Goal: Task Accomplishment & Management: Manage account settings

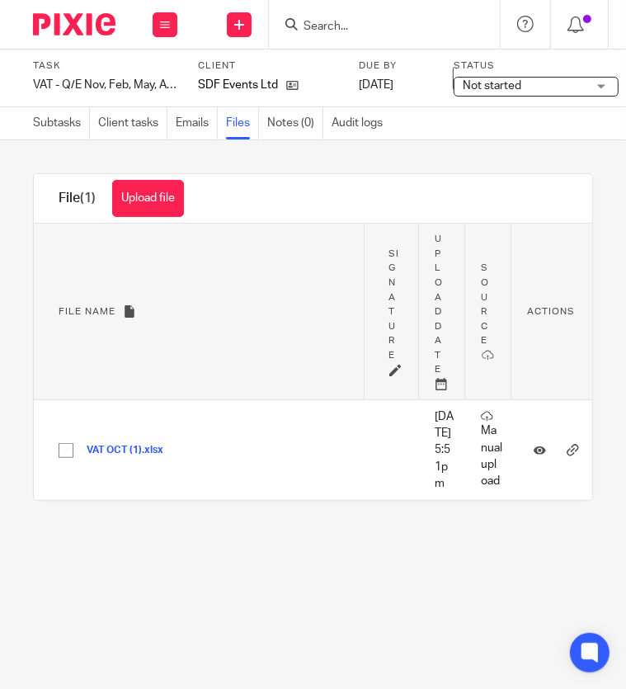
click at [370, 31] on input "Search" at bounding box center [376, 27] width 148 height 15
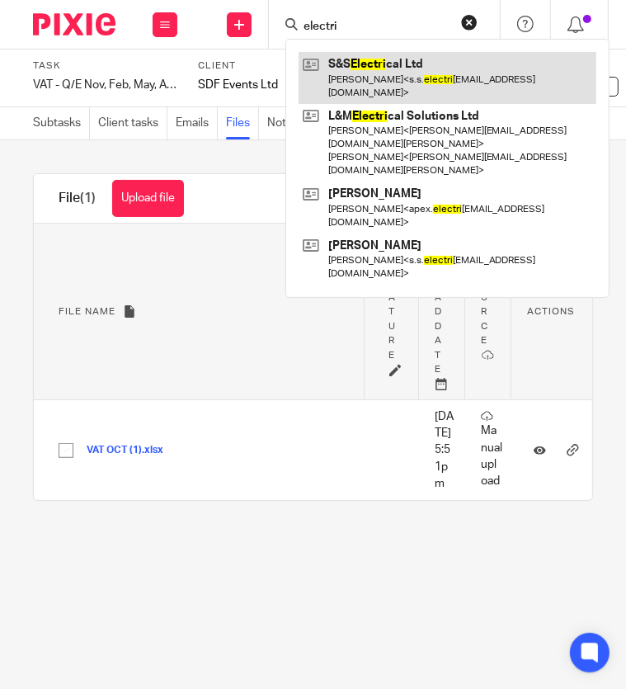
type input "electri"
click at [393, 72] on link at bounding box center [448, 77] width 298 height 51
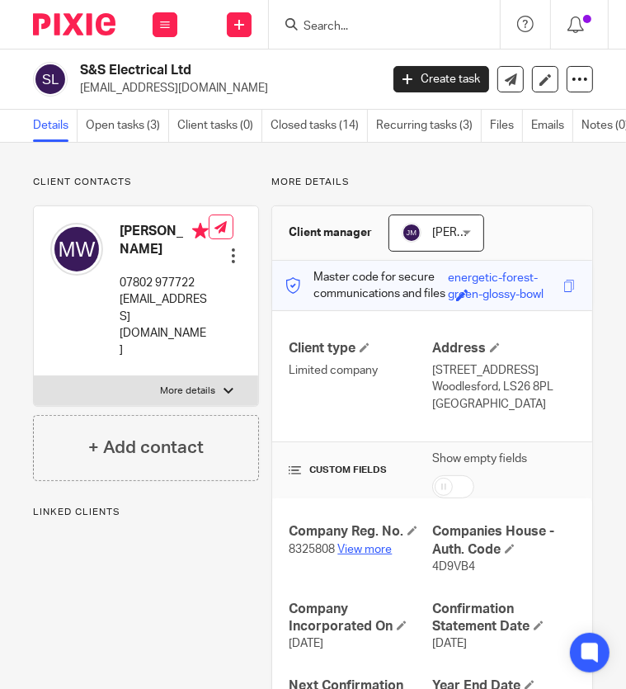
click at [353, 555] on link "View more" at bounding box center [364, 550] width 54 height 12
click at [434, 573] on span "4D9VB4" at bounding box center [453, 567] width 43 height 12
copy span "4D9VB4"
click at [411, 31] on input "Search" at bounding box center [376, 27] width 148 height 15
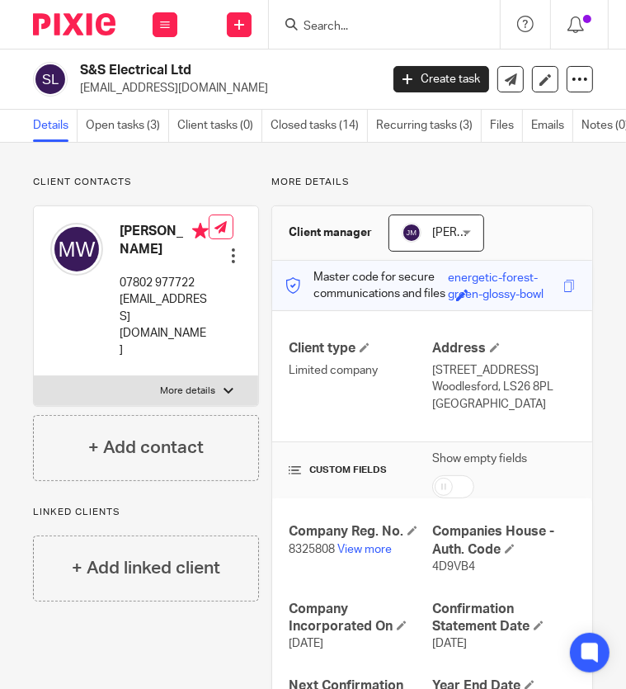
paste input "13095292"
type input "13095292"
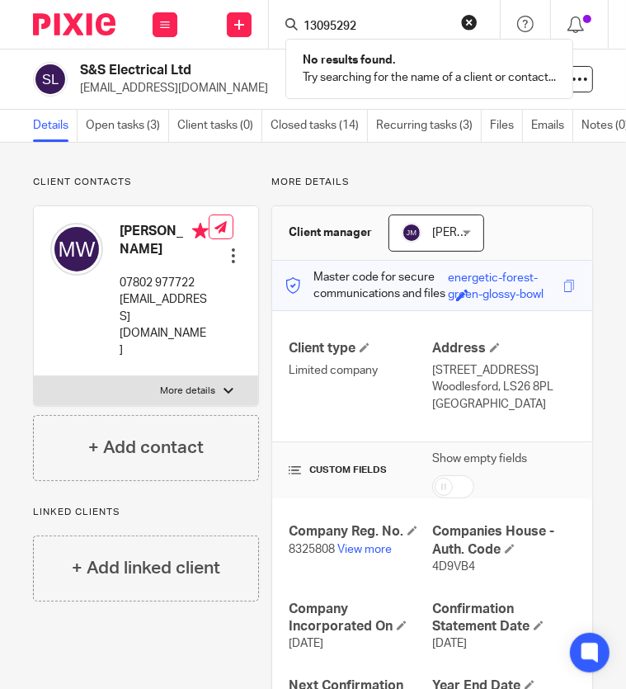
drag, startPoint x: 363, startPoint y: 24, endPoint x: 252, endPoint y: 12, distance: 112.0
click at [252, 13] on div "Send new email Create task Add client Request signature 13095292 No results fou…" at bounding box center [452, 24] width 517 height 49
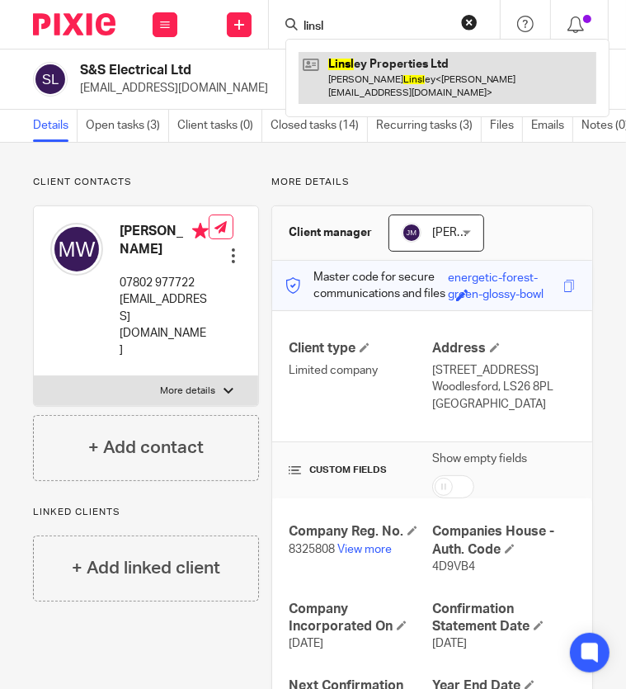
type input "linsl"
click at [359, 82] on link at bounding box center [448, 77] width 298 height 51
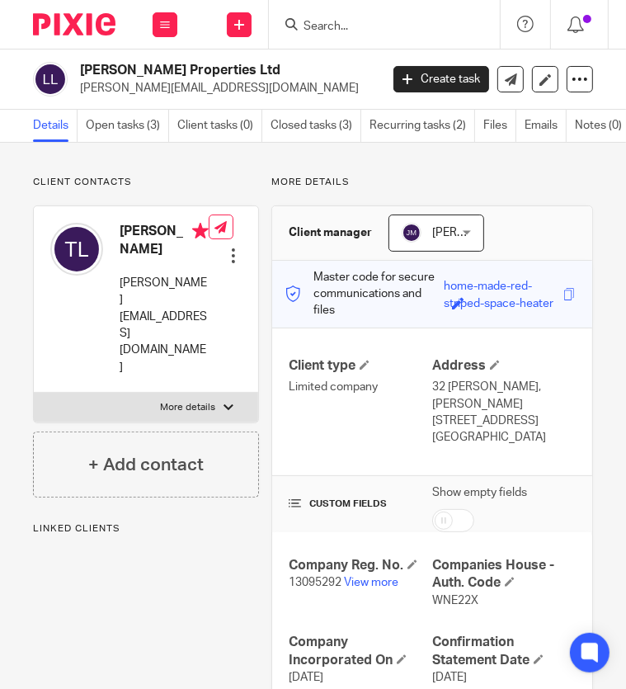
click at [451, 595] on span "WNE22X" at bounding box center [455, 601] width 46 height 12
click at [450, 595] on span "WNE22X" at bounding box center [455, 601] width 46 height 12
copy span "WNE22X"
click at [450, 30] on form at bounding box center [390, 24] width 176 height 21
click at [412, 25] on input "Search" at bounding box center [376, 27] width 148 height 15
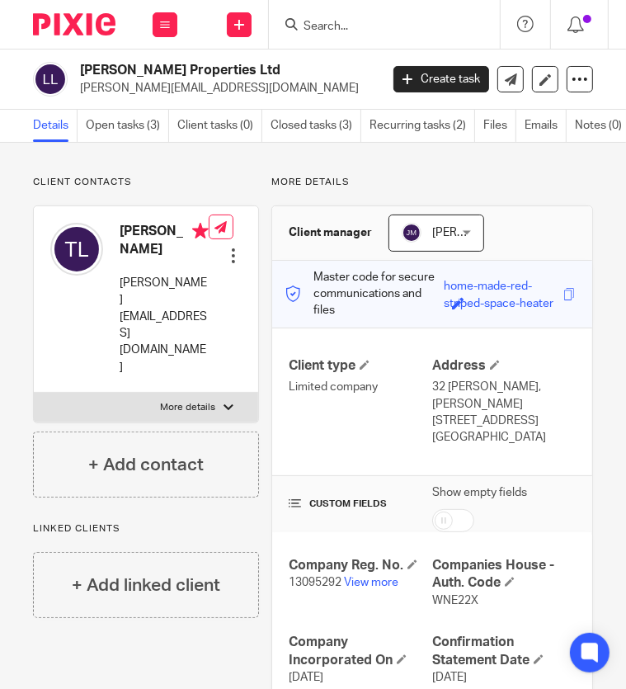
paste input "SV INTER"
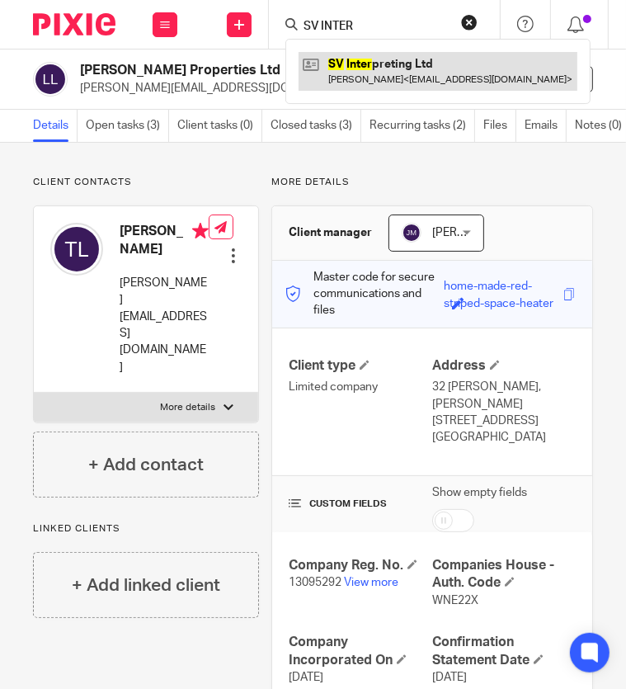
type input "SV INTER"
click at [404, 54] on link at bounding box center [438, 71] width 279 height 38
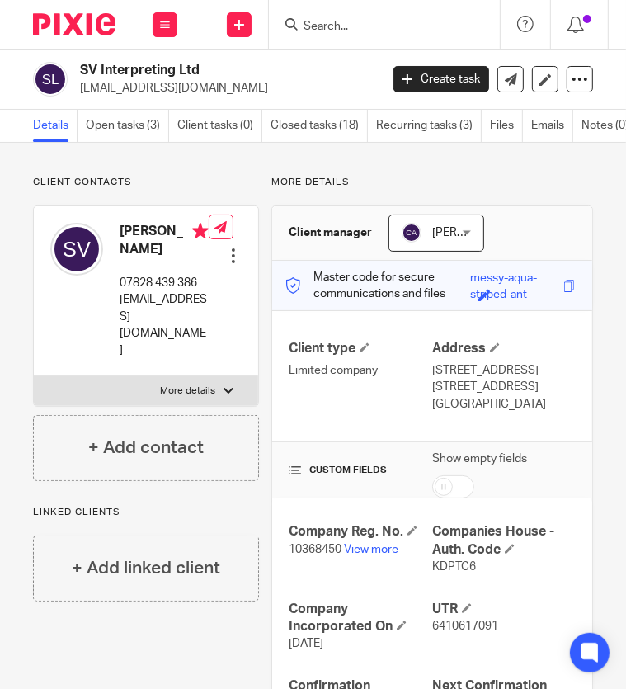
click at [309, 555] on span "10368450" at bounding box center [315, 550] width 53 height 12
copy p "10368450"
click at [445, 573] on span "KDPTC6" at bounding box center [454, 567] width 44 height 12
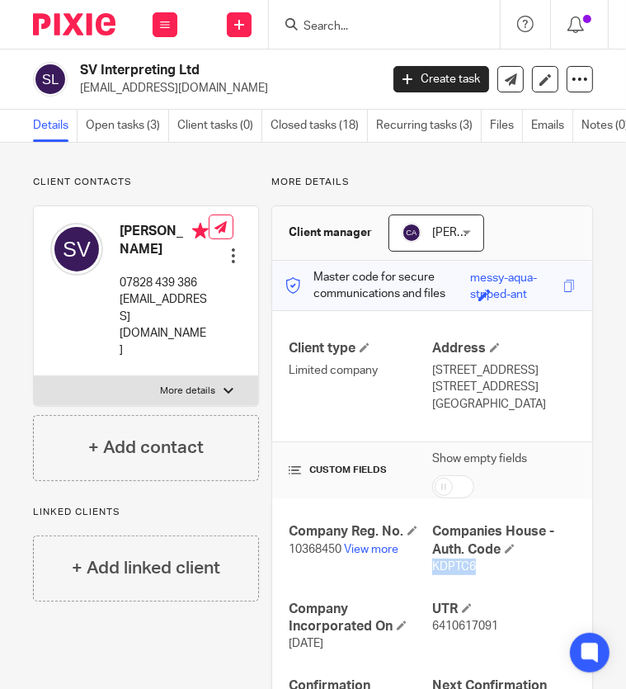
copy span "KDPTC6"
click at [364, 28] on input "Search" at bounding box center [376, 27] width 148 height 15
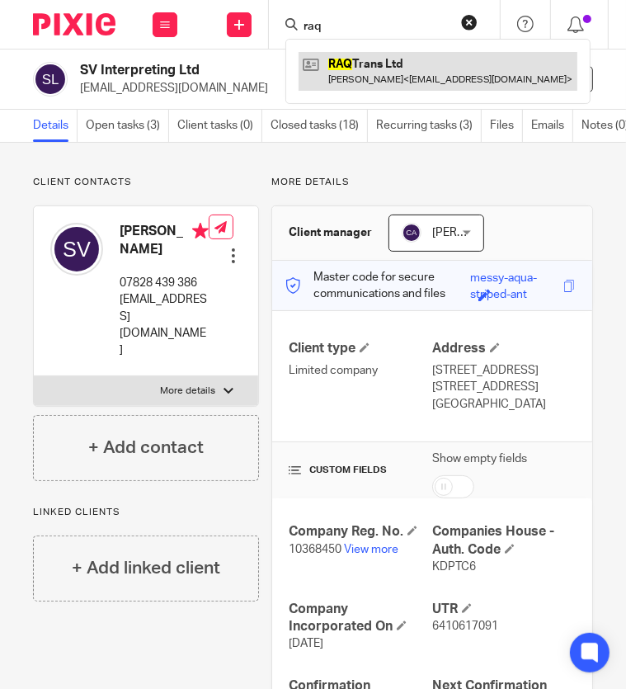
type input "raq"
click at [367, 59] on link at bounding box center [438, 71] width 279 height 38
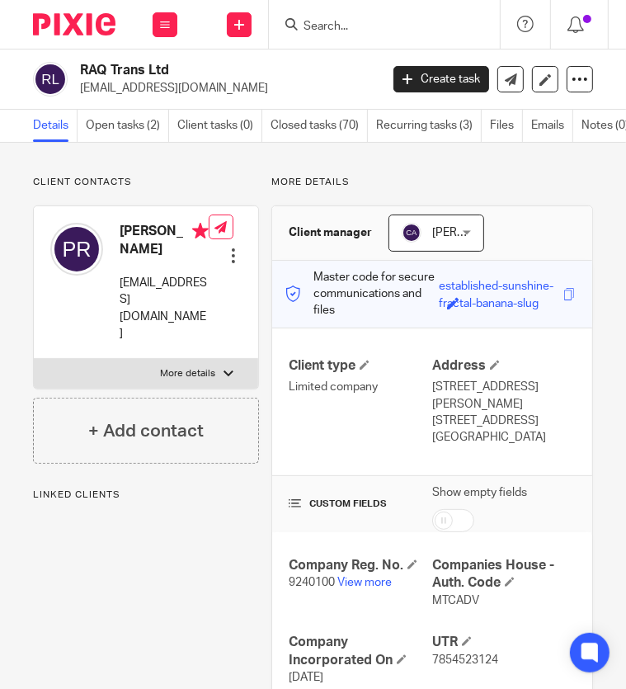
click at [313, 587] on p "9240100 View more" at bounding box center [361, 582] width 144 height 16
copy p "9240100"
click at [452, 600] on span "MTCADV" at bounding box center [455, 601] width 47 height 12
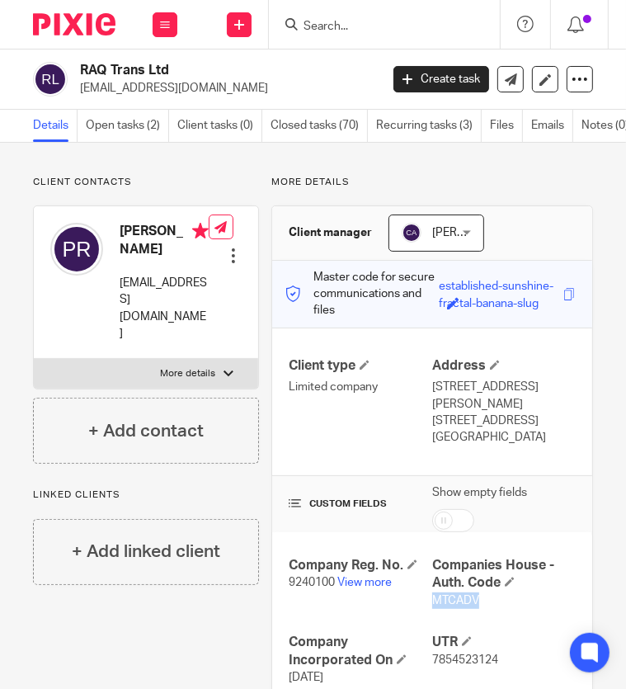
copy span "MTCADV"
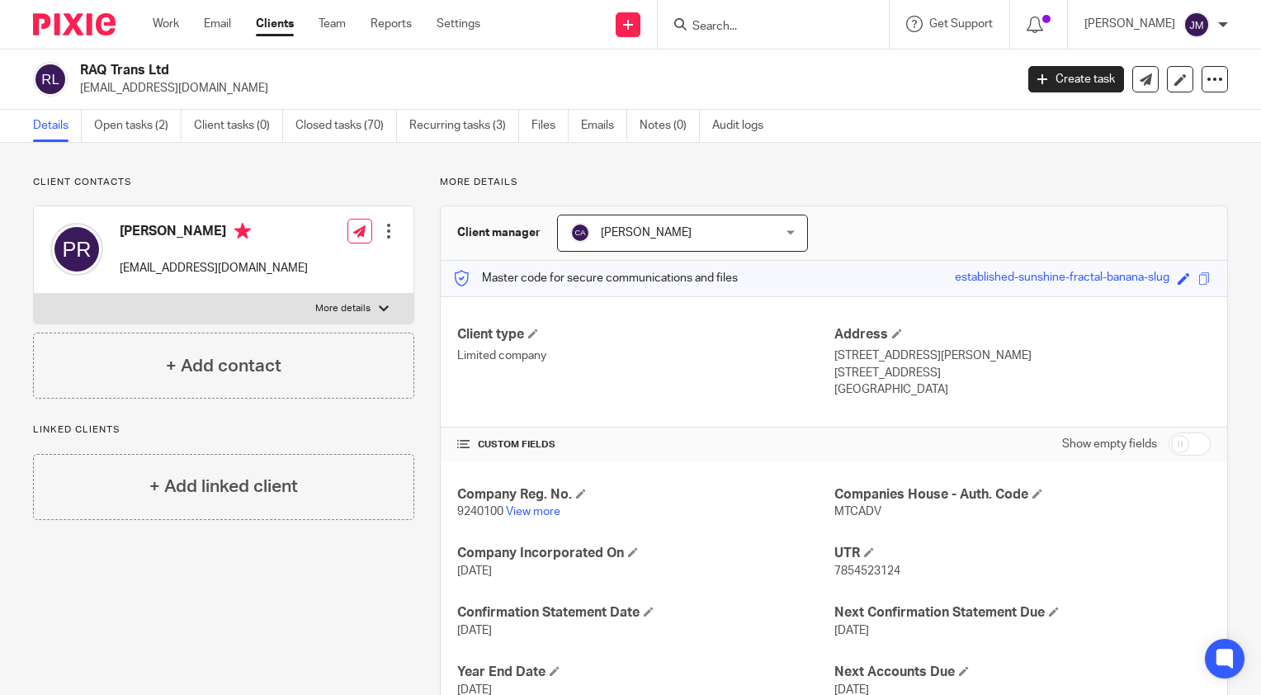
click at [625, 22] on input "Search" at bounding box center [764, 27] width 148 height 15
type input "saw"
click at [297, 28] on ul "Work Email Clients Team Reports Settings" at bounding box center [329, 24] width 352 height 16
click at [280, 30] on link "Clients" at bounding box center [275, 24] width 38 height 16
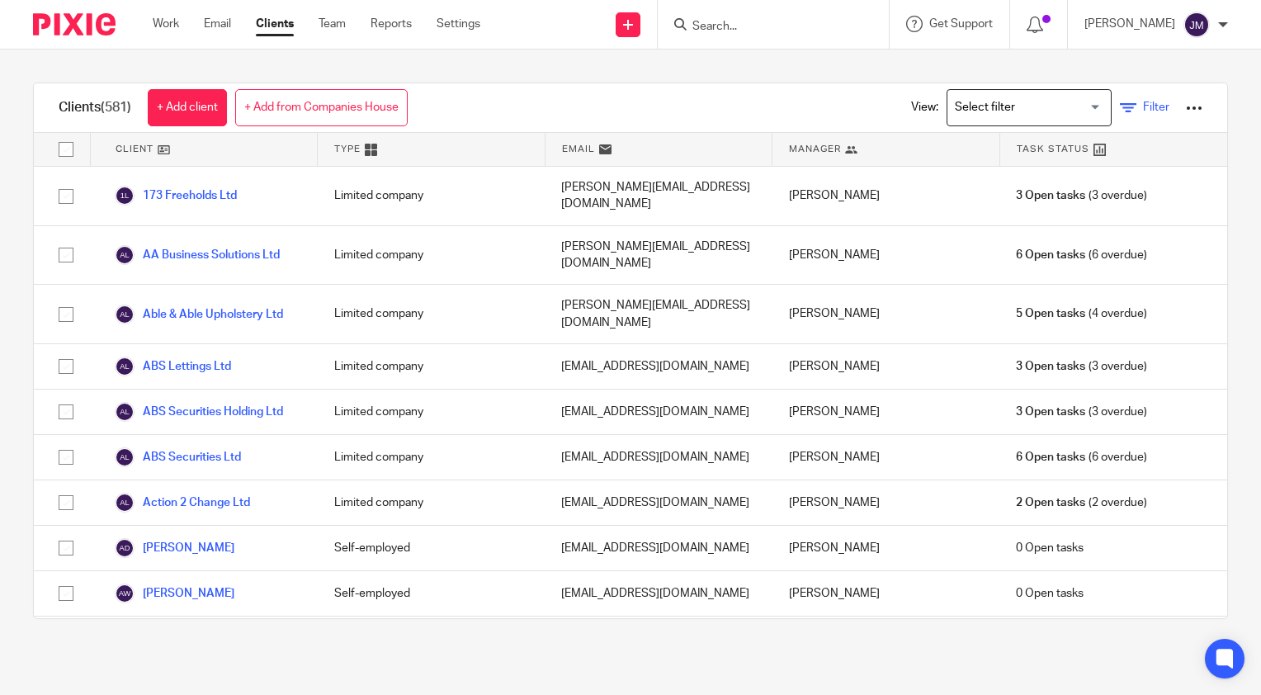
click at [1125, 115] on link "Filter" at bounding box center [1143, 107] width 49 height 17
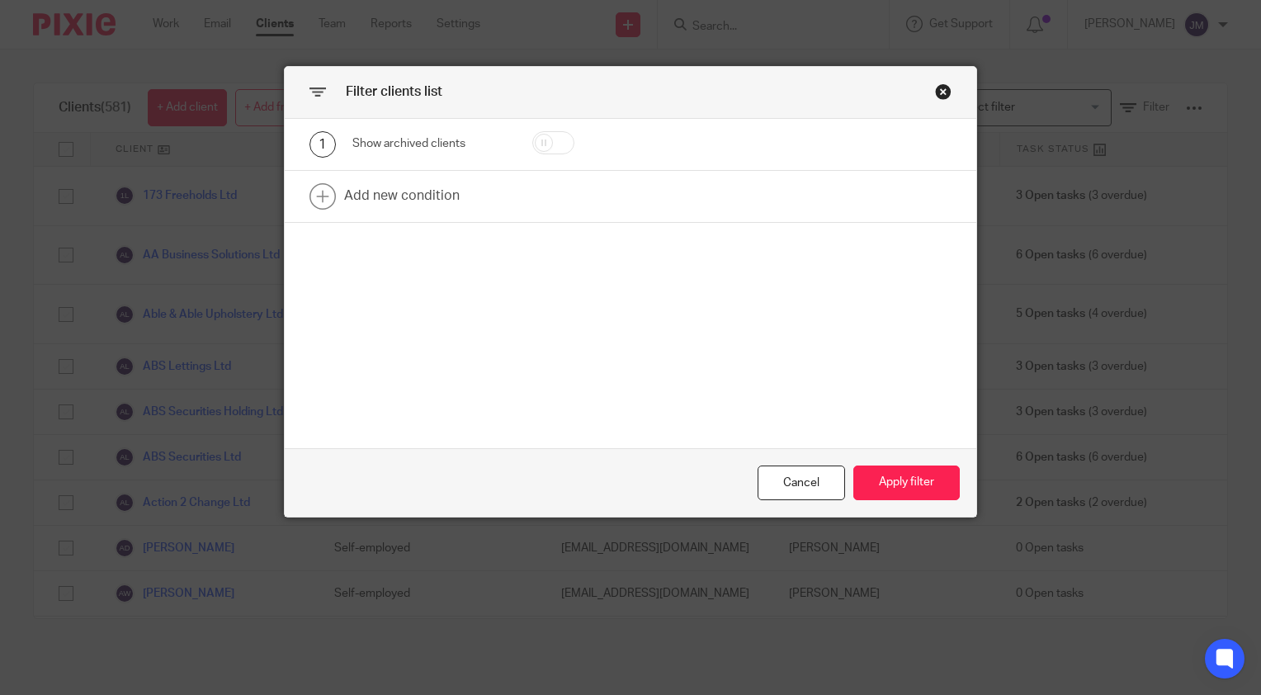
click at [532, 141] on input "checkbox" at bounding box center [553, 142] width 42 height 23
checkbox input "true"
click at [409, 185] on link at bounding box center [630, 196] width 691 height 51
click at [340, 192] on div "2 Field Name Email Client type Manager Open tasks Overdue tasks Company Reg. No…" at bounding box center [395, 201] width 223 height 37
click at [380, 206] on div "Field" at bounding box center [421, 201] width 112 height 35
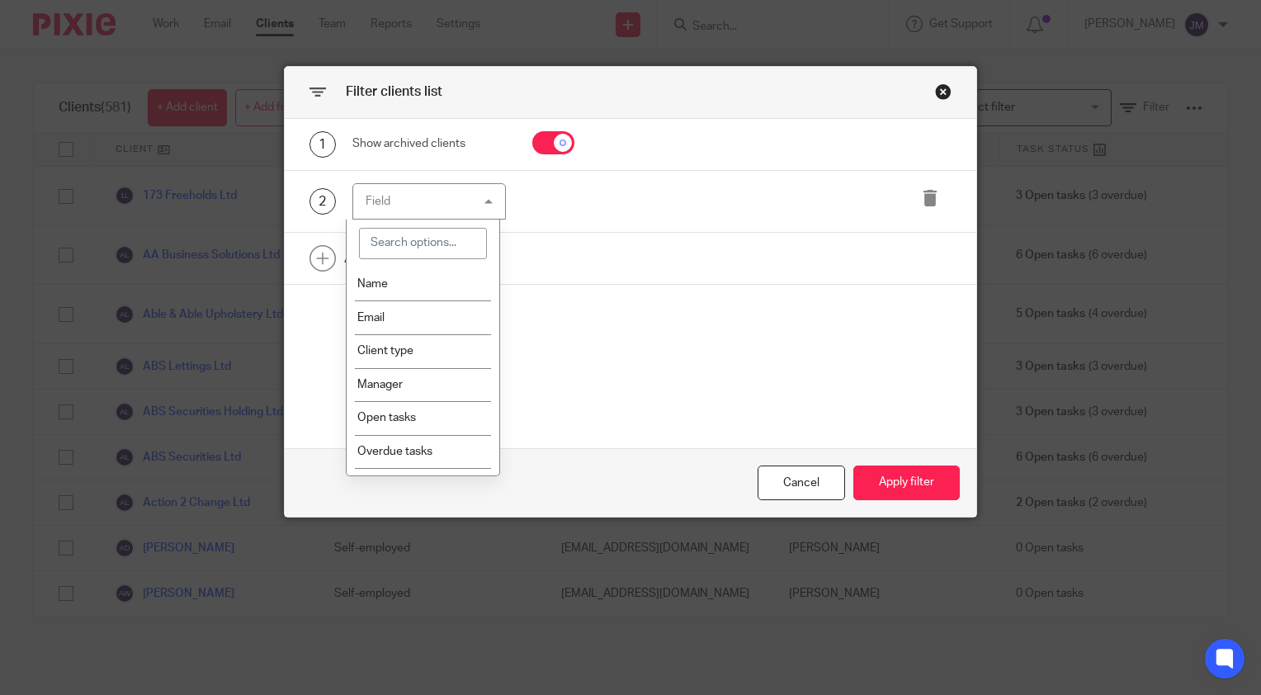
click at [384, 243] on input "search" at bounding box center [423, 243] width 128 height 31
click at [389, 287] on li "Name" at bounding box center [422, 284] width 153 height 34
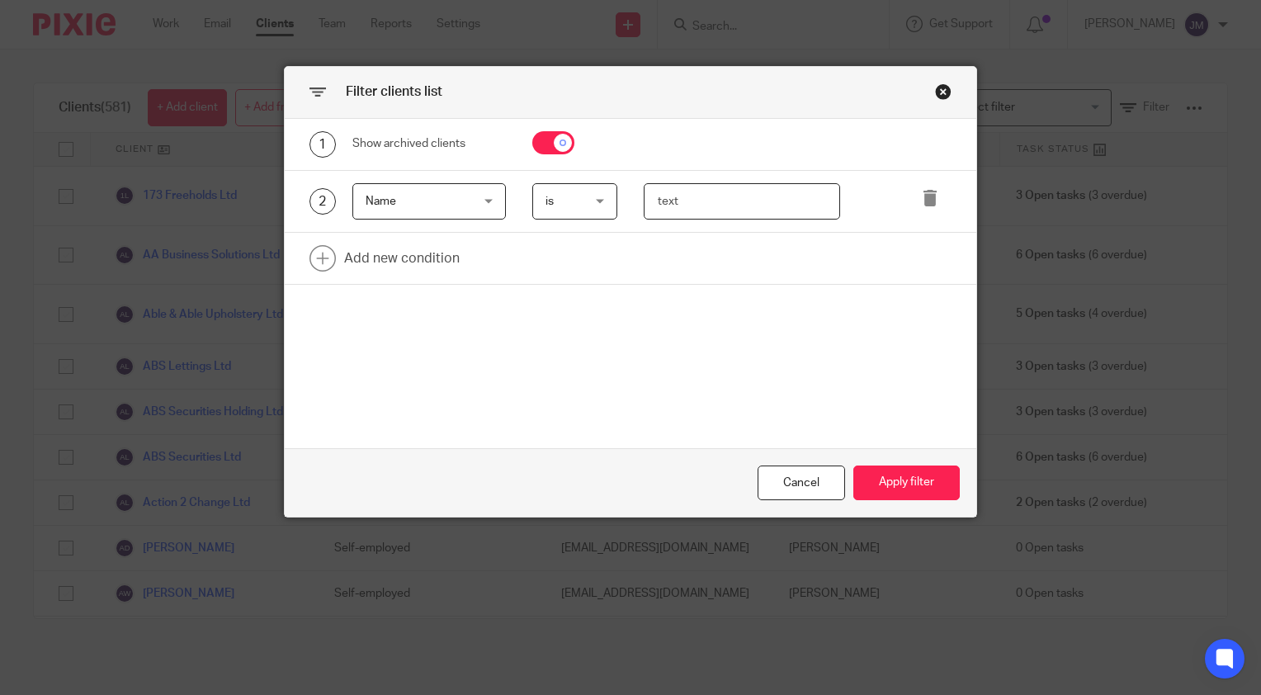
click at [689, 212] on input "text" at bounding box center [741, 201] width 197 height 37
type input "sawtell"
click at [925, 487] on button "Apply filter" at bounding box center [906, 482] width 106 height 35
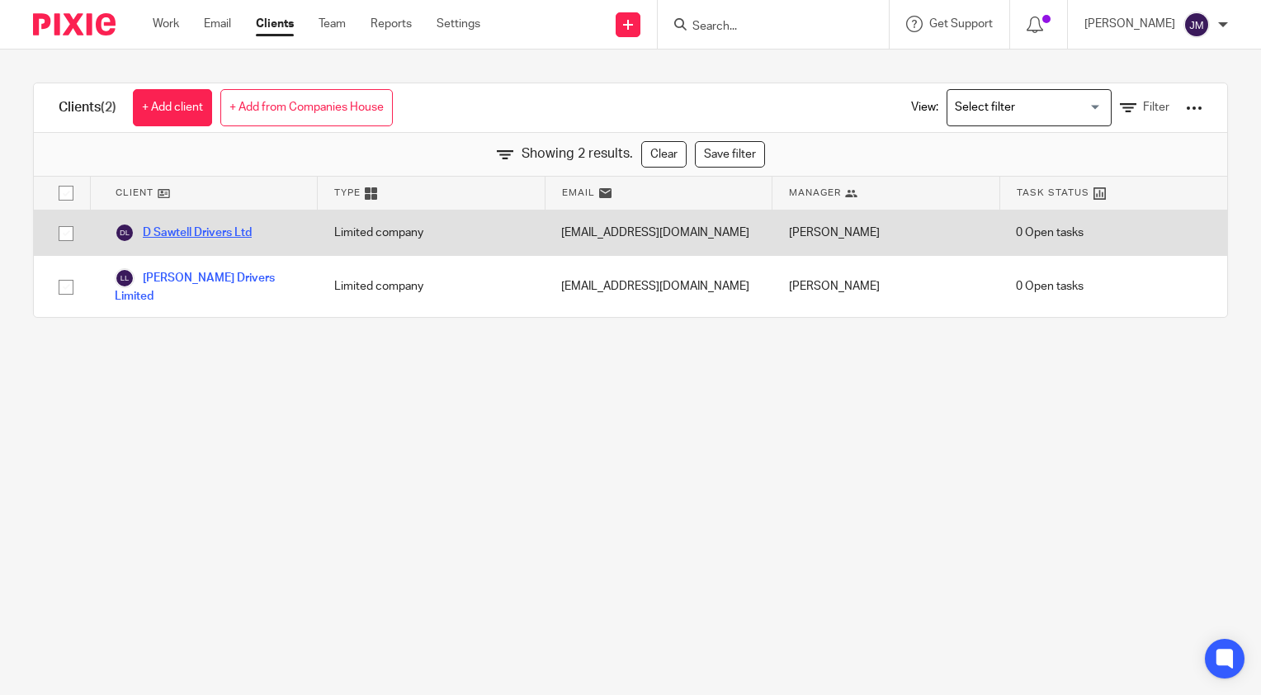
click at [187, 238] on link "D Sawtell Drivers Ltd" at bounding box center [183, 233] width 137 height 20
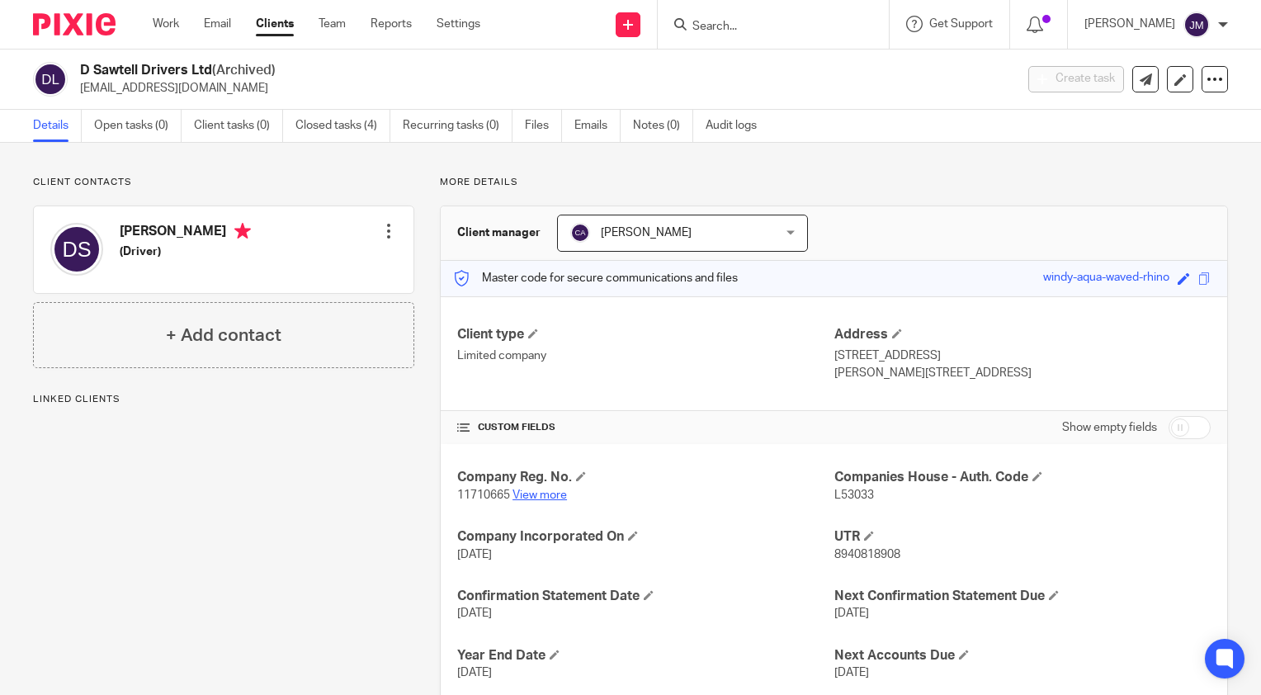
click at [528, 497] on link "View more" at bounding box center [539, 495] width 54 height 12
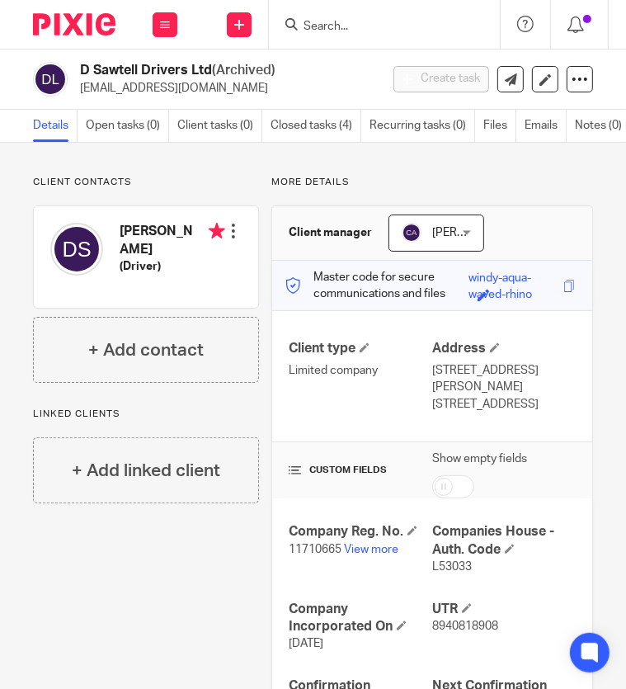
click at [374, 32] on input "Search" at bounding box center [376, 27] width 148 height 15
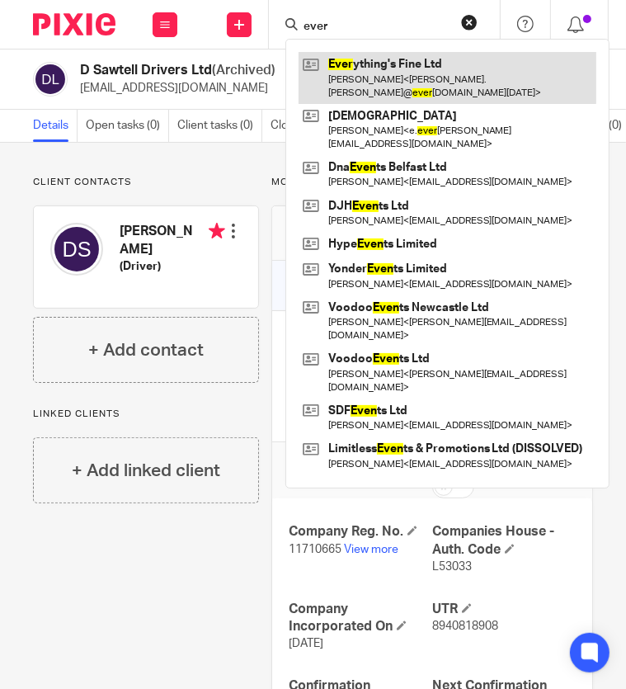
type input "ever"
click at [376, 65] on link at bounding box center [448, 77] width 298 height 51
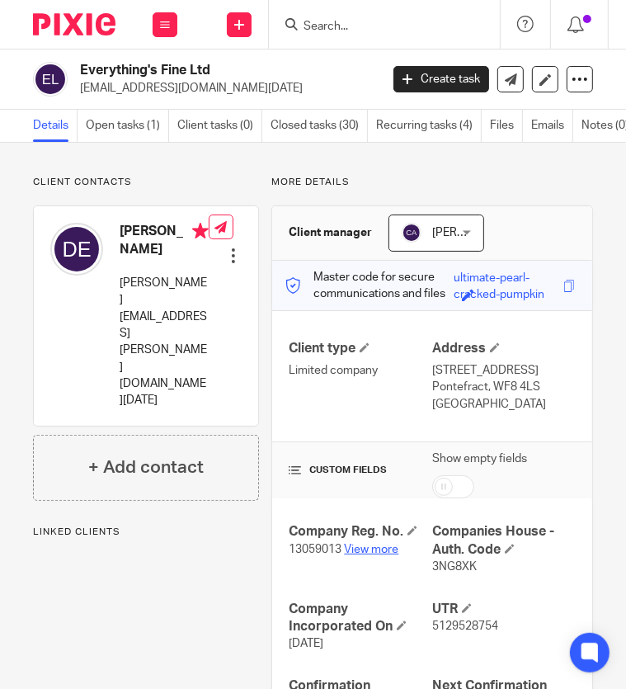
click at [375, 544] on link "View more" at bounding box center [371, 550] width 54 height 12
click at [445, 567] on span "3NG8XK" at bounding box center [454, 567] width 45 height 12
copy span "3NG8XK"
click at [300, 32] on div at bounding box center [381, 24] width 192 height 21
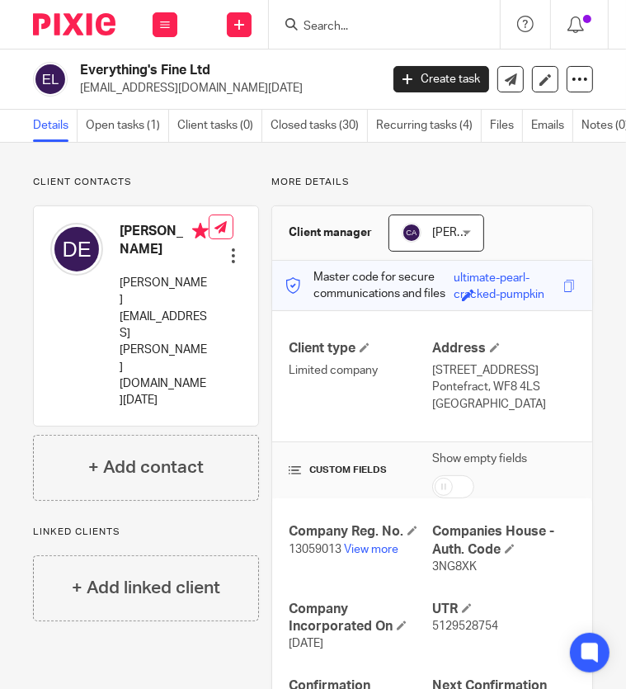
click at [327, 26] on input "Search" at bounding box center [376, 27] width 148 height 15
paste input "11709930"
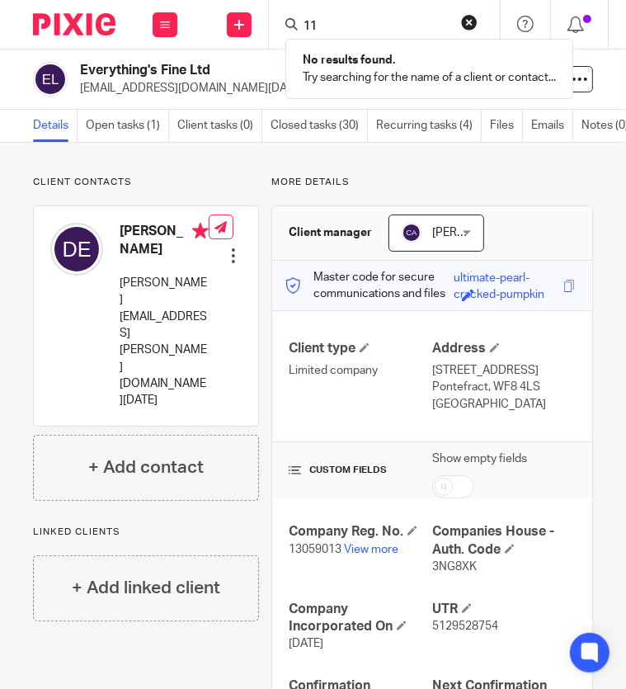
type input "1"
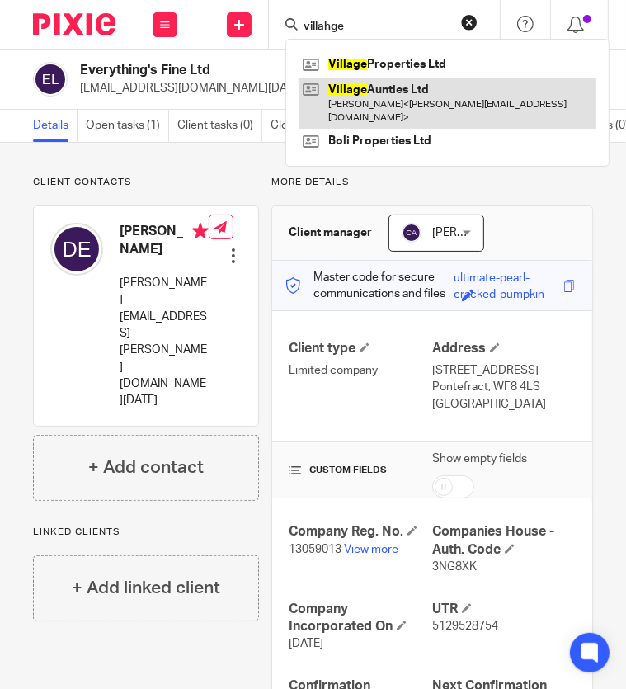
type input "villahge"
click at [346, 91] on link at bounding box center [448, 103] width 298 height 51
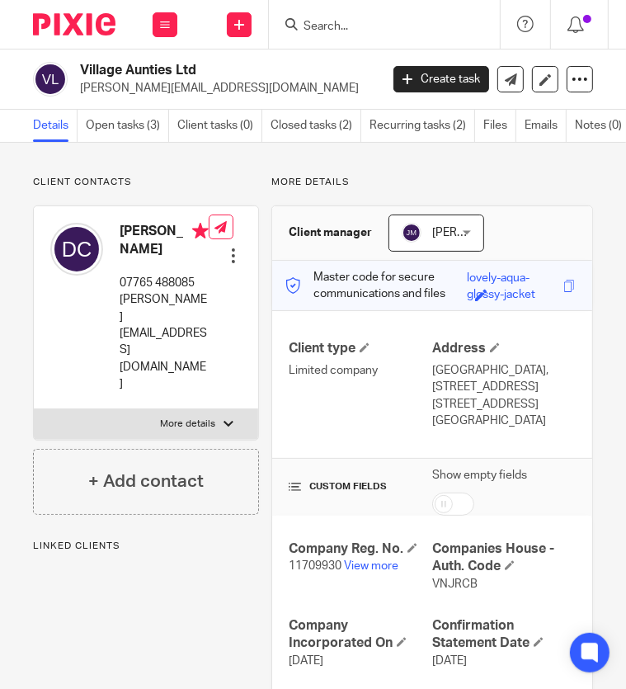
click at [448, 581] on span "VNJRCB" at bounding box center [454, 584] width 45 height 12
copy span "VNJRCB"
click at [348, 27] on input "Search" at bounding box center [376, 27] width 148 height 15
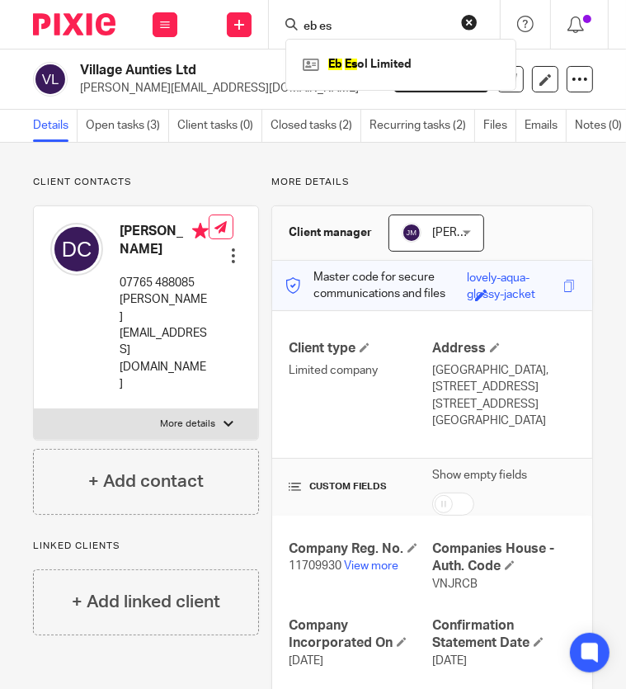
type input "eb es"
click at [349, 77] on div "Eb Es ol Limited" at bounding box center [400, 64] width 231 height 51
click at [403, 56] on link at bounding box center [401, 64] width 205 height 25
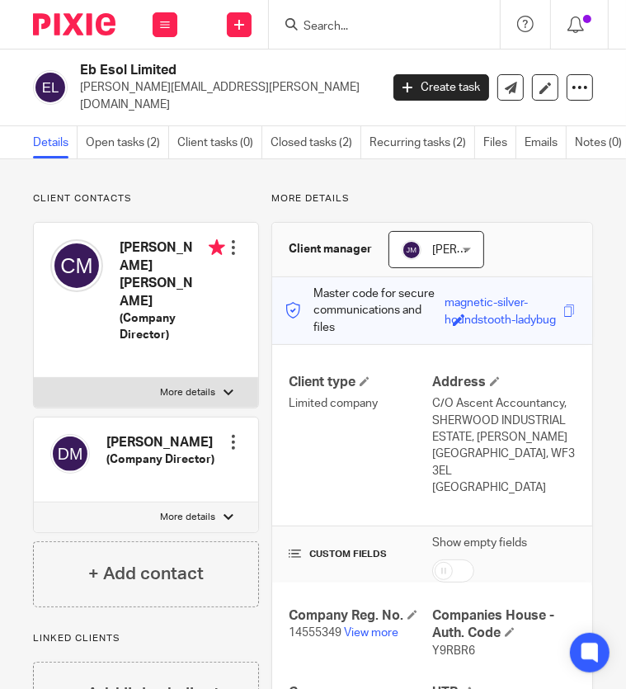
click at [304, 627] on span "14555349" at bounding box center [315, 633] width 53 height 12
click at [301, 627] on span "14555349" at bounding box center [315, 633] width 53 height 12
click at [309, 627] on span "14555349" at bounding box center [315, 633] width 53 height 12
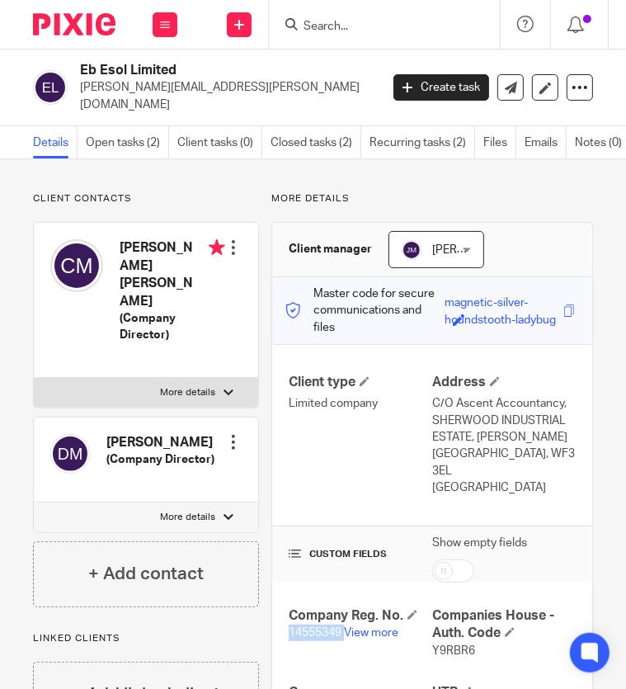
click at [309, 627] on span "14555349" at bounding box center [315, 633] width 53 height 12
copy p "14555349"
click at [442, 645] on span "Y9RBR6" at bounding box center [453, 651] width 43 height 12
copy span "Y9RBR6"
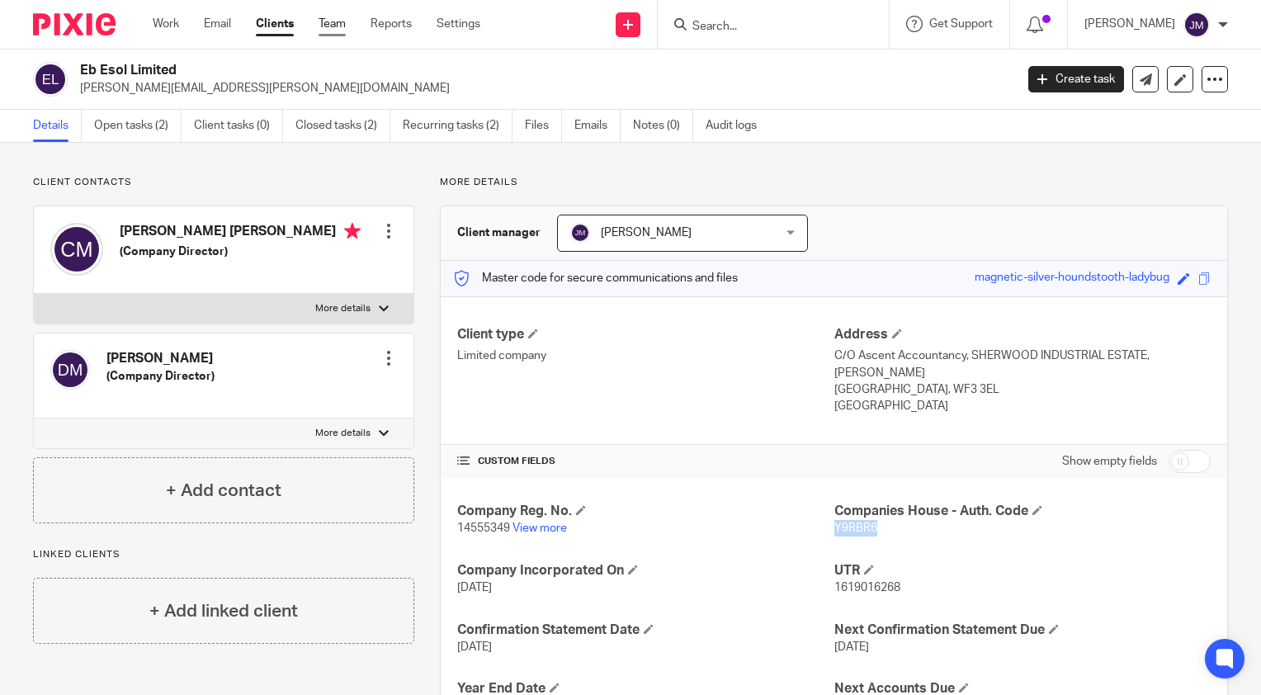
click at [337, 30] on link "Team" at bounding box center [331, 24] width 27 height 16
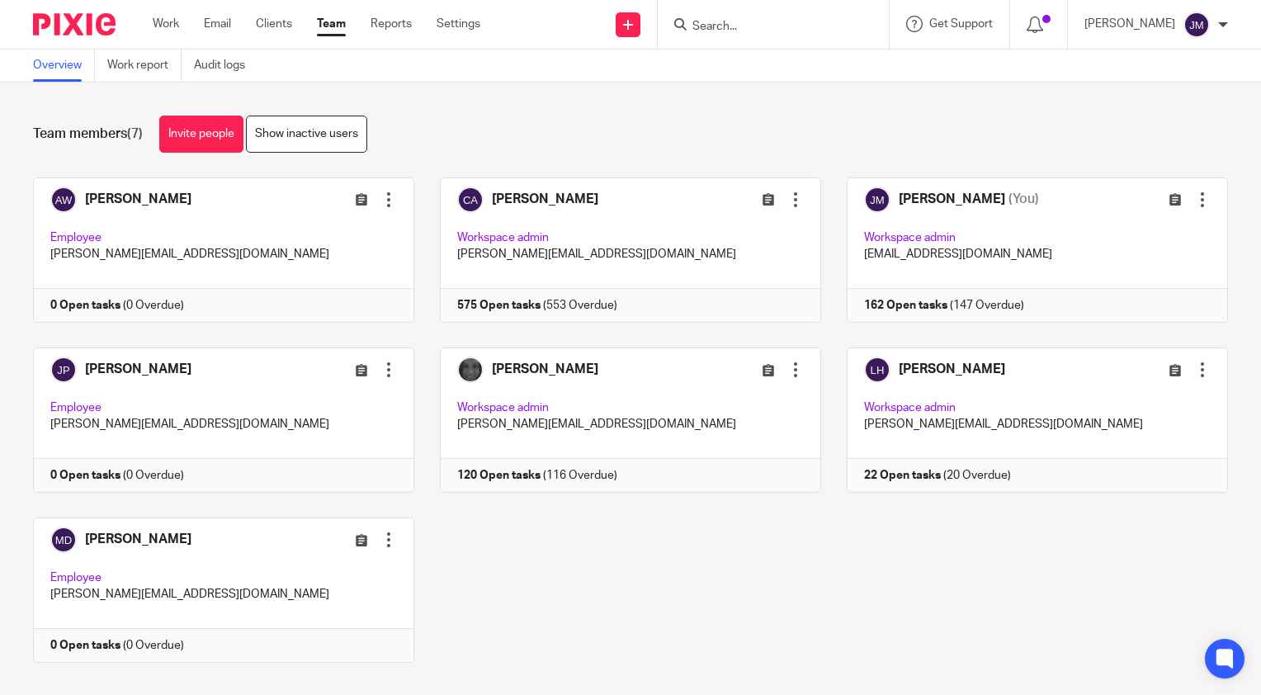
scroll to position [23, 0]
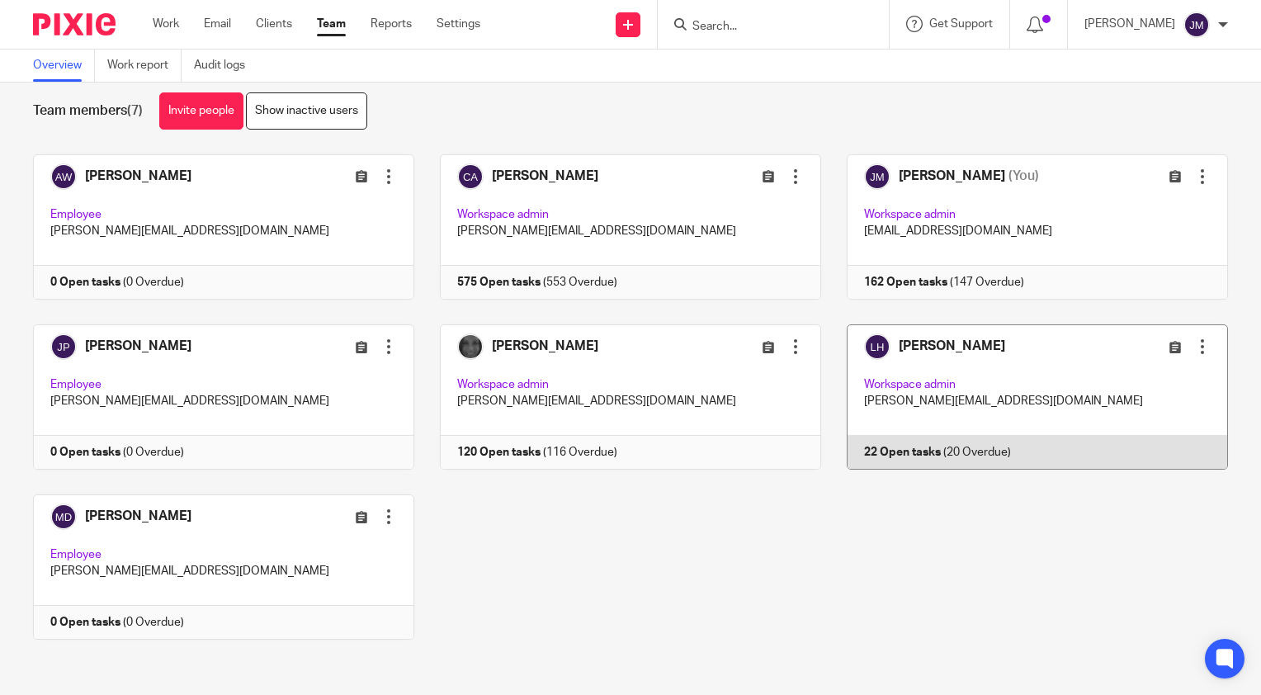
click at [928, 345] on link at bounding box center [1024, 396] width 407 height 145
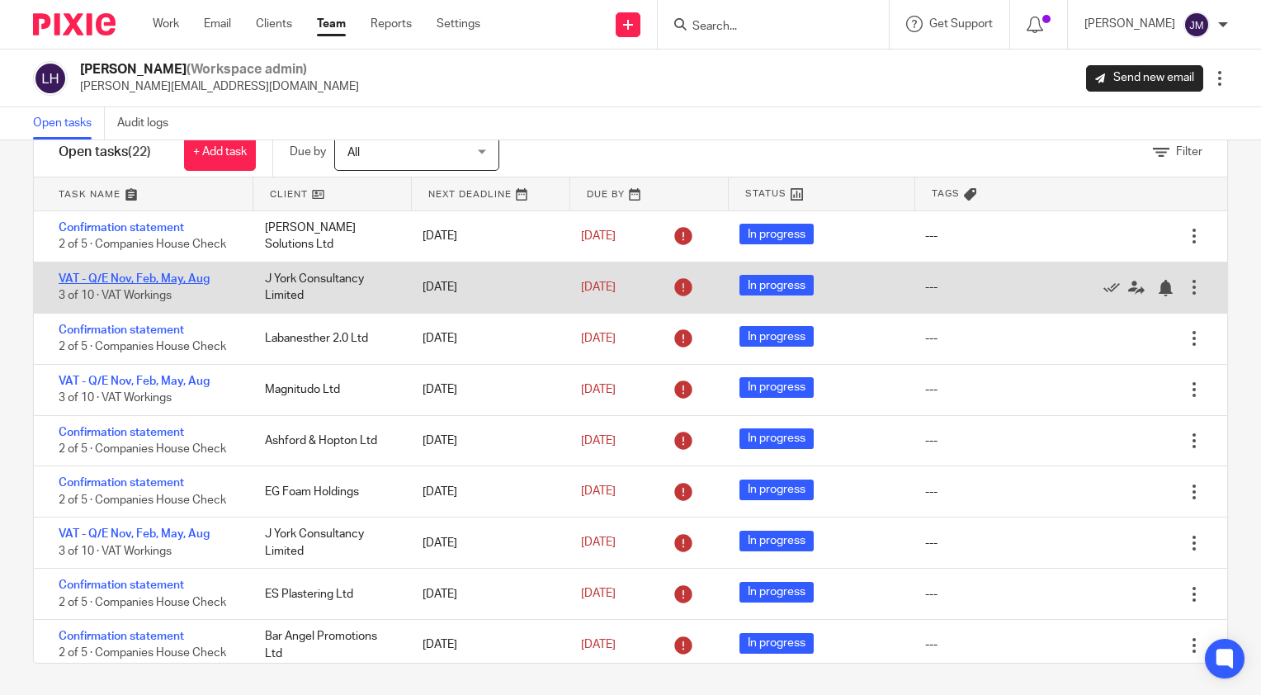
click at [177, 273] on link "VAT - Q/E Nov, Feb, May, Aug" at bounding box center [134, 279] width 151 height 12
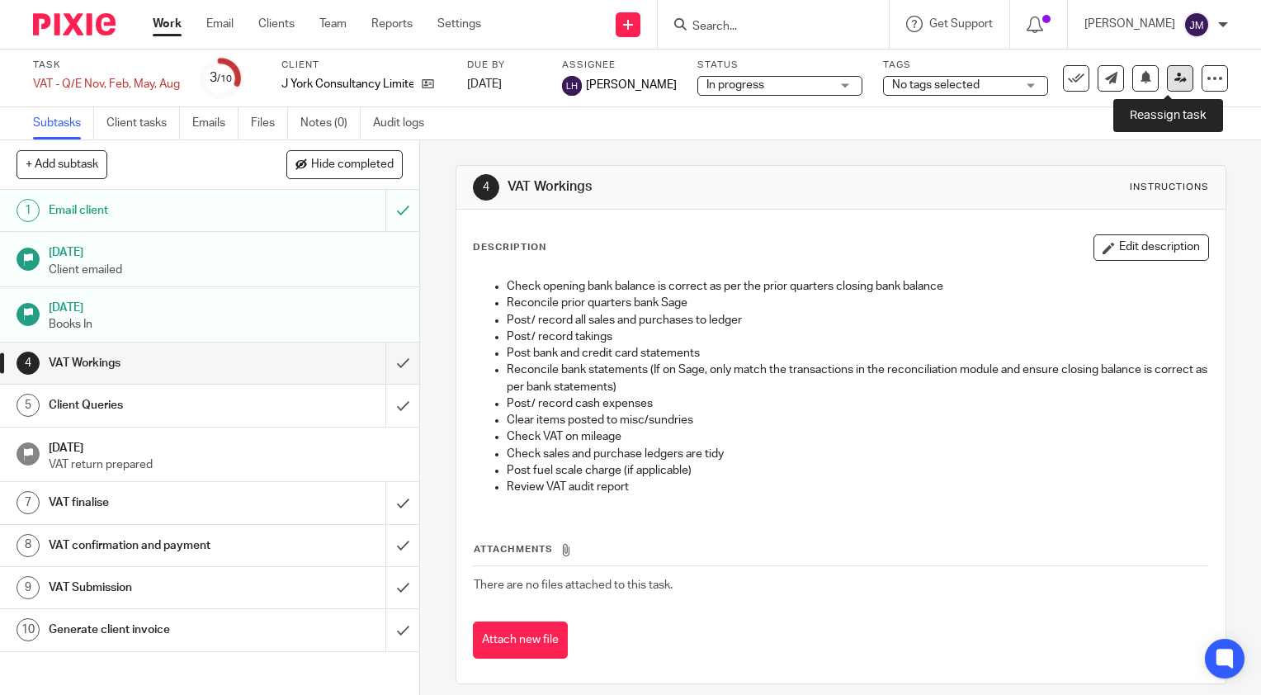
click at [1174, 80] on icon at bounding box center [1180, 78] width 12 height 12
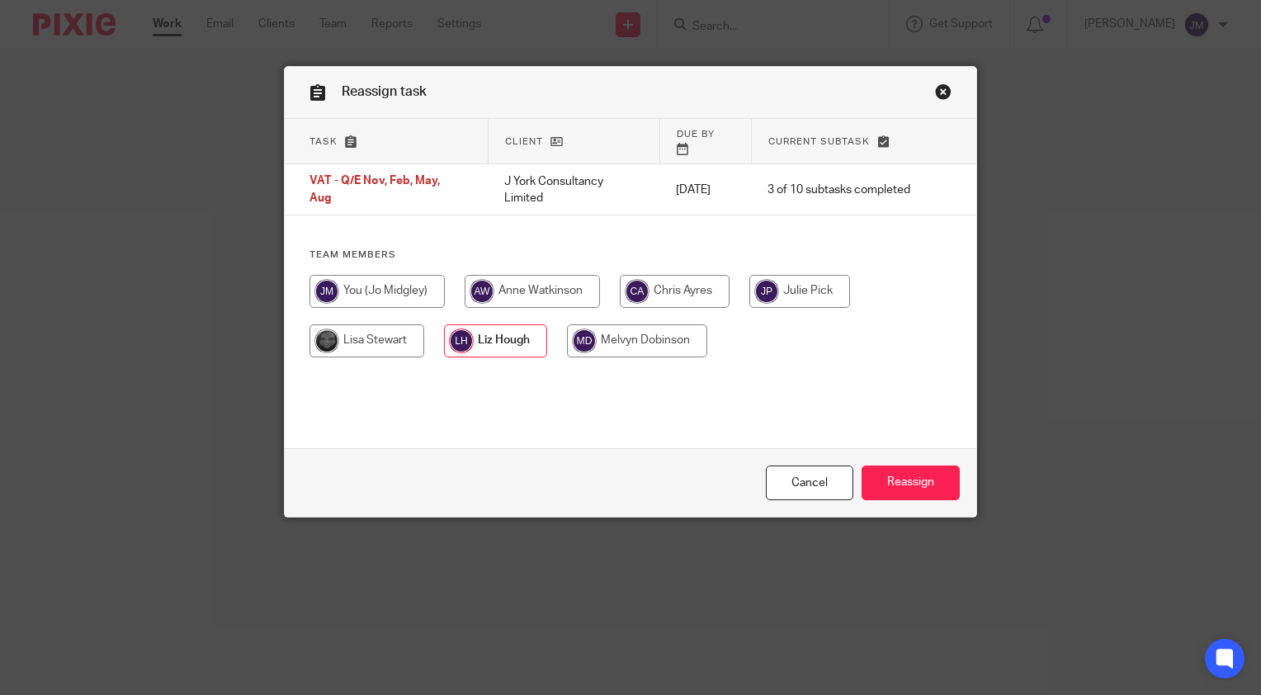
click at [386, 275] on input "radio" at bounding box center [376, 291] width 135 height 33
radio input "true"
click at [918, 472] on input "Reassign" at bounding box center [910, 482] width 98 height 35
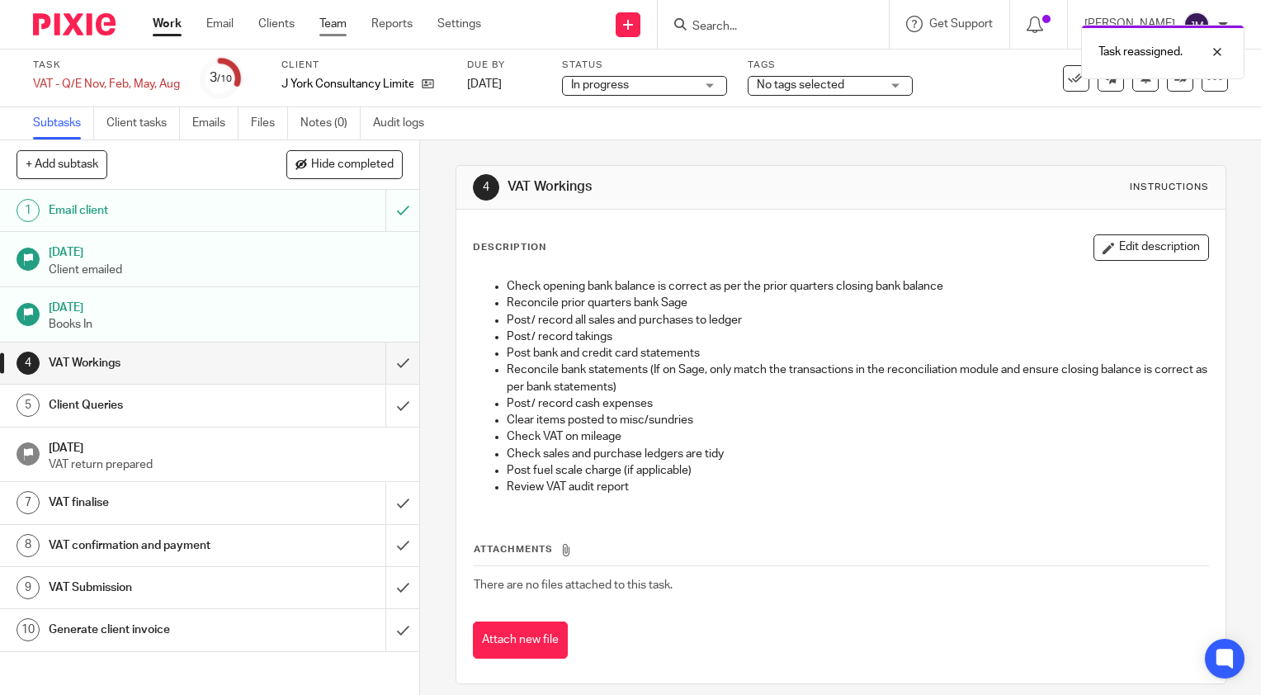
click at [346, 23] on link "Team" at bounding box center [332, 24] width 27 height 16
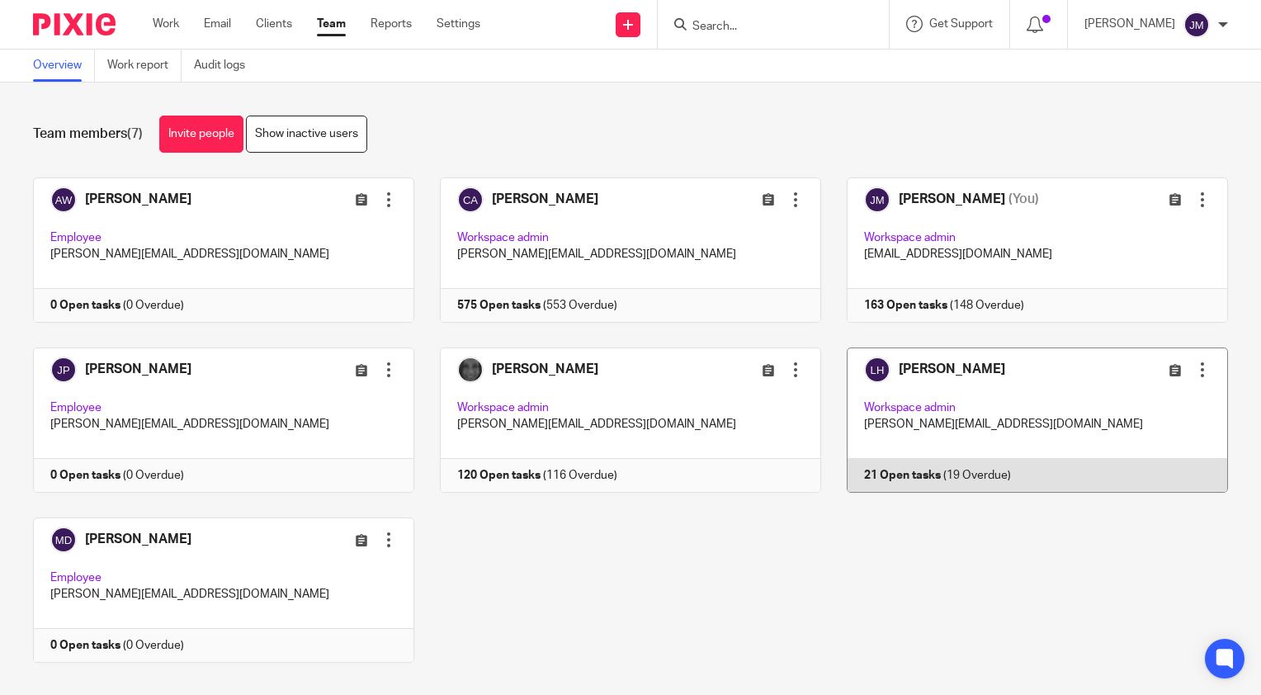
click at [901, 474] on link at bounding box center [1024, 419] width 407 height 145
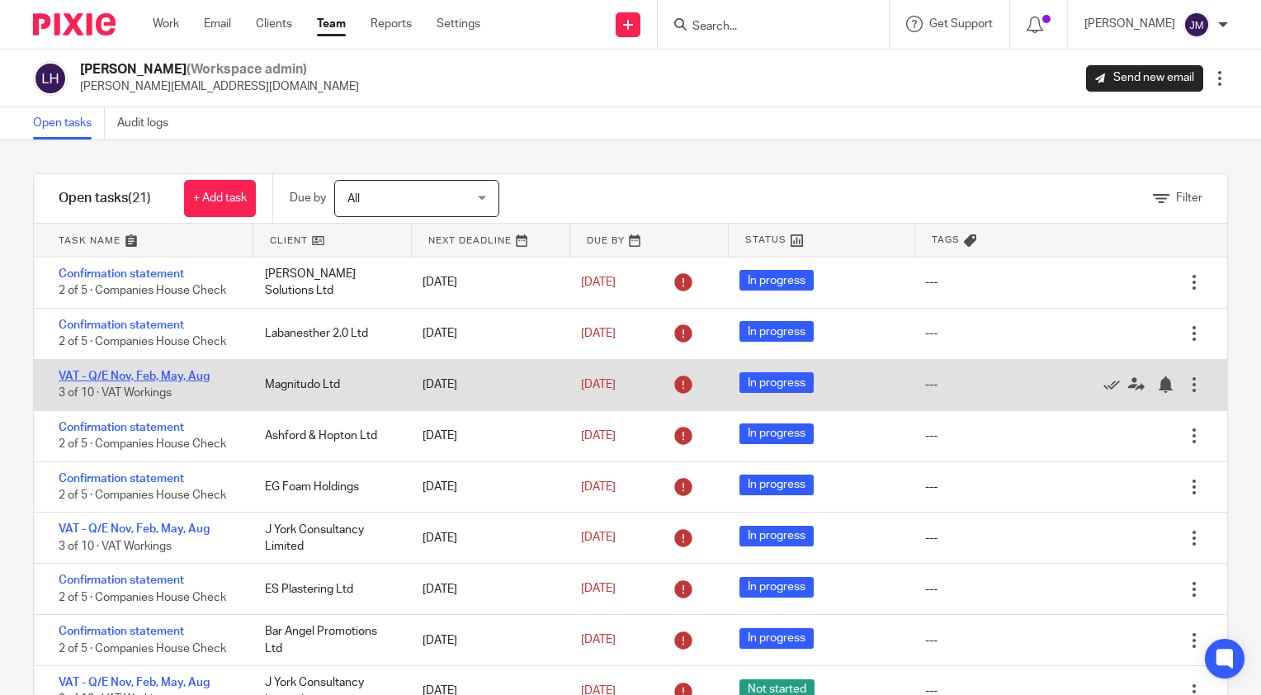
click at [124, 371] on link "VAT - Q/E Nov, Feb, May, Aug" at bounding box center [134, 376] width 151 height 12
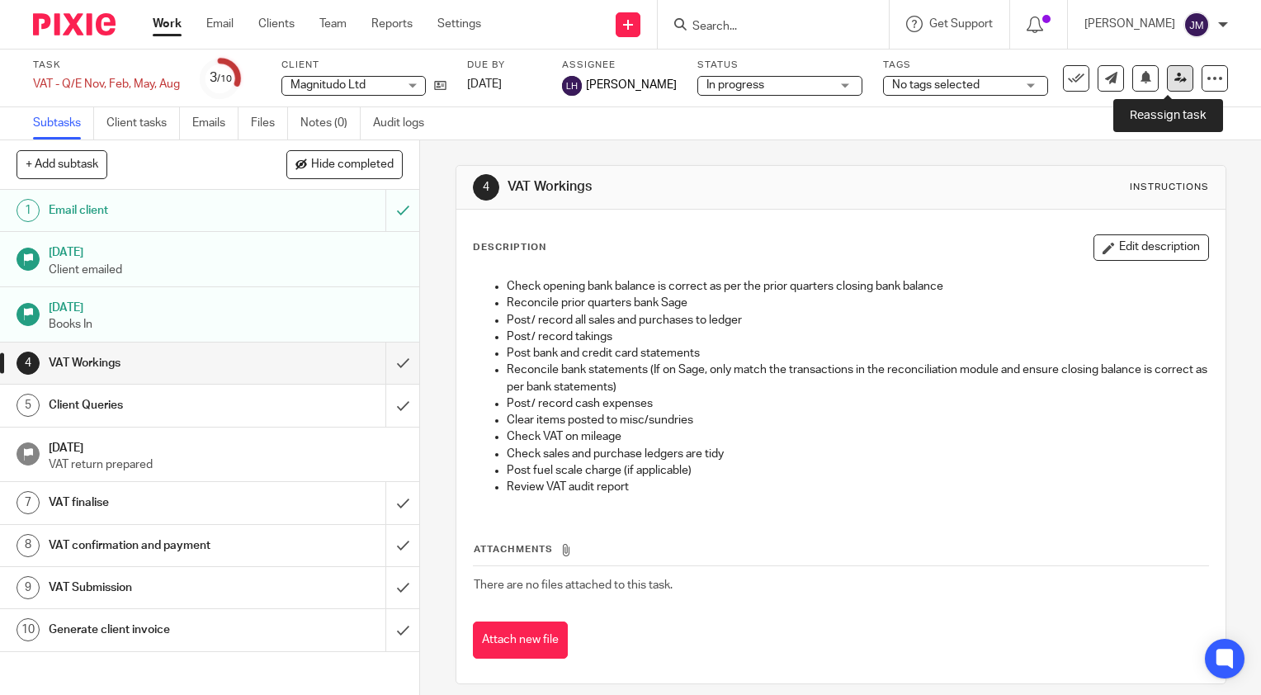
click at [1171, 87] on link at bounding box center [1179, 78] width 26 height 26
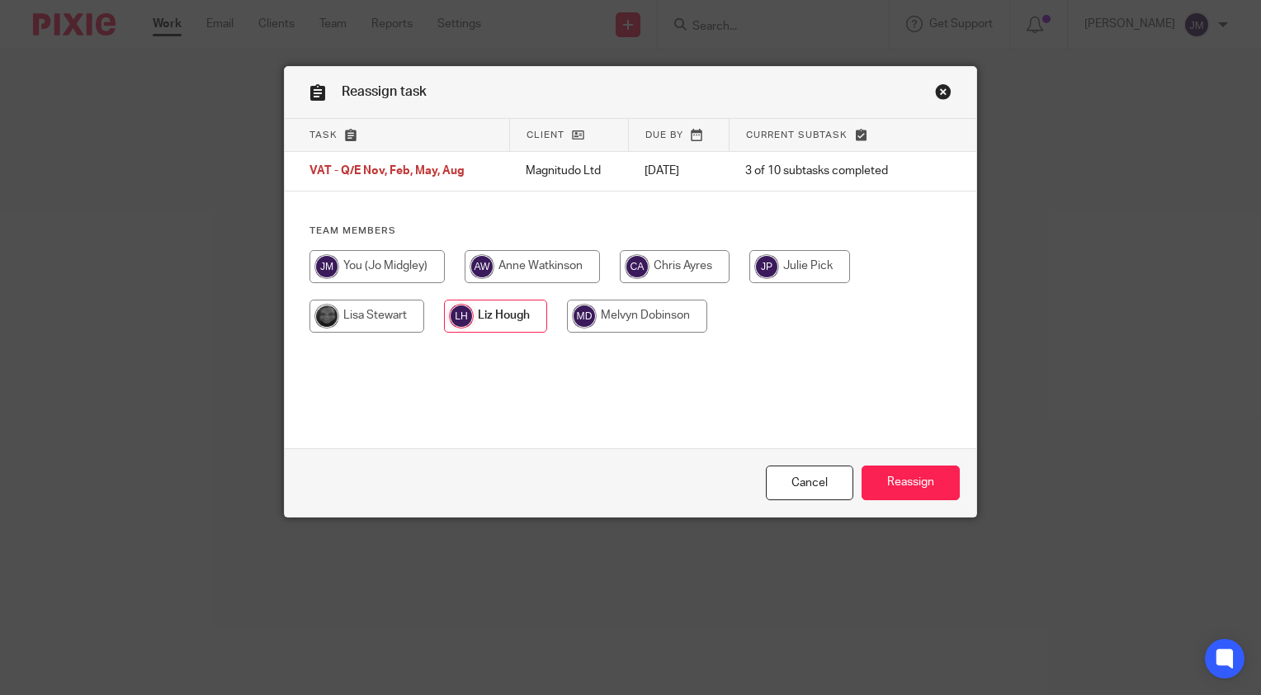
click at [327, 275] on input "radio" at bounding box center [376, 266] width 135 height 33
radio input "true"
click at [944, 472] on input "Reassign" at bounding box center [910, 482] width 98 height 35
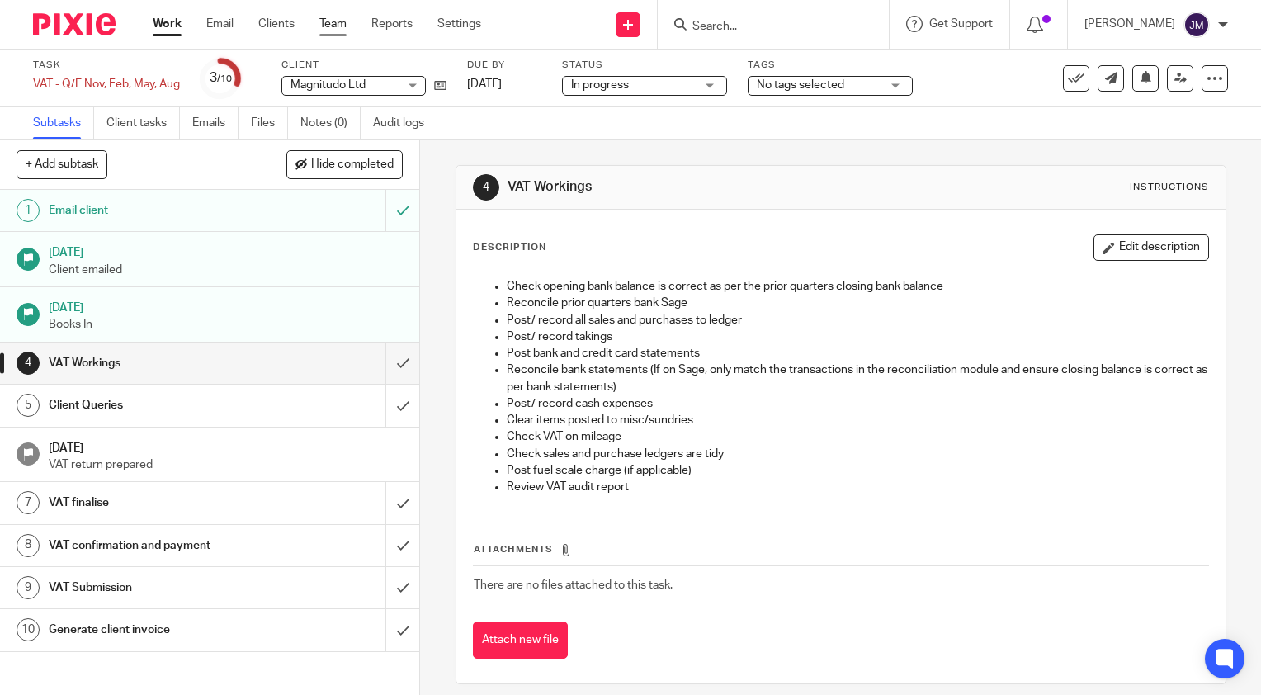
click at [332, 30] on link "Team" at bounding box center [332, 24] width 27 height 16
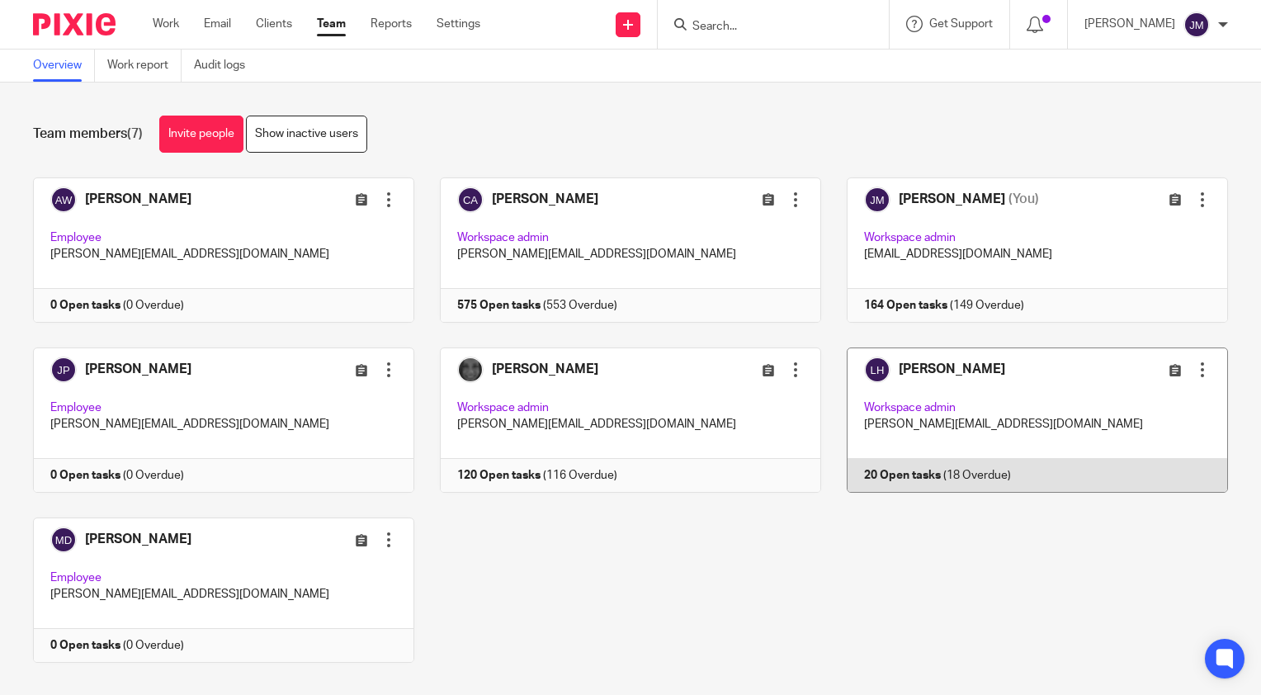
click at [867, 468] on link at bounding box center [1024, 419] width 407 height 145
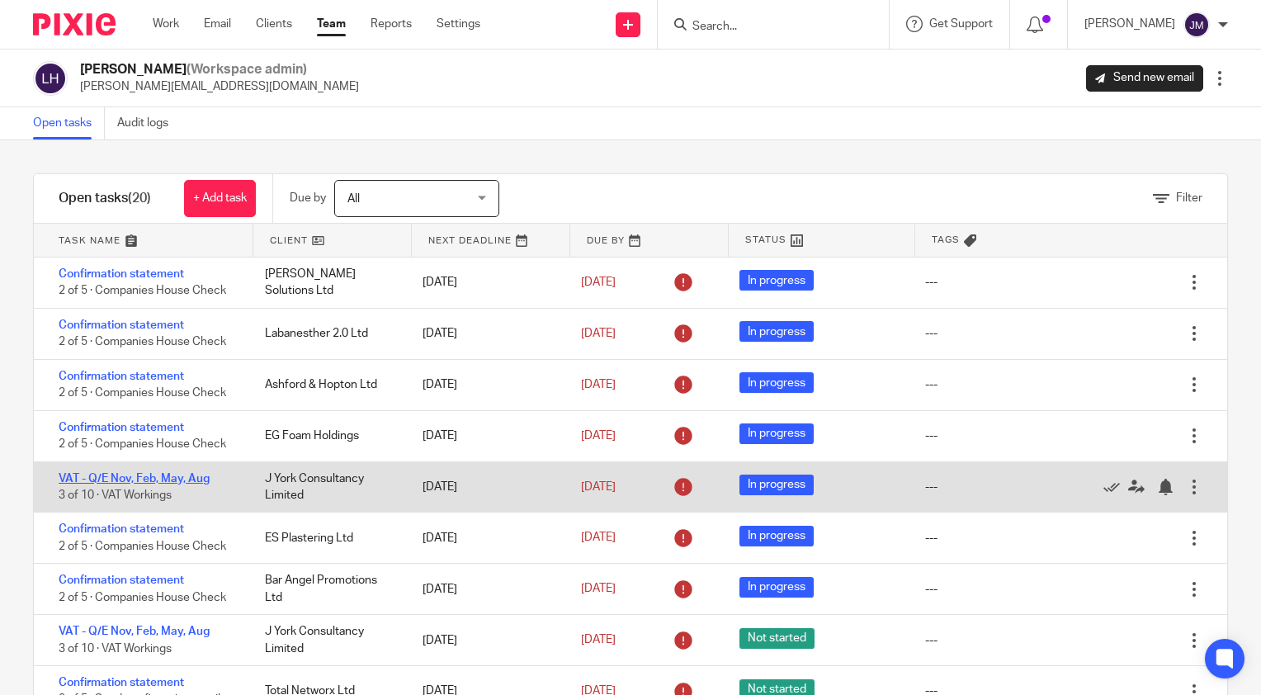
click at [182, 474] on link "VAT - Q/E Nov, Feb, May, Aug" at bounding box center [134, 479] width 151 height 12
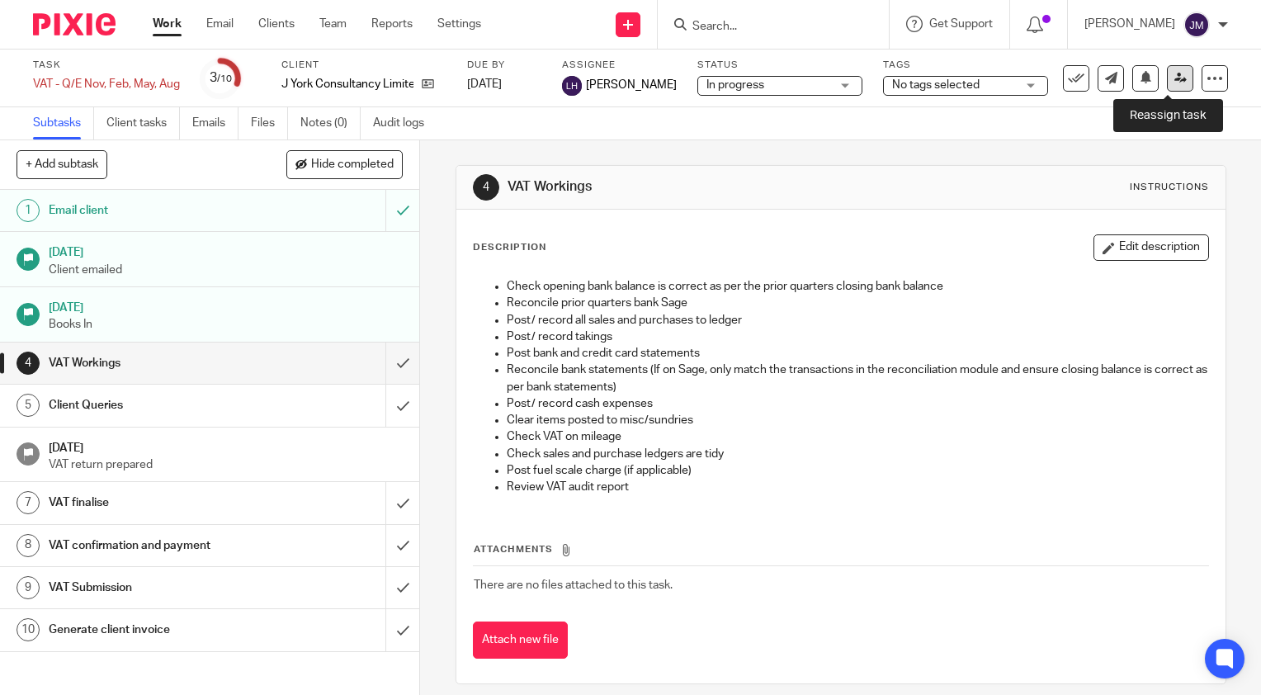
click at [1174, 81] on icon at bounding box center [1180, 78] width 12 height 12
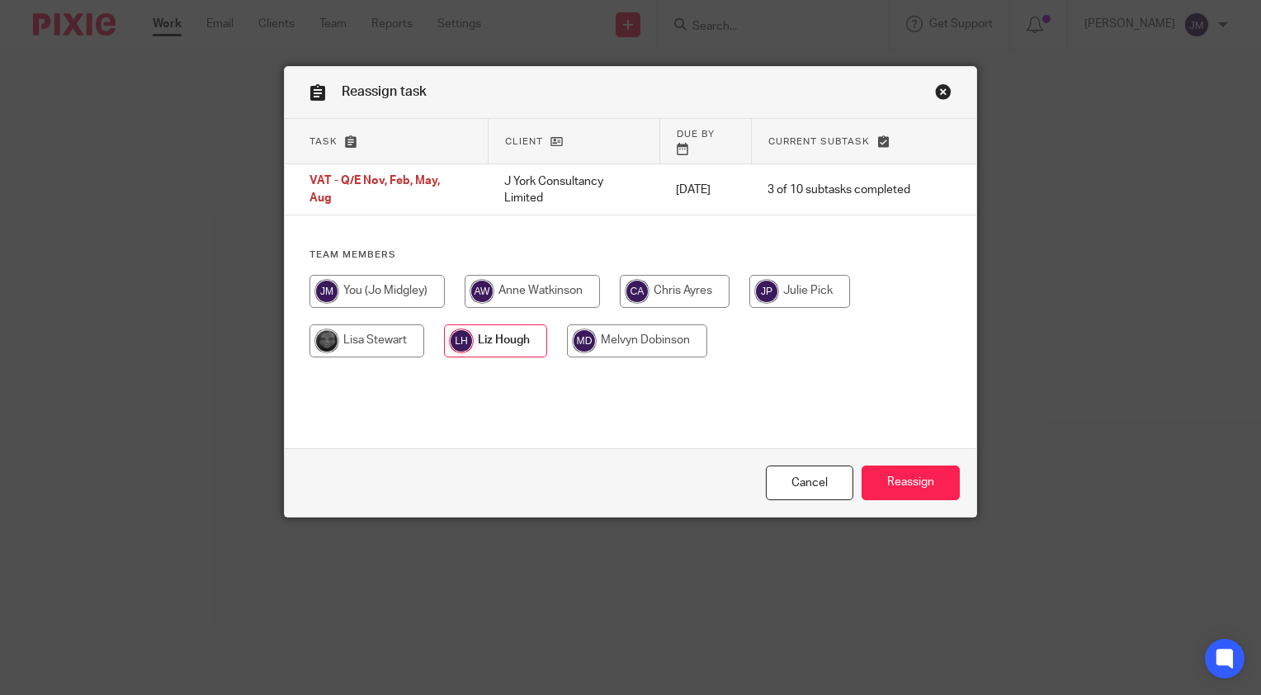
click at [340, 282] on input "radio" at bounding box center [376, 291] width 135 height 33
radio input "true"
click at [931, 481] on input "Reassign" at bounding box center [910, 482] width 98 height 35
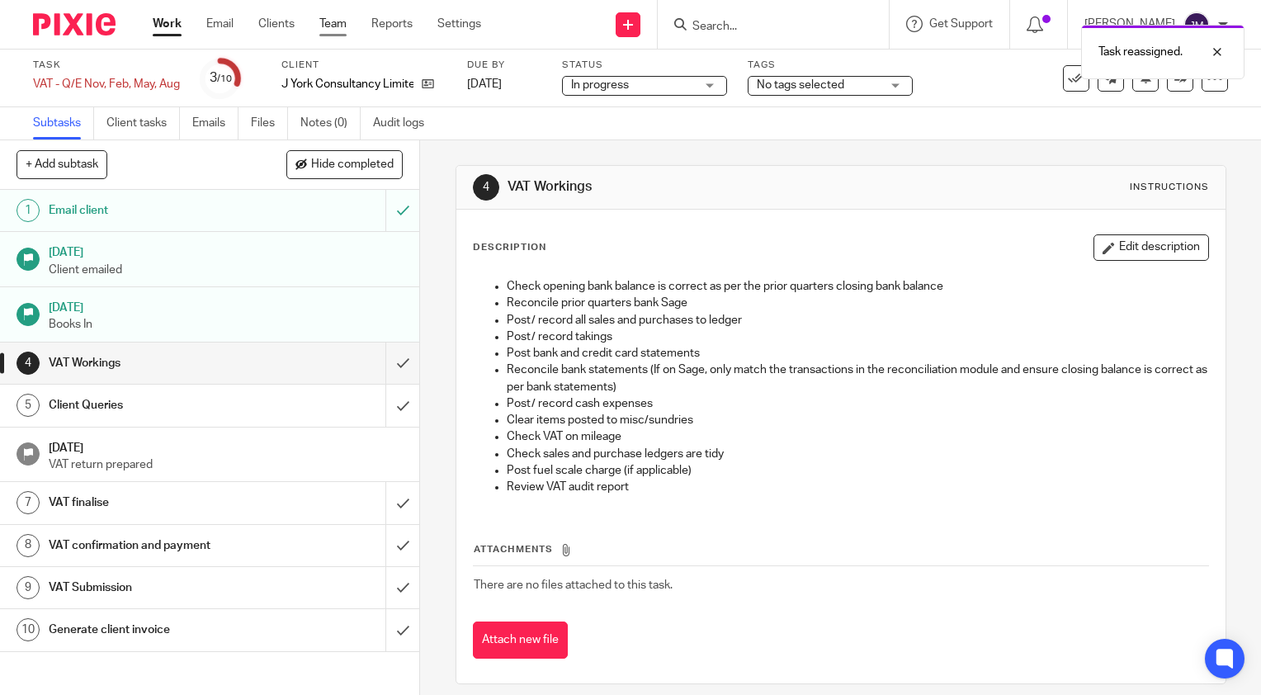
click at [343, 16] on link "Team" at bounding box center [332, 24] width 27 height 16
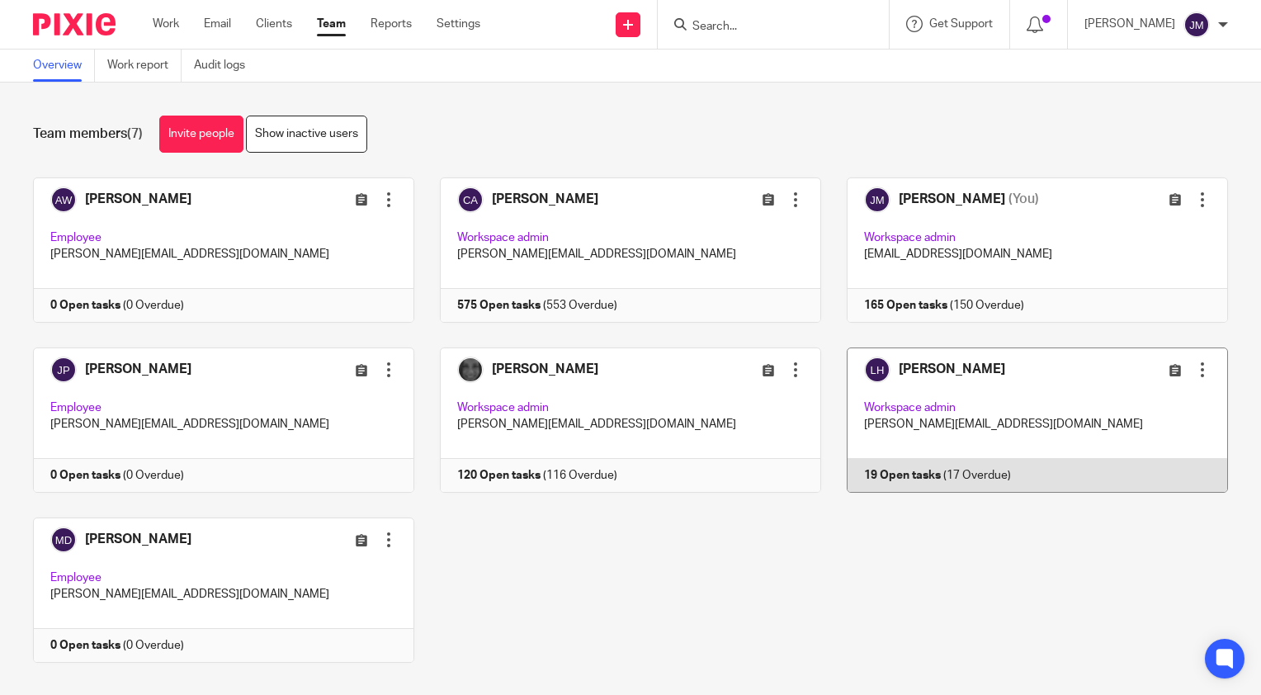
click at [933, 434] on link at bounding box center [1024, 419] width 407 height 145
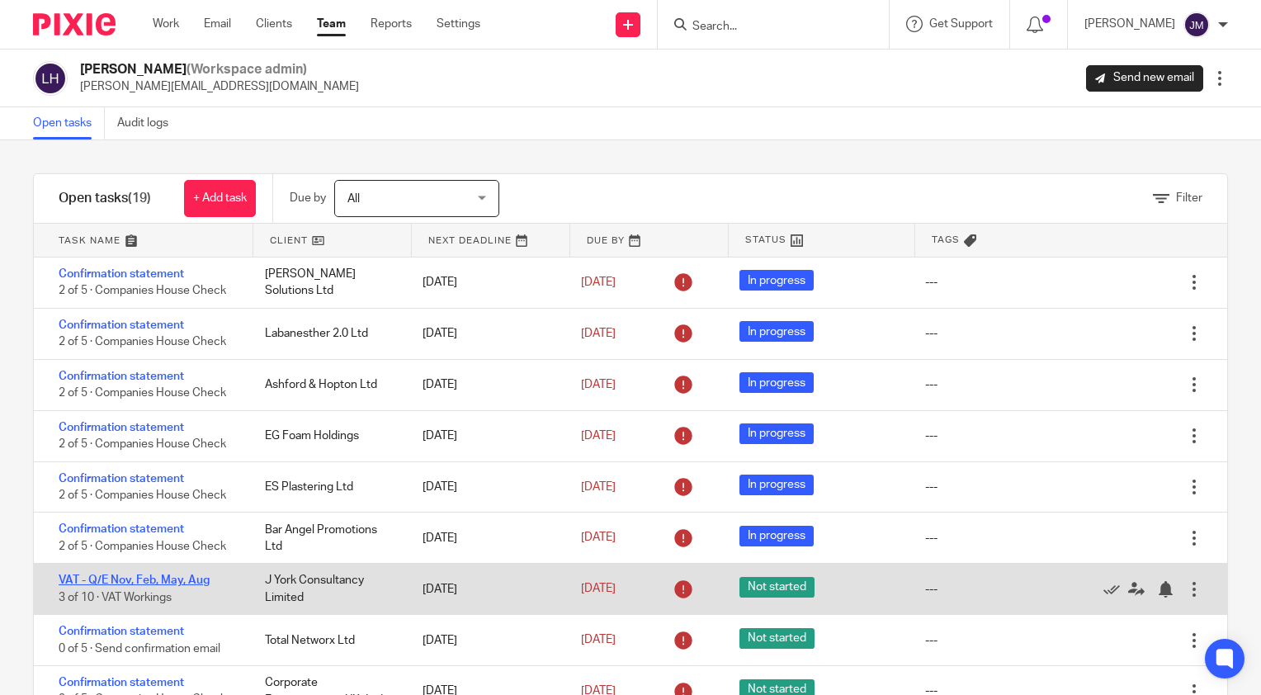
click at [191, 583] on link "VAT - Q/E Nov, Feb, May, Aug" at bounding box center [134, 580] width 151 height 12
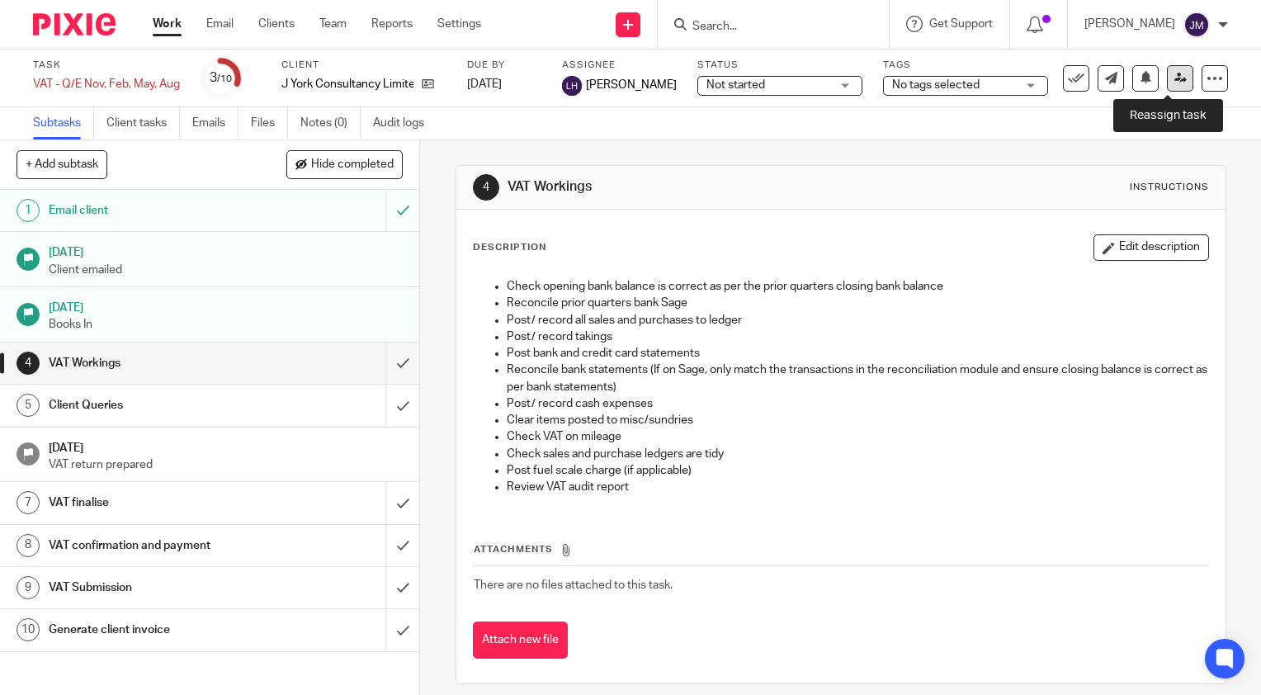
click at [1175, 78] on link at bounding box center [1179, 78] width 26 height 26
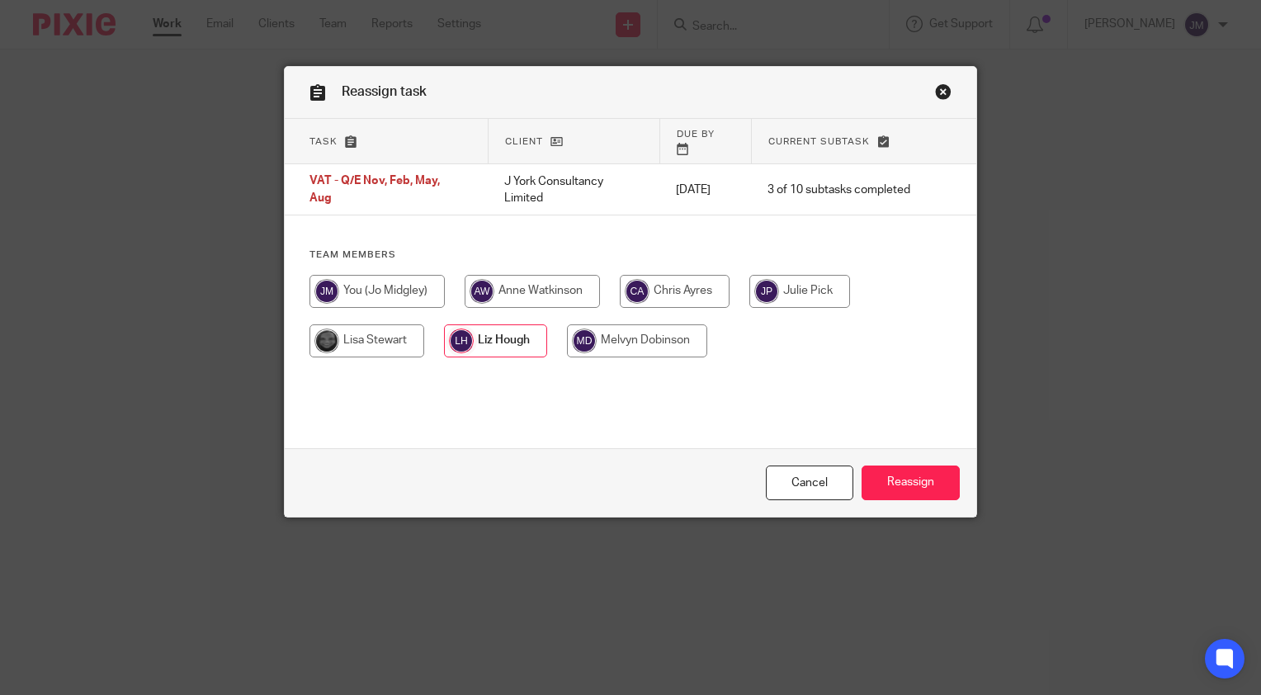
click at [388, 303] on input "radio" at bounding box center [376, 291] width 135 height 33
radio input "true"
click at [905, 494] on input "Reassign" at bounding box center [910, 482] width 98 height 35
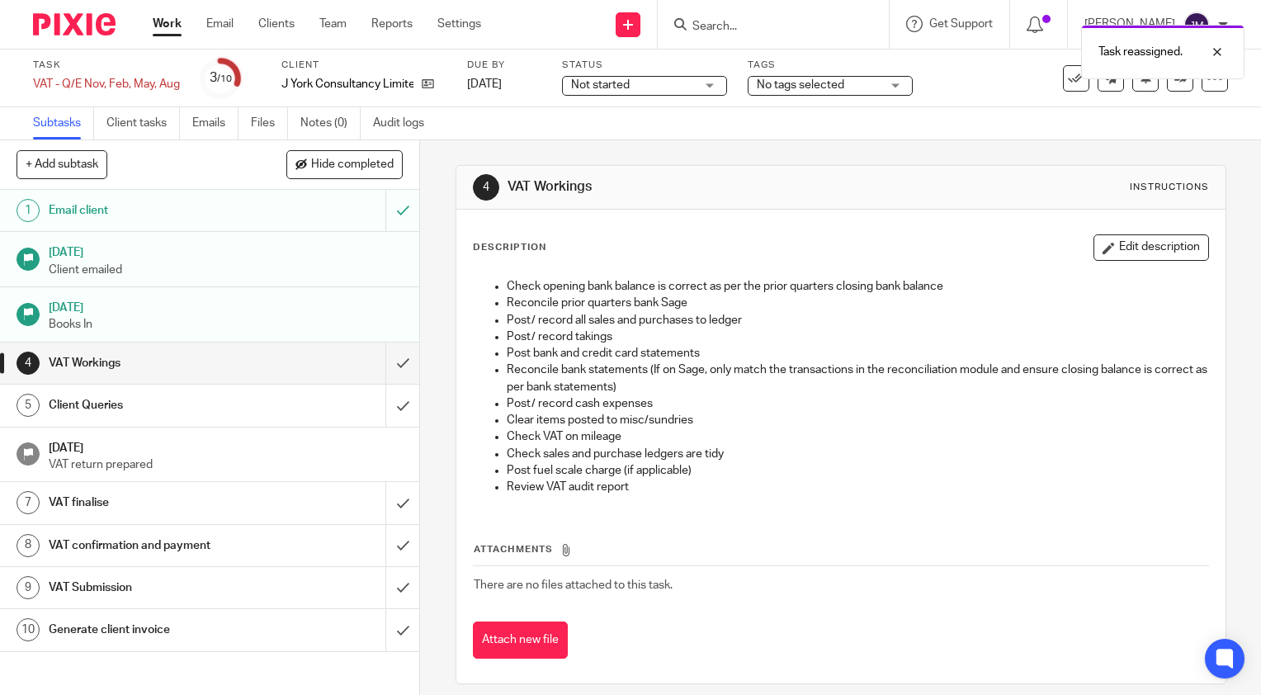
click at [352, 31] on ul "Work Email Clients Team Reports Settings" at bounding box center [329, 24] width 353 height 16
click at [341, 31] on link "Team" at bounding box center [332, 24] width 27 height 16
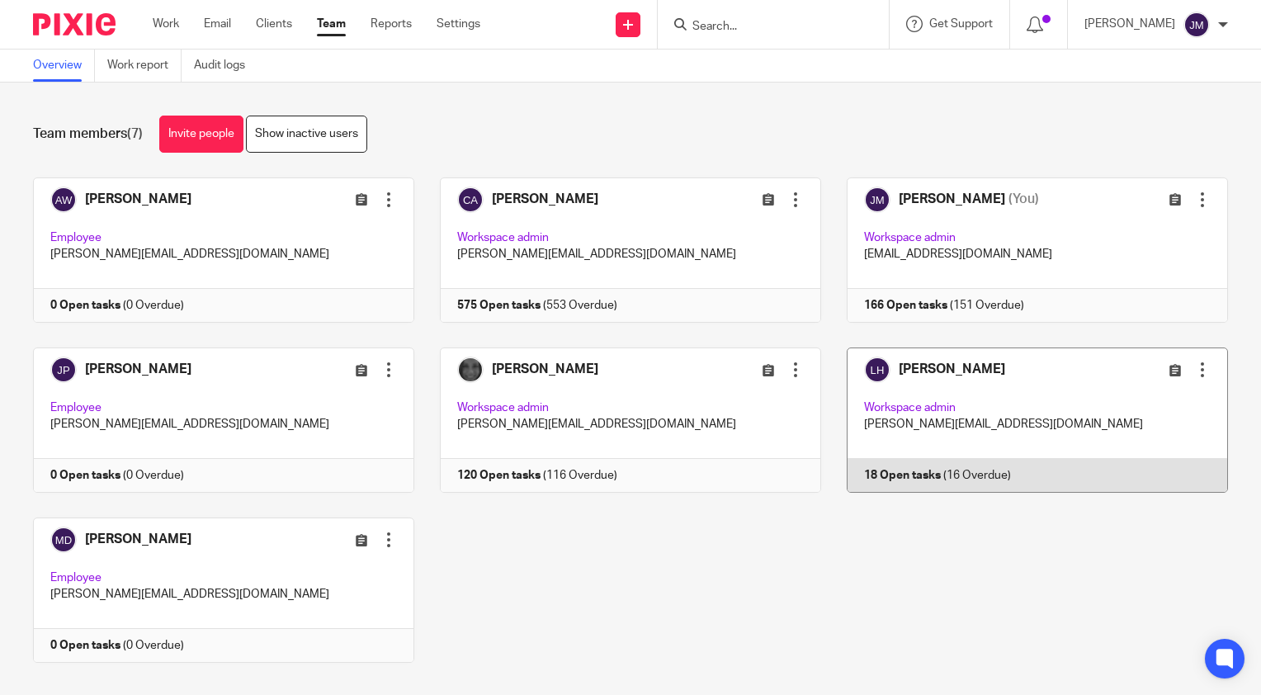
click at [887, 469] on link at bounding box center [1024, 419] width 407 height 145
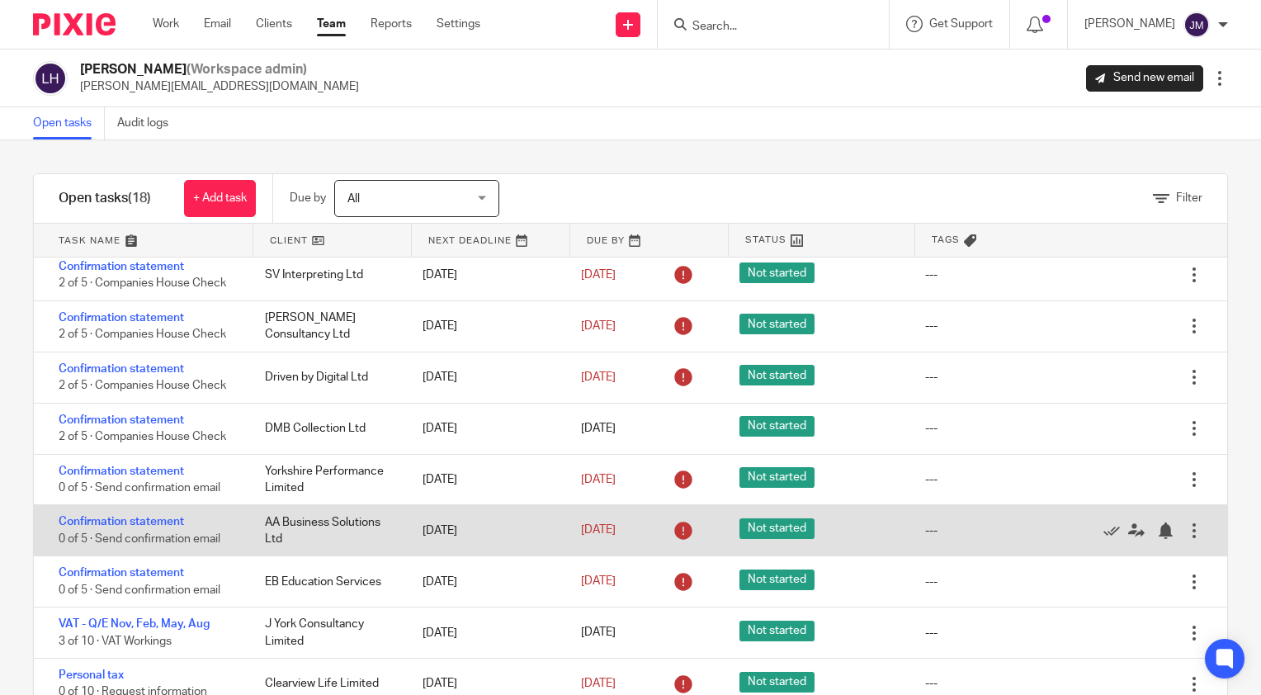
scroll to position [46, 0]
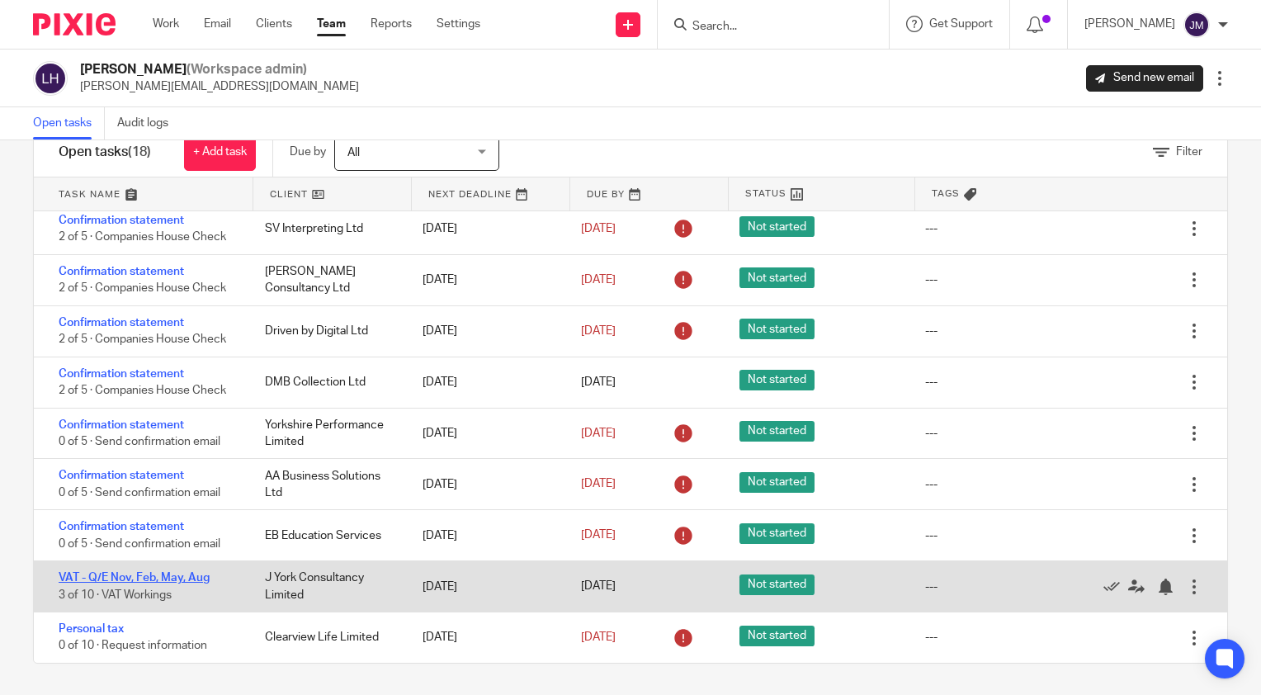
click at [130, 577] on link "VAT - Q/E Nov, Feb, May, Aug" at bounding box center [134, 578] width 151 height 12
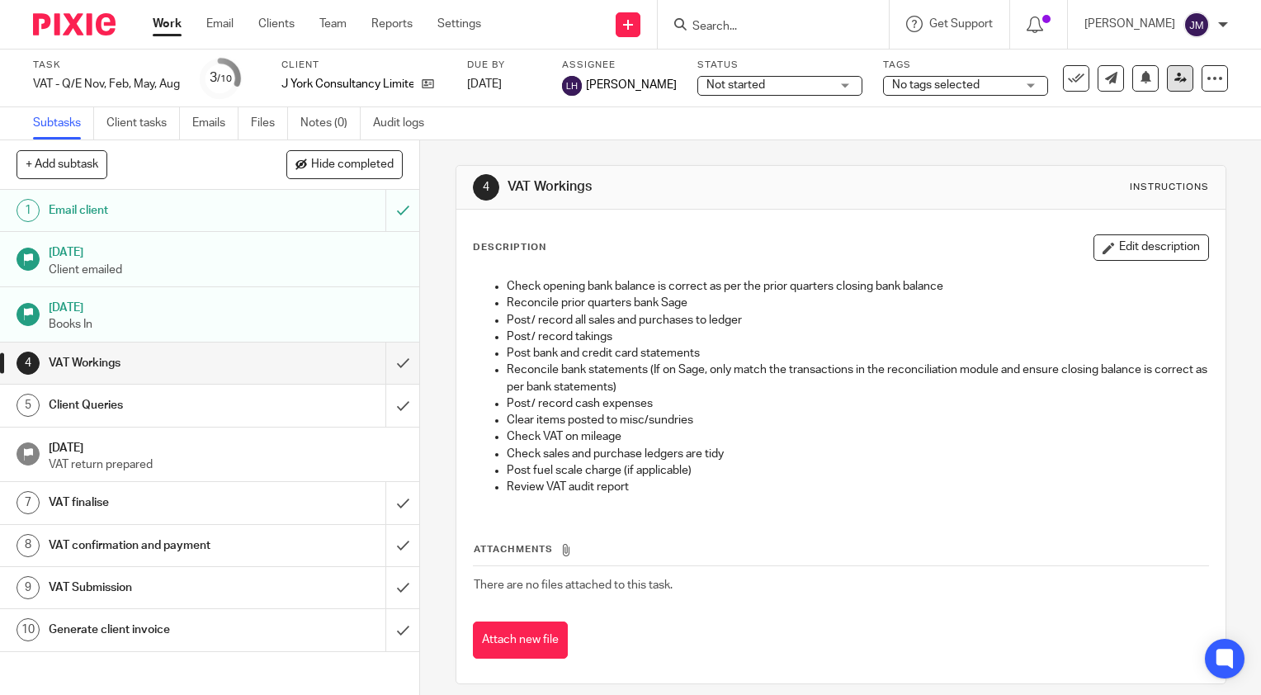
click at [1174, 77] on icon at bounding box center [1180, 78] width 12 height 12
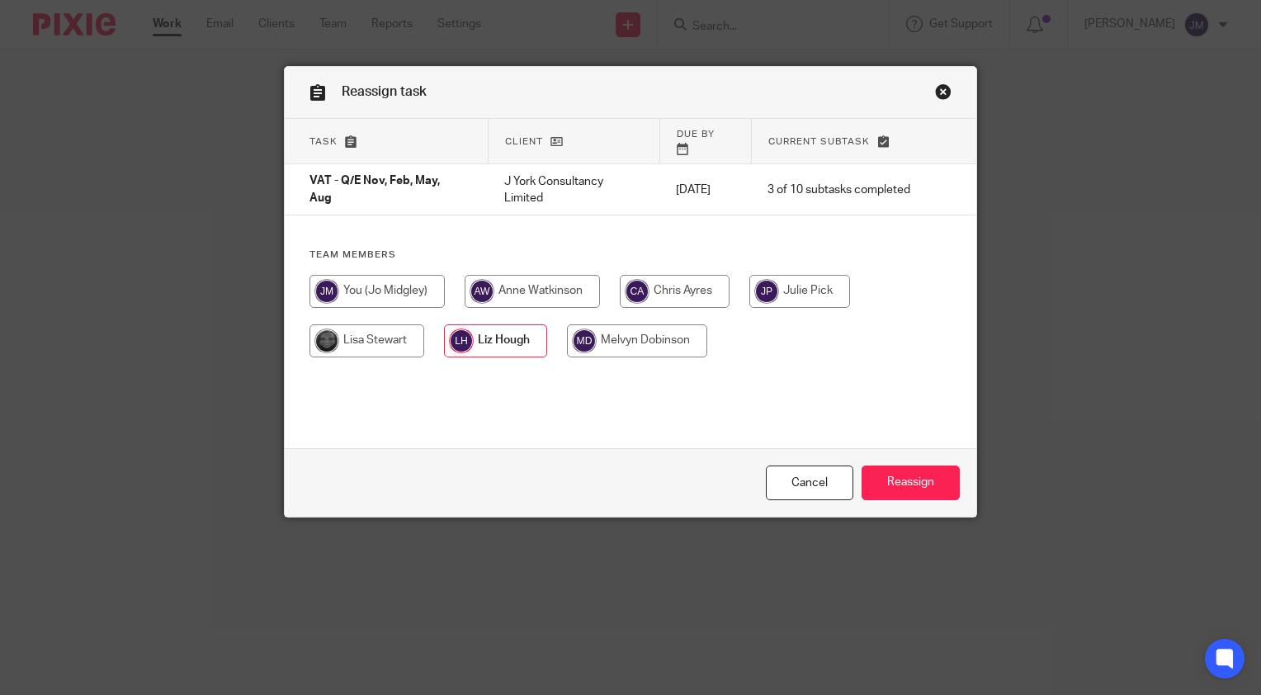
click at [398, 275] on input "radio" at bounding box center [376, 291] width 135 height 33
radio input "true"
click at [896, 484] on input "Reassign" at bounding box center [910, 482] width 98 height 35
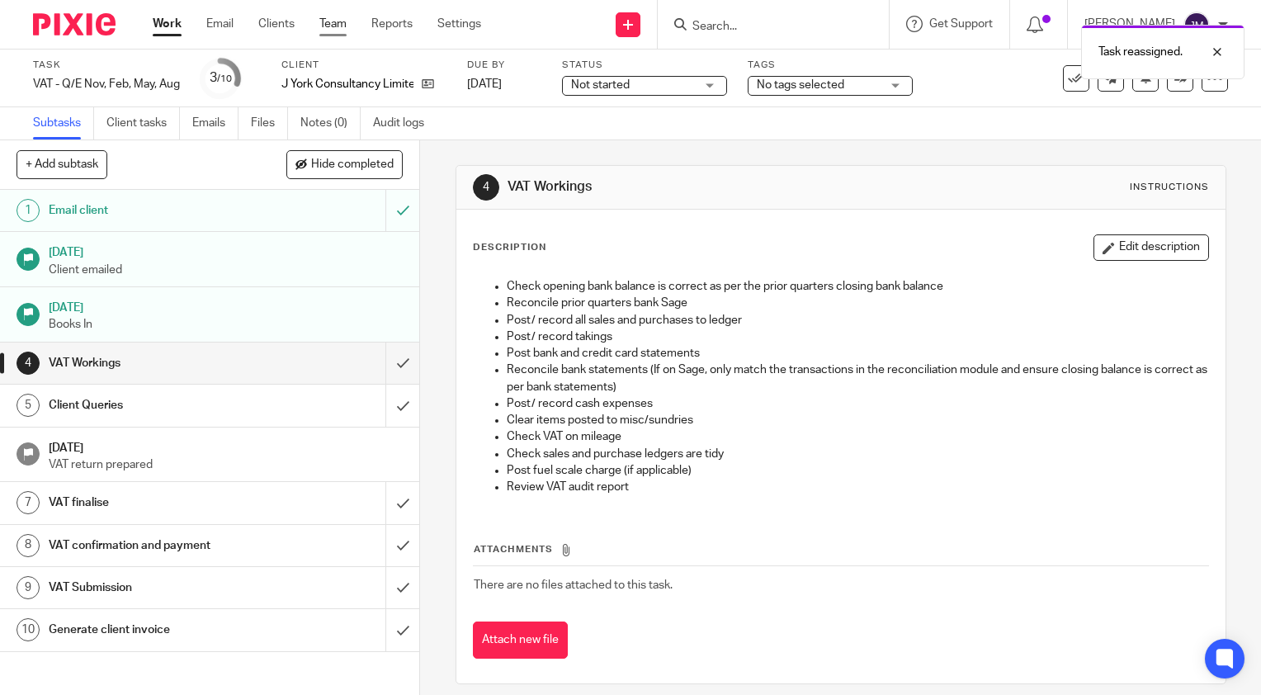
click at [329, 26] on link "Team" at bounding box center [332, 24] width 27 height 16
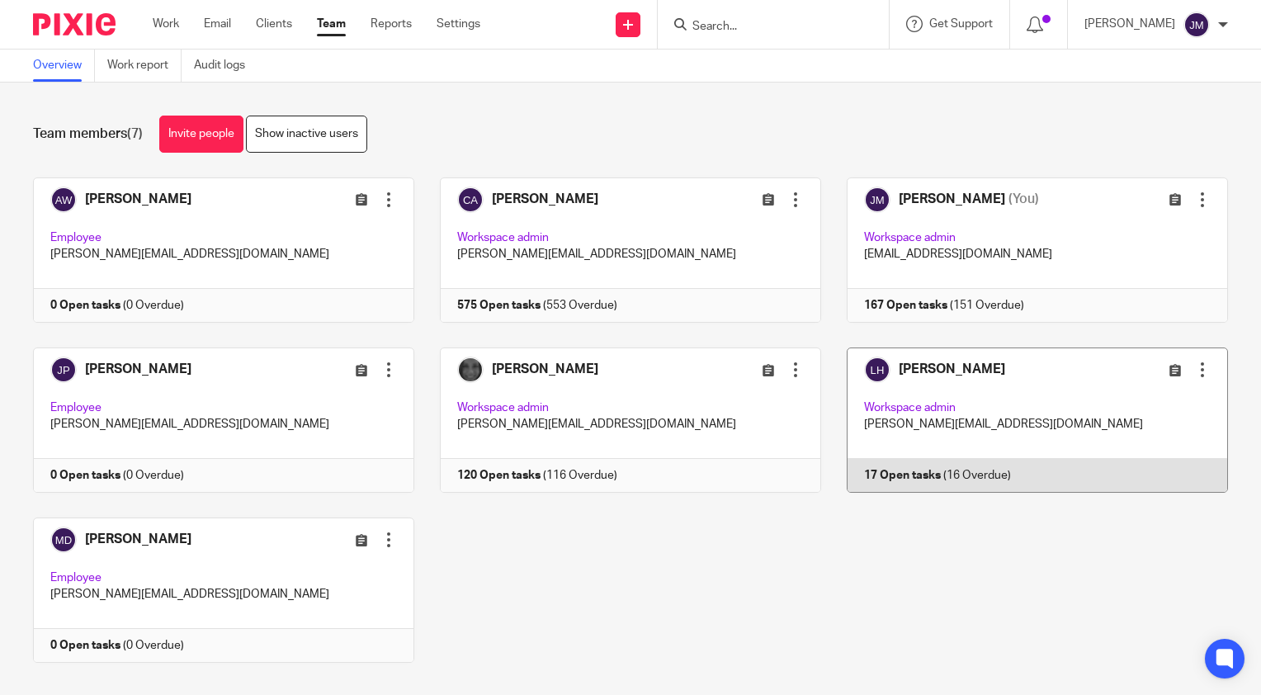
click at [881, 469] on link at bounding box center [1024, 419] width 407 height 145
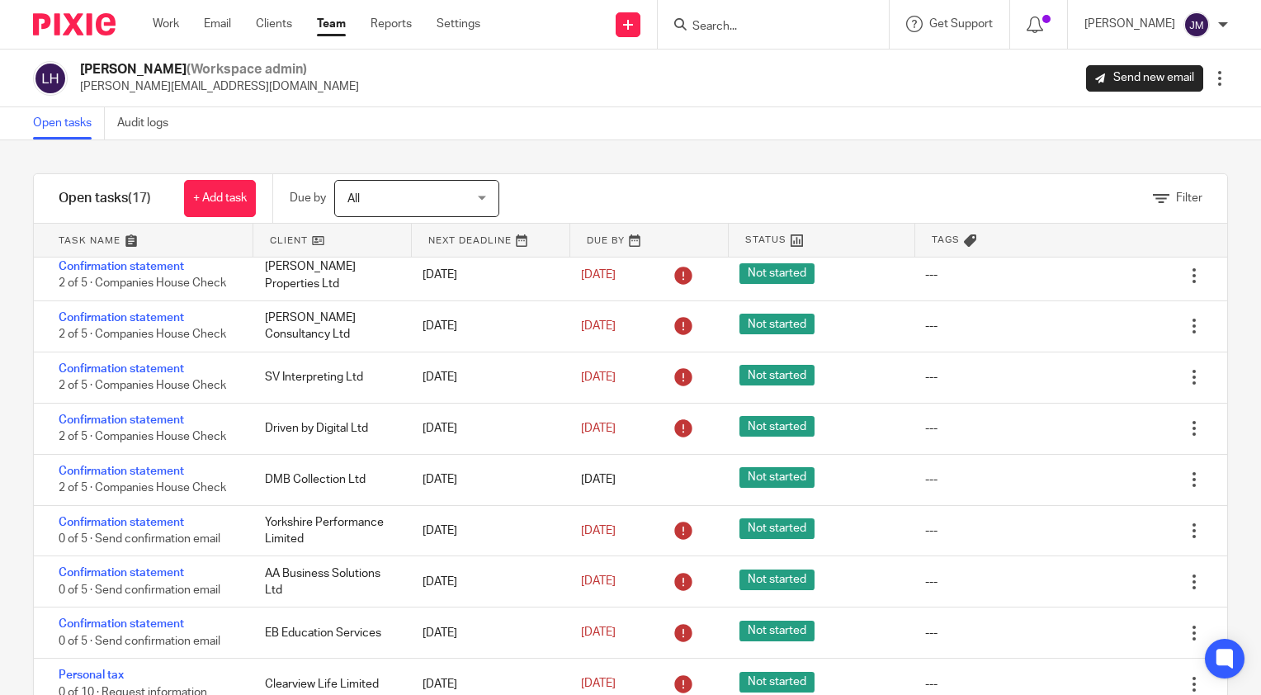
scroll to position [46, 0]
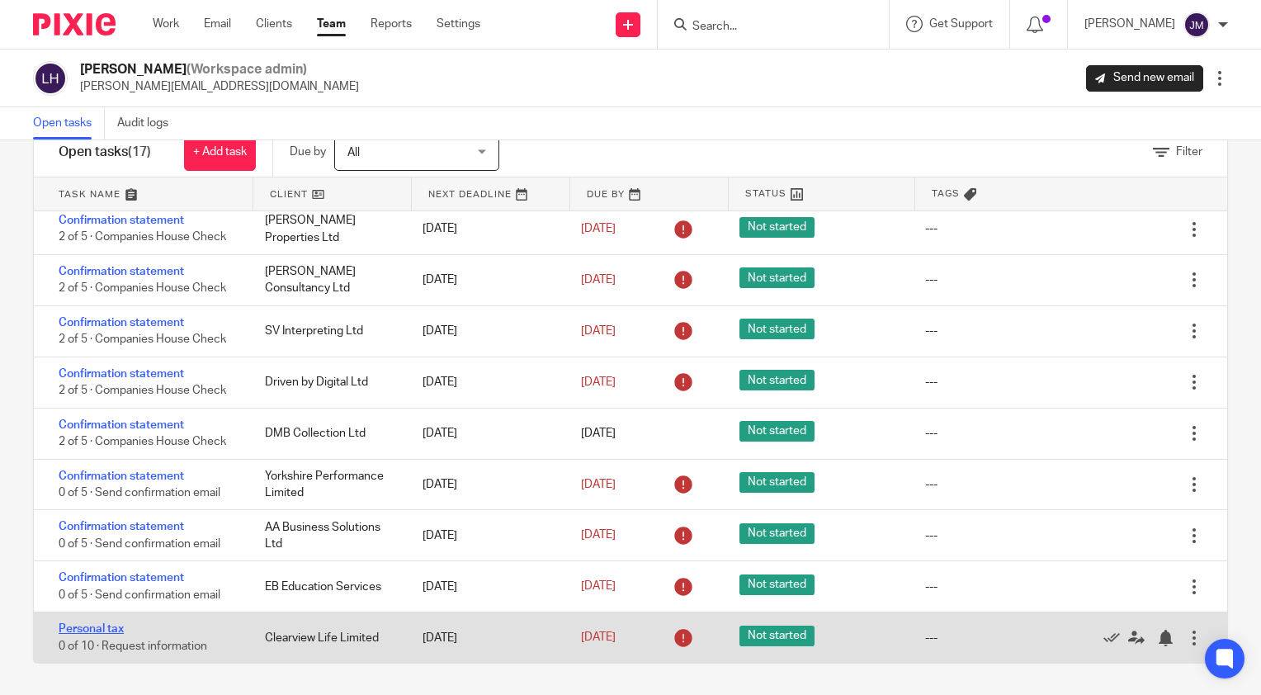
click at [99, 626] on link "Personal tax" at bounding box center [91, 629] width 65 height 12
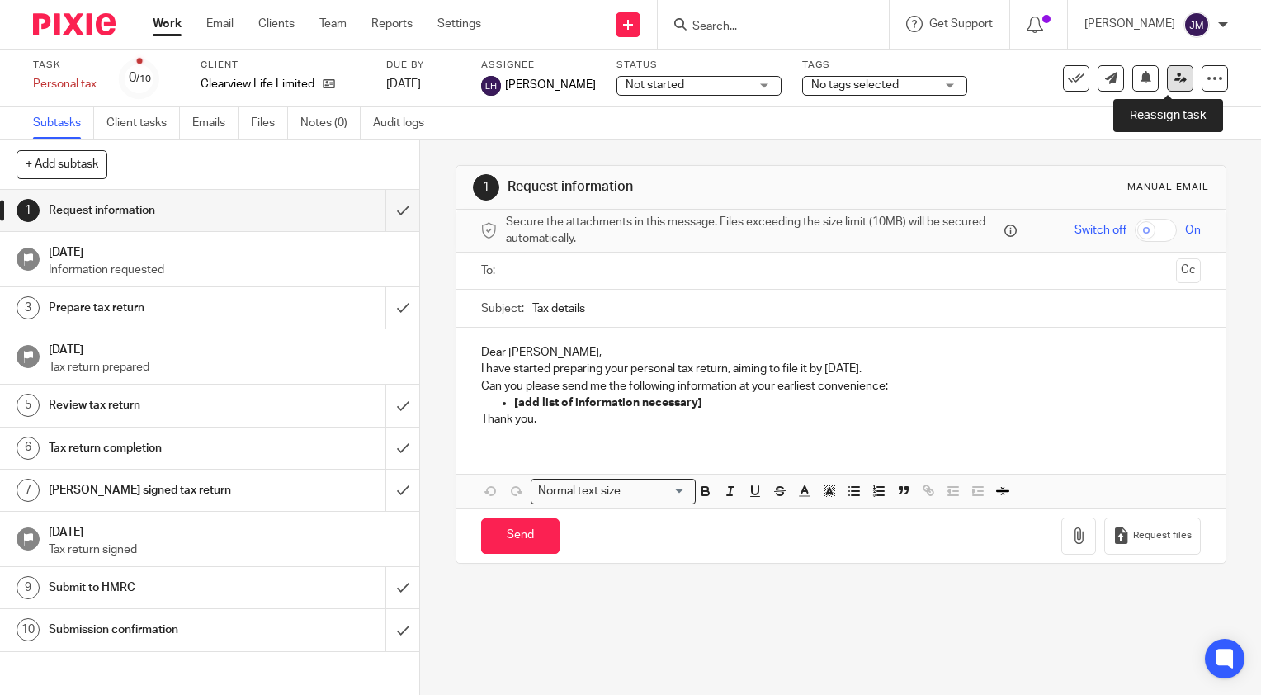
click at [1174, 80] on icon at bounding box center [1180, 78] width 12 height 12
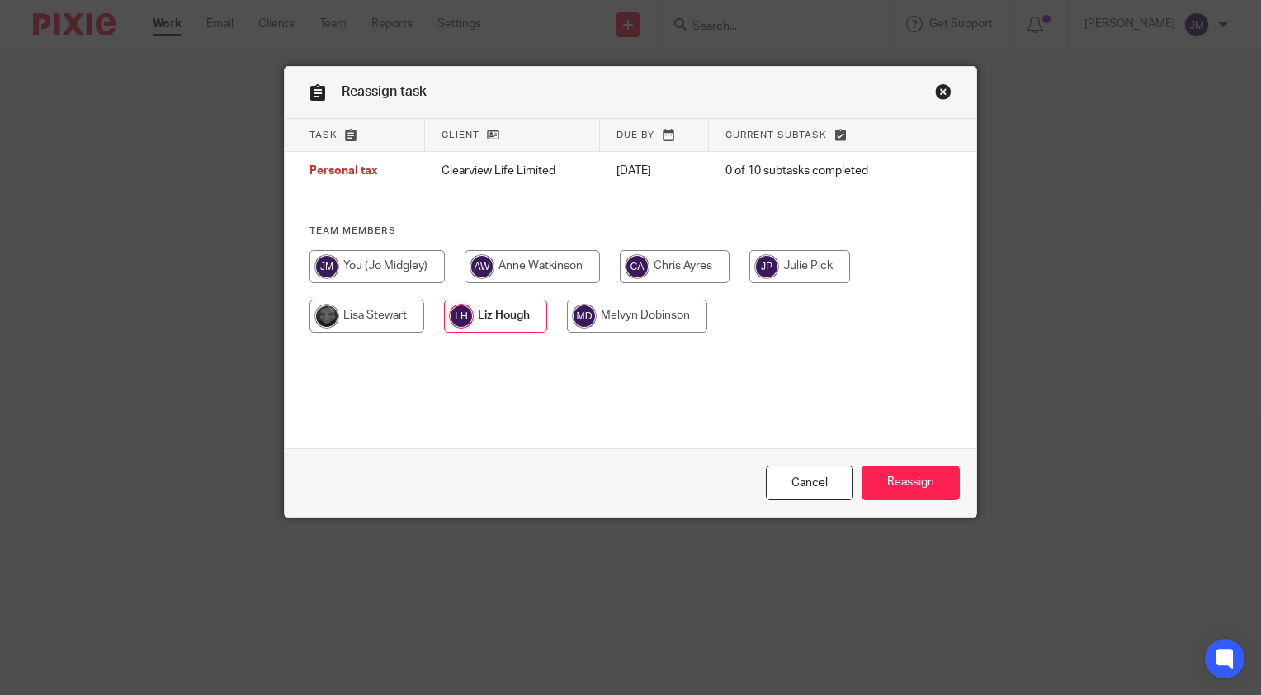
click at [367, 266] on input "radio" at bounding box center [376, 266] width 135 height 33
radio input "true"
click at [899, 477] on input "Reassign" at bounding box center [910, 482] width 98 height 35
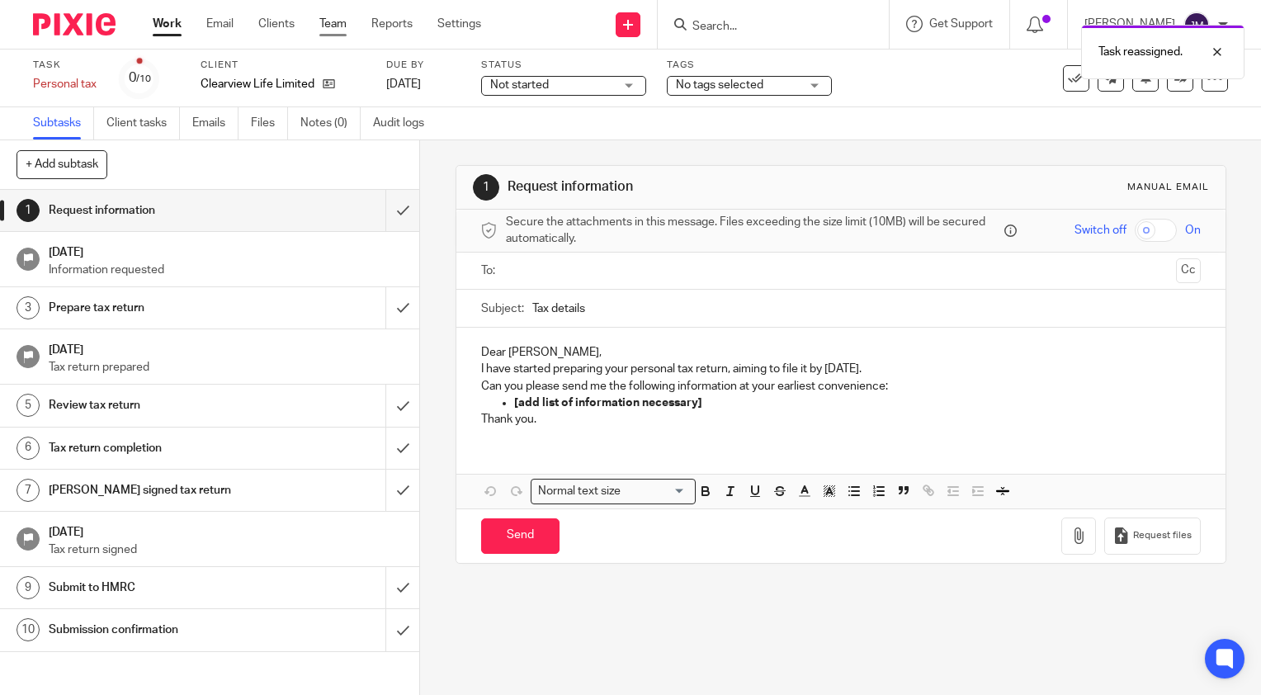
click at [333, 21] on link "Team" at bounding box center [332, 24] width 27 height 16
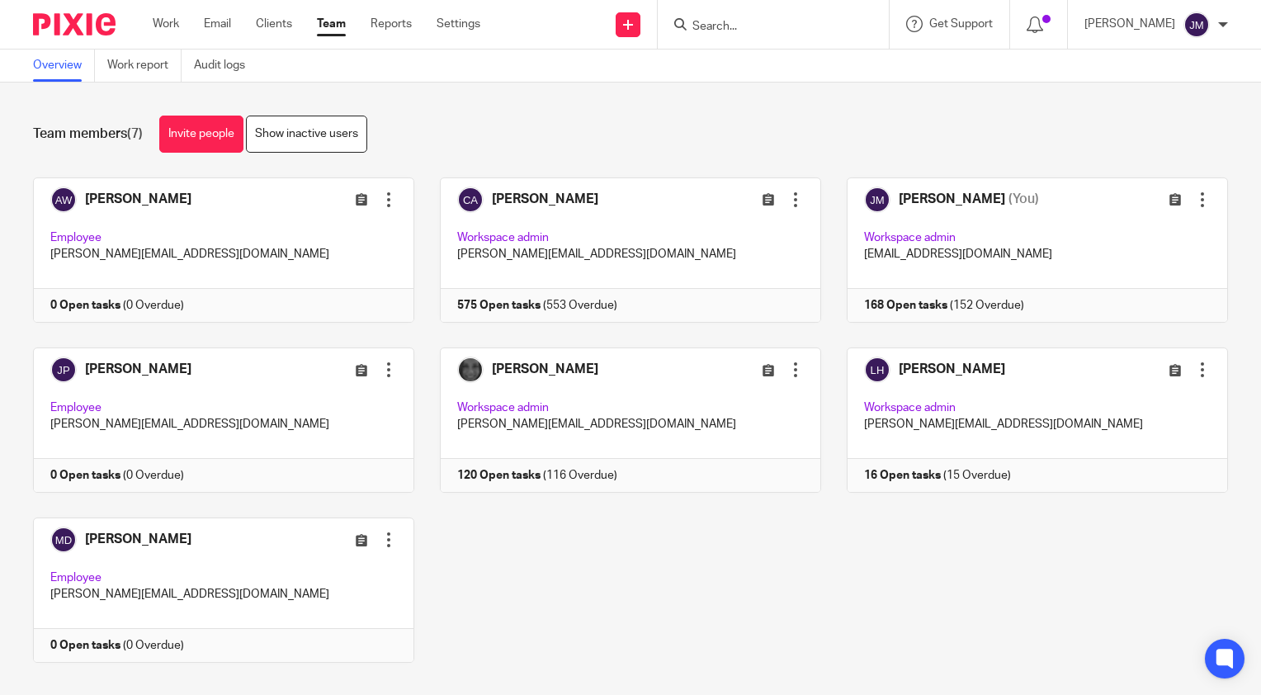
scroll to position [23, 0]
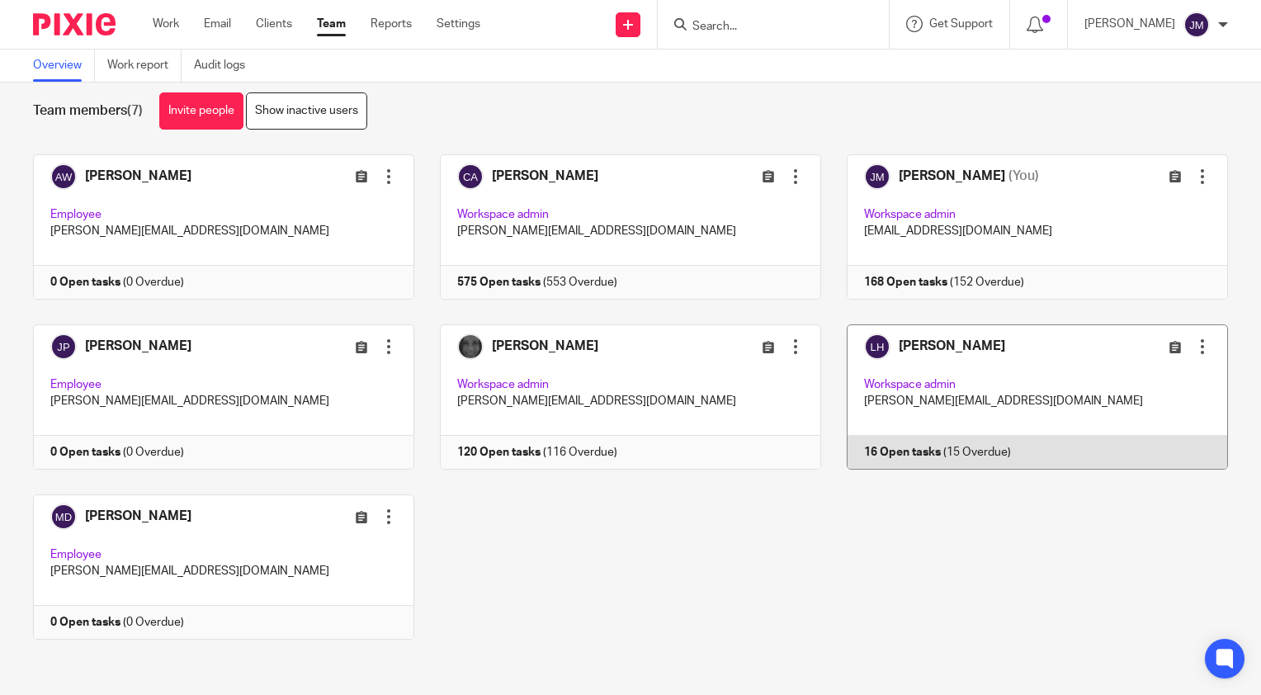
click at [902, 443] on link at bounding box center [1024, 396] width 407 height 145
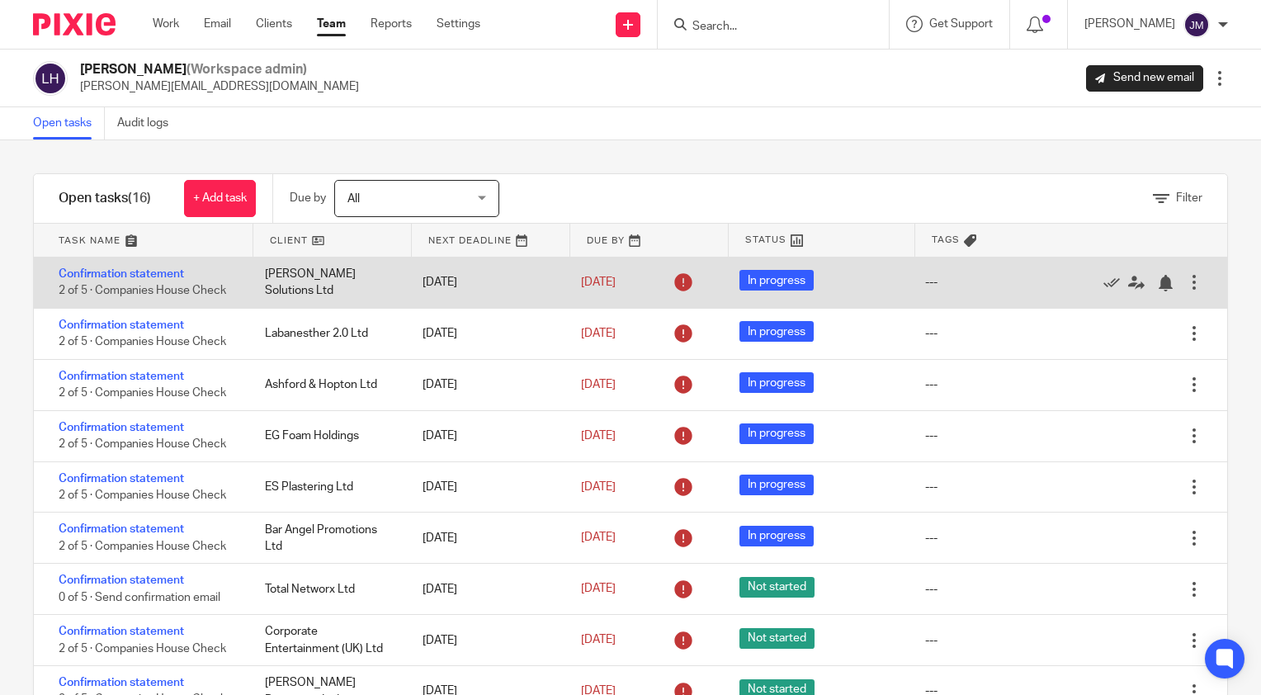
click at [1155, 291] on div "Edit task Delete" at bounding box center [1161, 282] width 132 height 50
click at [1128, 283] on icon at bounding box center [1136, 283] width 16 height 16
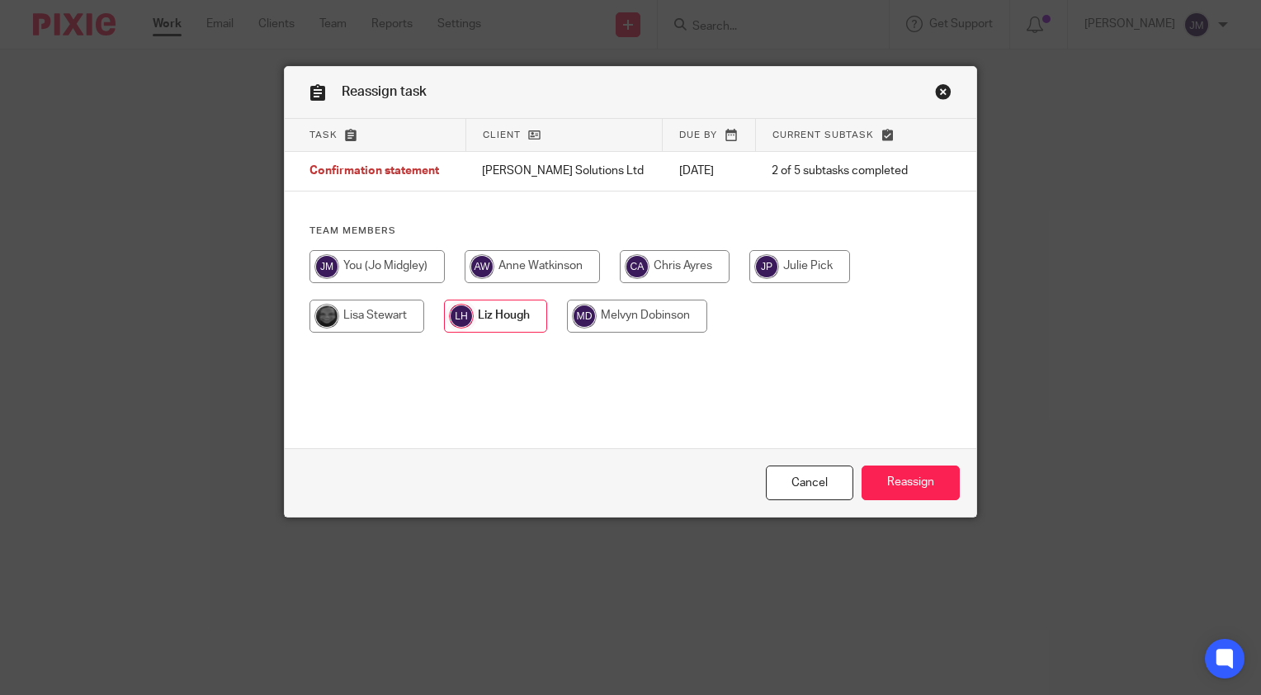
click at [775, 271] on input "radio" at bounding box center [799, 266] width 101 height 33
radio input "true"
click at [921, 486] on input "Reassign" at bounding box center [910, 482] width 98 height 35
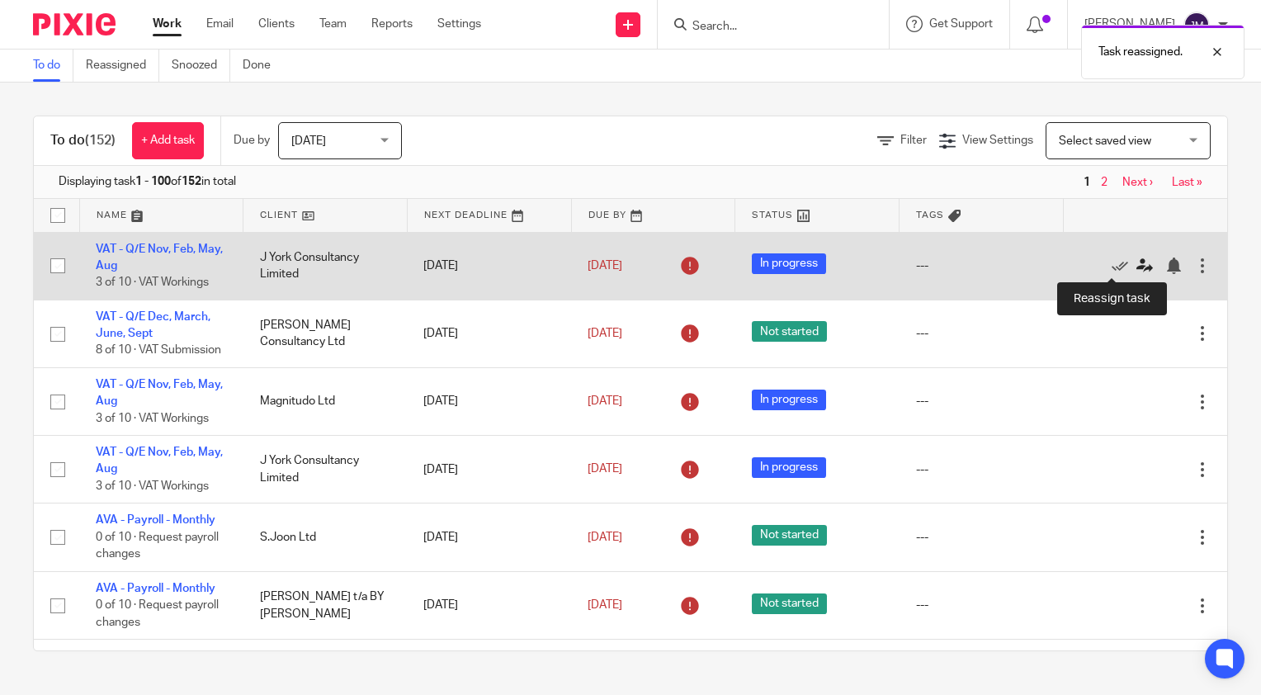
click at [1136, 266] on icon at bounding box center [1144, 265] width 16 height 16
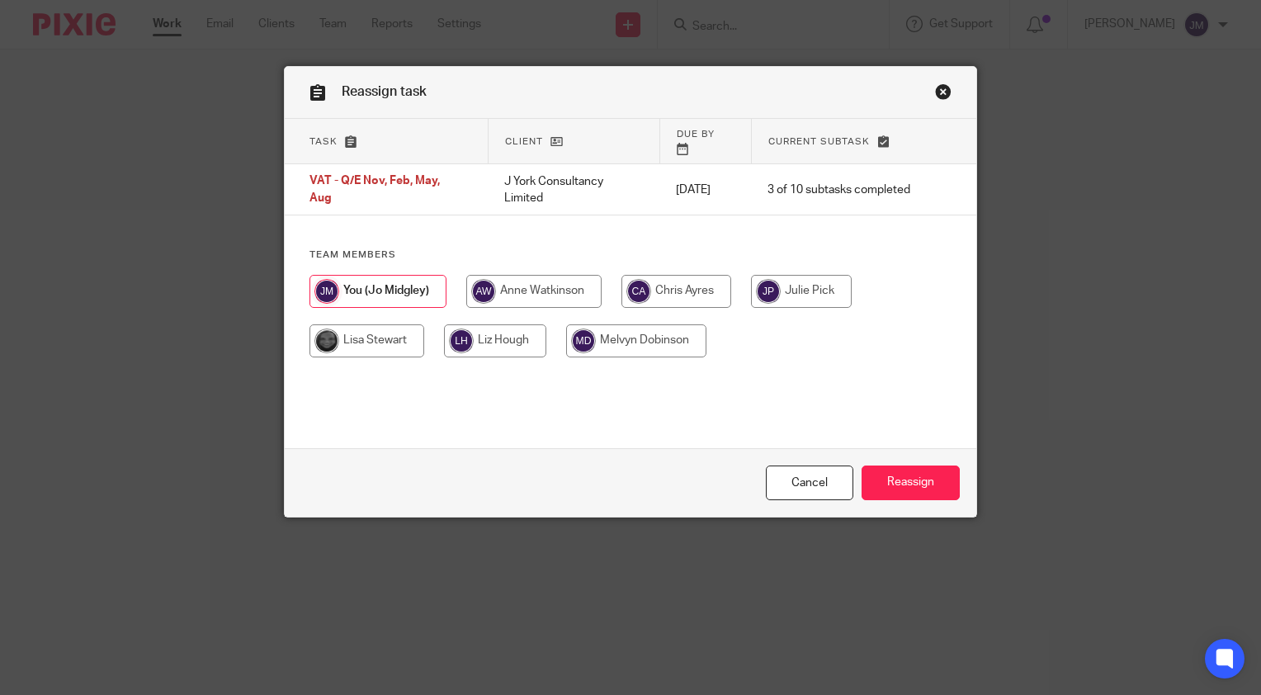
click at [375, 283] on input "radio" at bounding box center [377, 291] width 137 height 33
click at [947, 87] on div "Reassign task" at bounding box center [630, 93] width 691 height 52
click at [941, 89] on link "Close this dialog window" at bounding box center [943, 94] width 16 height 22
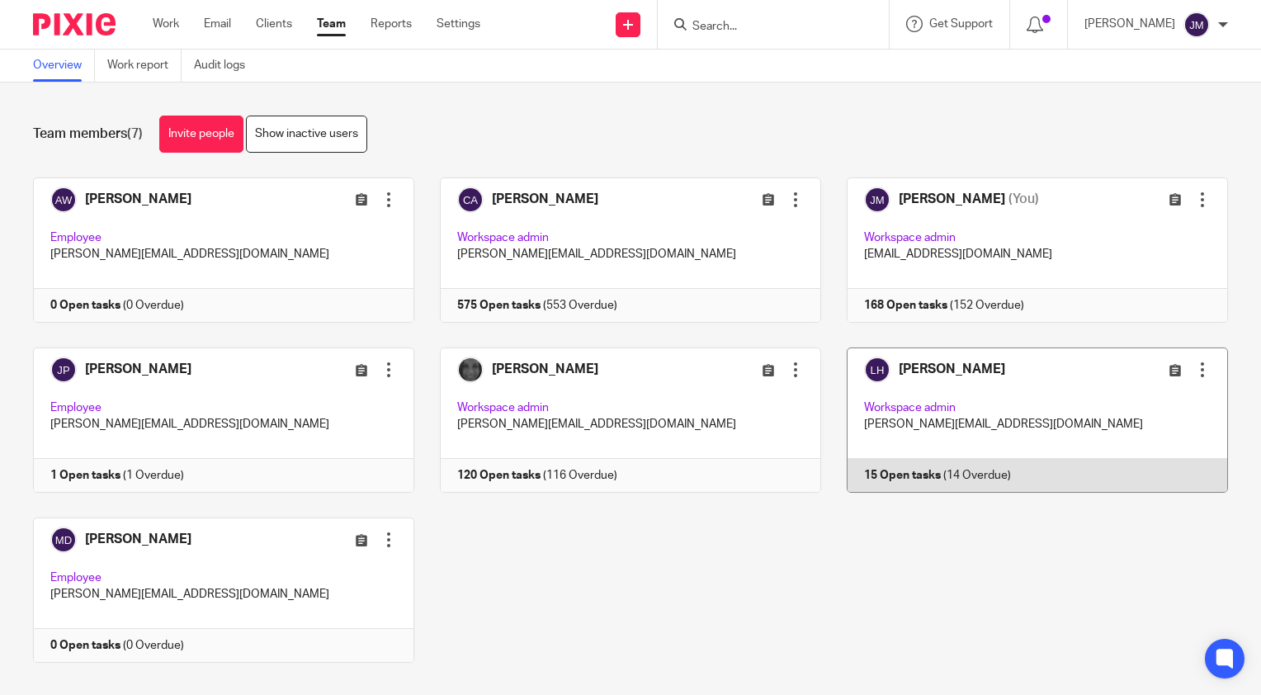
click at [887, 477] on link at bounding box center [1024, 419] width 407 height 145
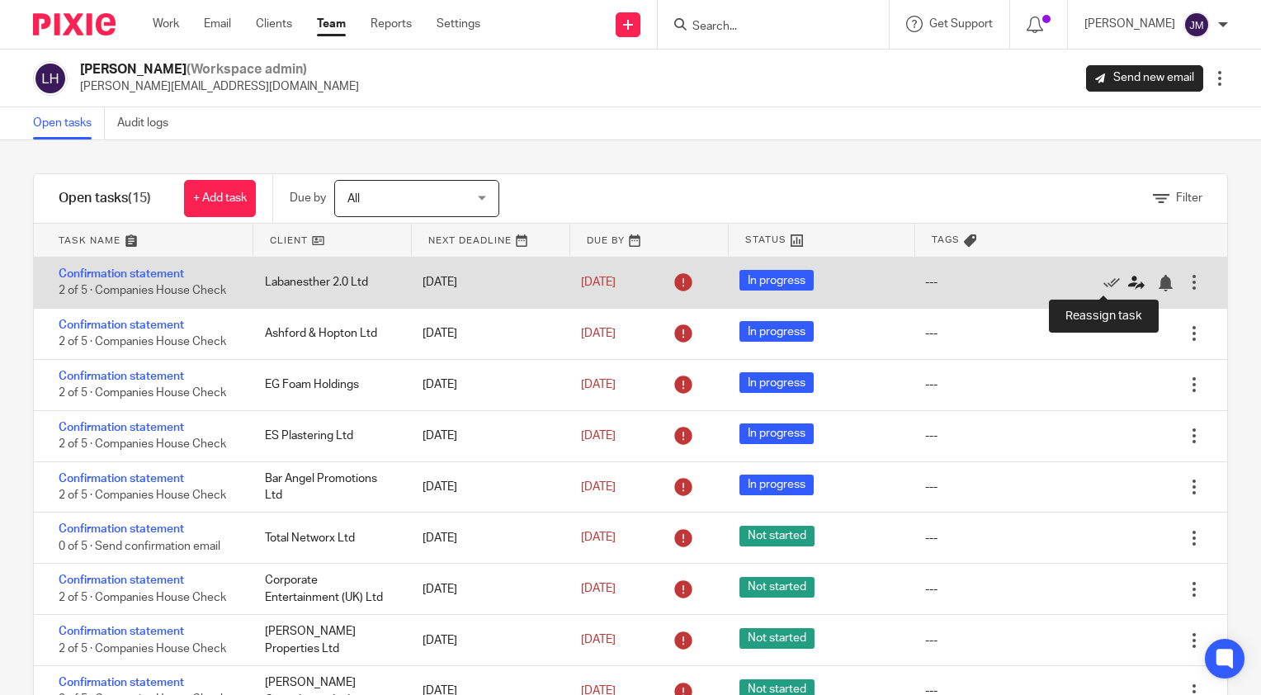
click at [1128, 285] on icon at bounding box center [1136, 283] width 16 height 16
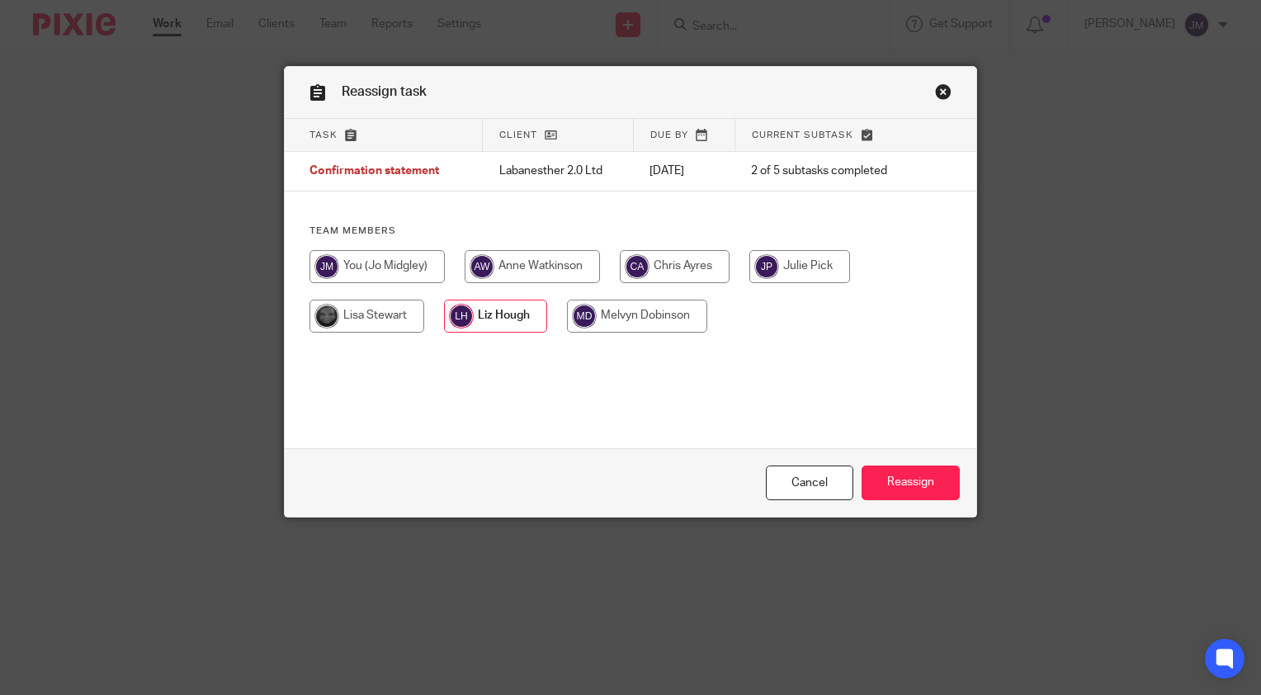
click at [787, 272] on input "radio" at bounding box center [799, 266] width 101 height 33
radio input "true"
click at [900, 488] on input "Reassign" at bounding box center [910, 482] width 98 height 35
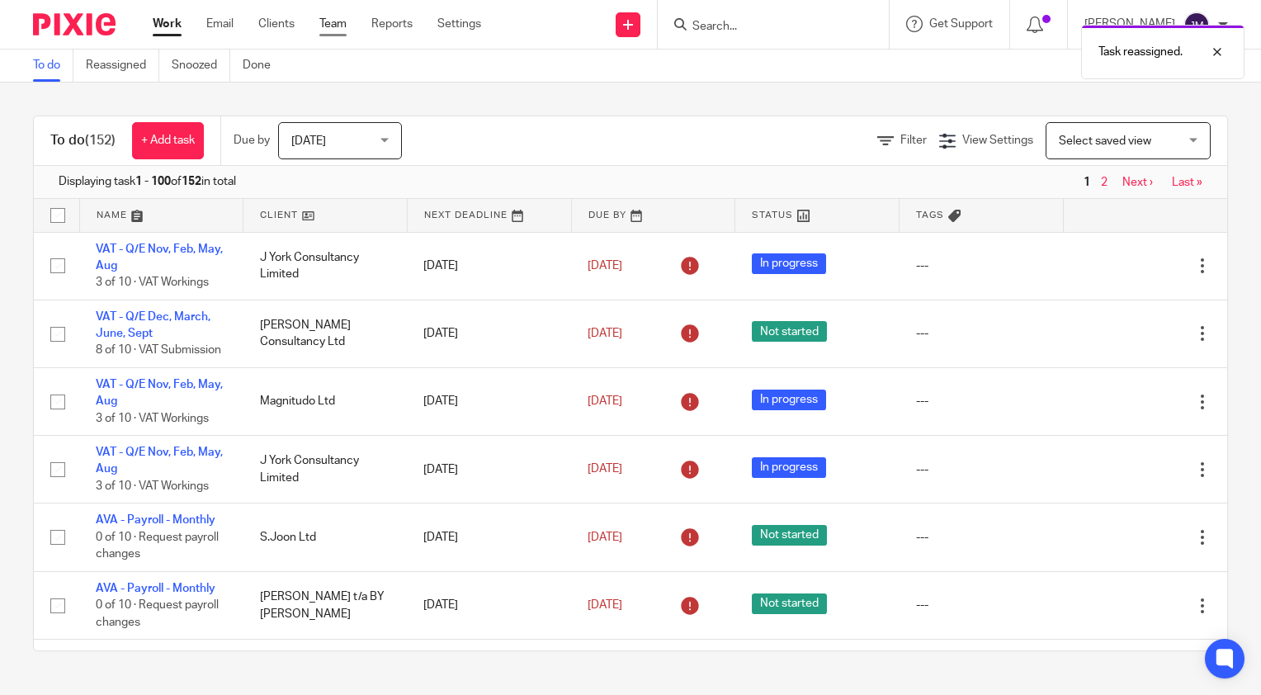
click at [335, 18] on link "Team" at bounding box center [332, 24] width 27 height 16
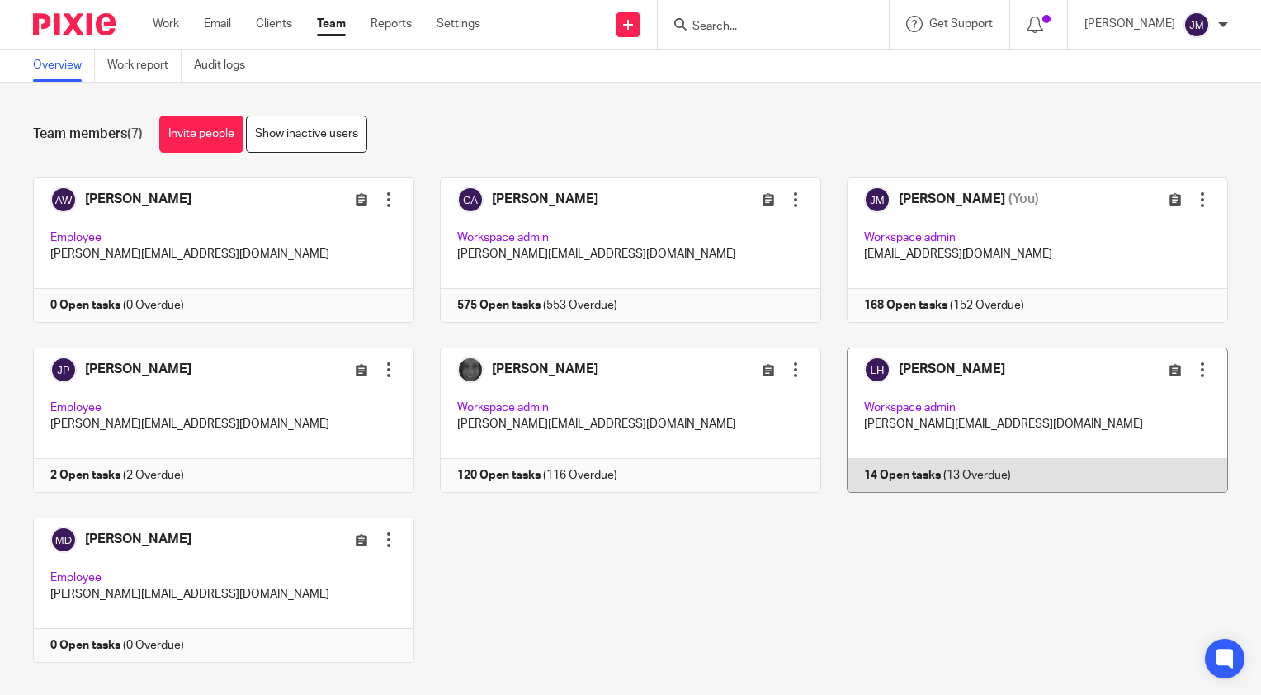
drag, startPoint x: 867, startPoint y: 456, endPoint x: 872, endPoint y: 464, distance: 8.9
click at [867, 457] on link at bounding box center [1024, 419] width 407 height 145
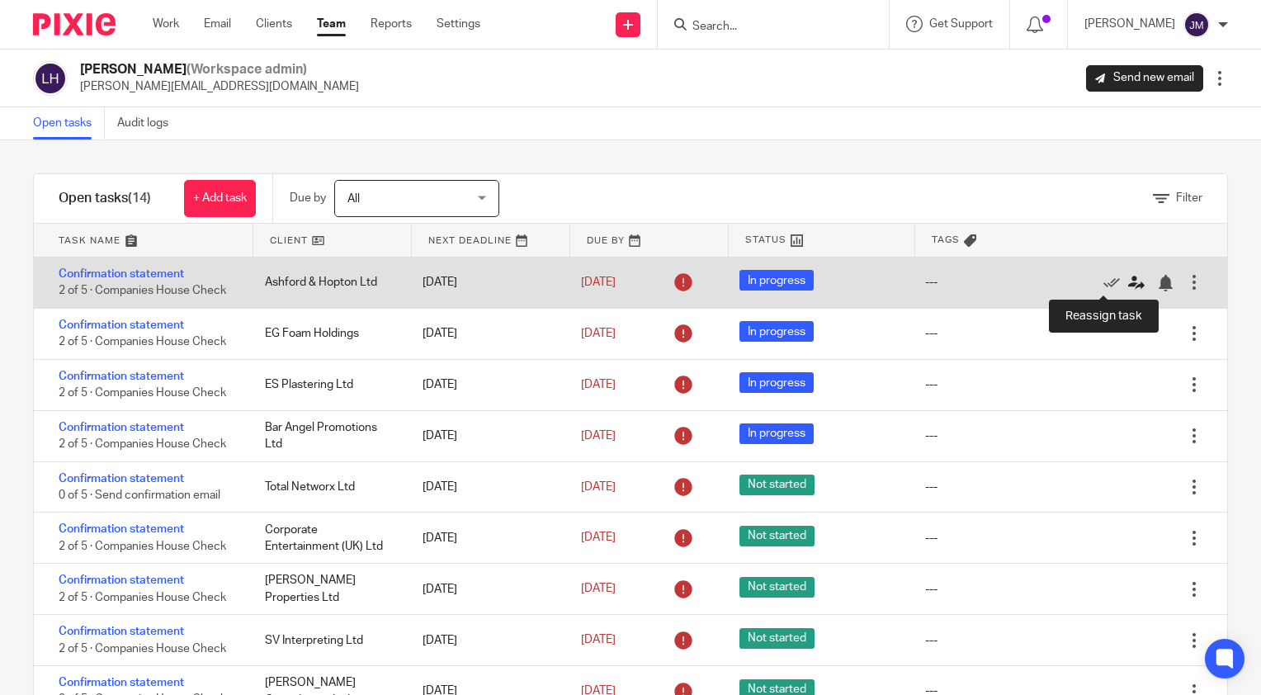
click at [1128, 279] on icon at bounding box center [1136, 283] width 16 height 16
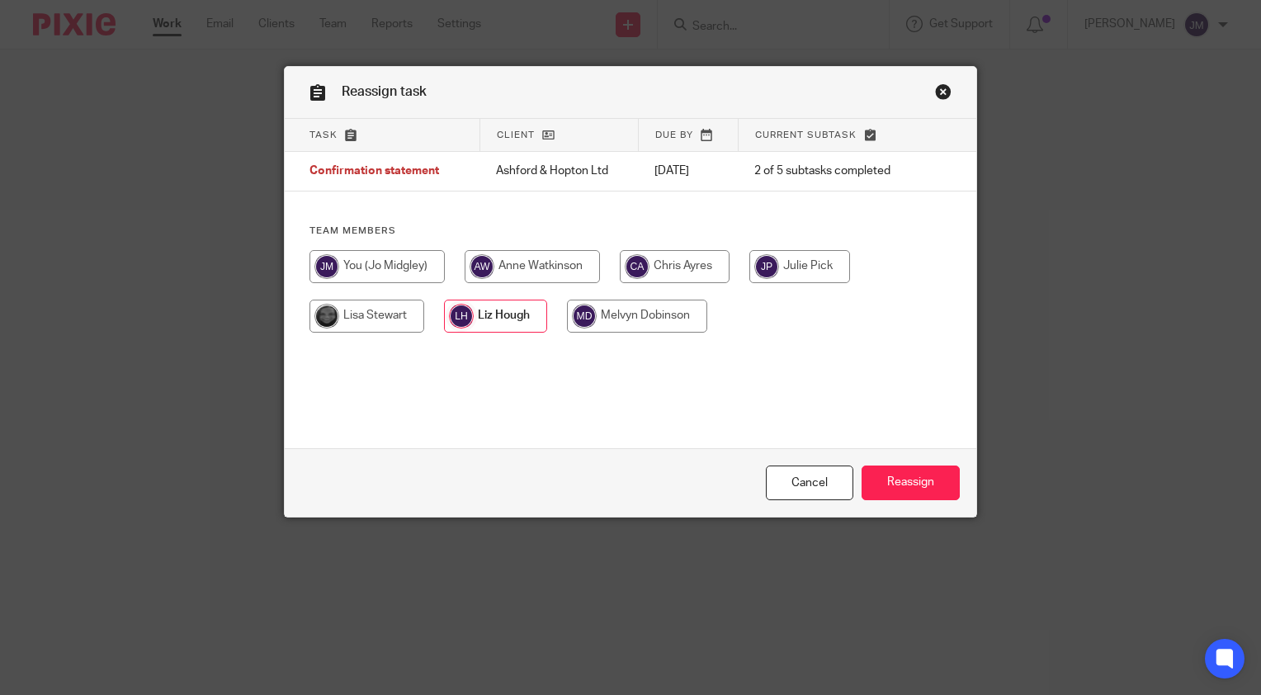
click at [775, 272] on input "radio" at bounding box center [799, 266] width 101 height 33
radio input "true"
click at [891, 478] on input "Reassign" at bounding box center [910, 482] width 98 height 35
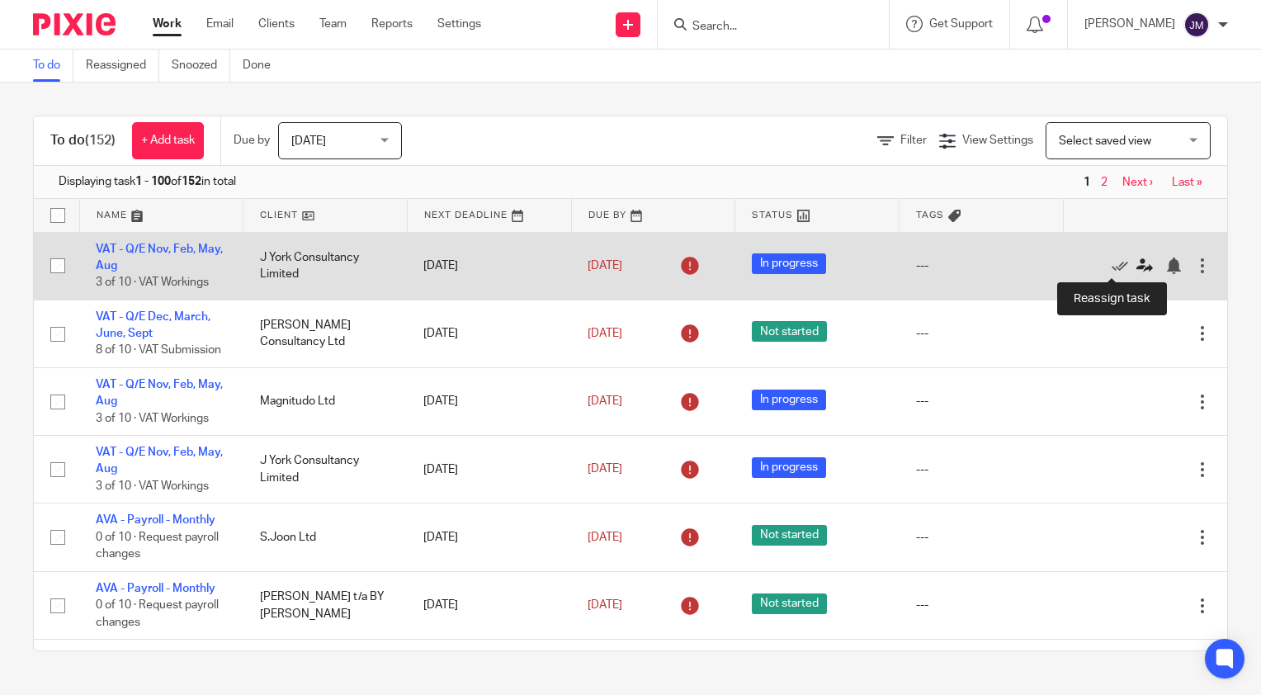
click at [1136, 265] on icon at bounding box center [1144, 265] width 16 height 16
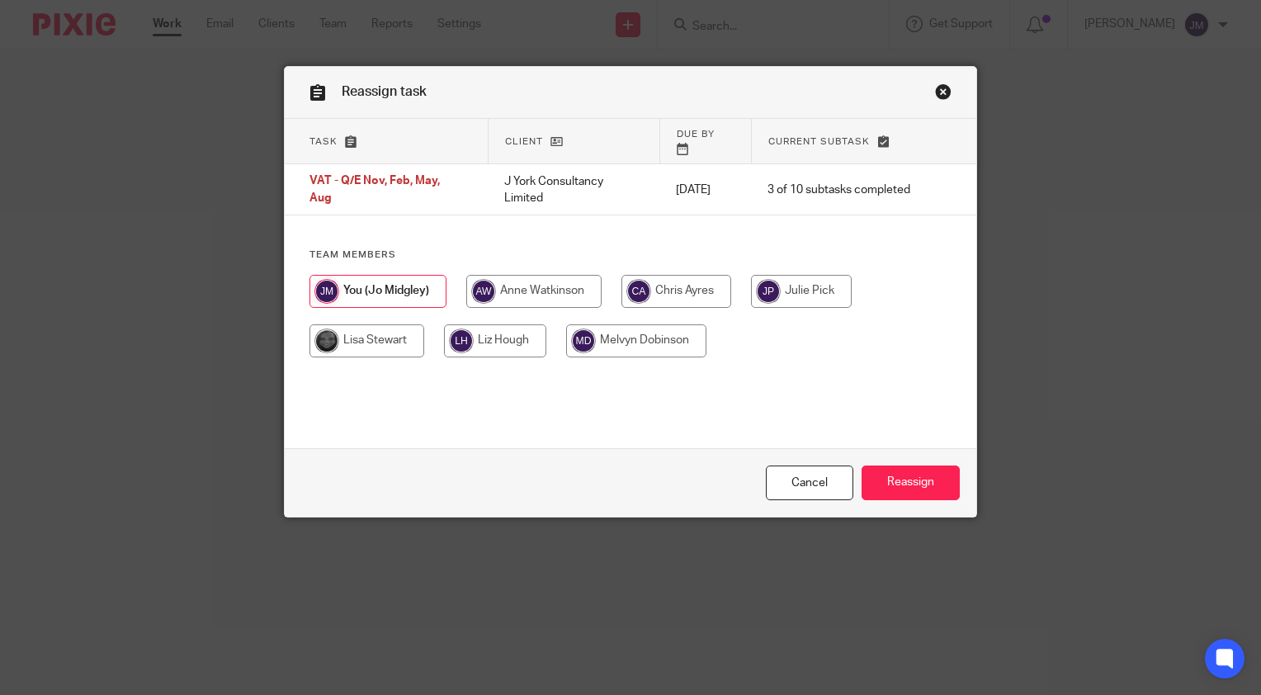
click at [812, 279] on input "radio" at bounding box center [801, 291] width 101 height 33
radio input "true"
click at [915, 491] on input "Reassign" at bounding box center [910, 482] width 98 height 35
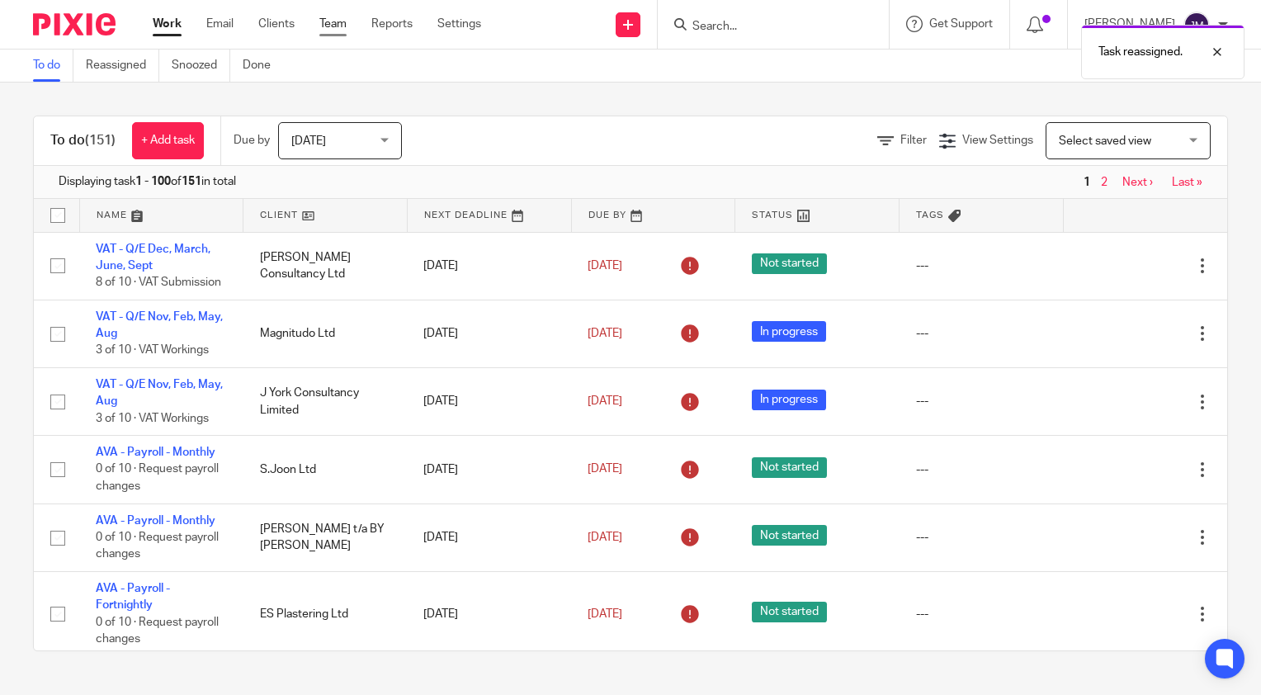
click at [340, 22] on link "Team" at bounding box center [332, 24] width 27 height 16
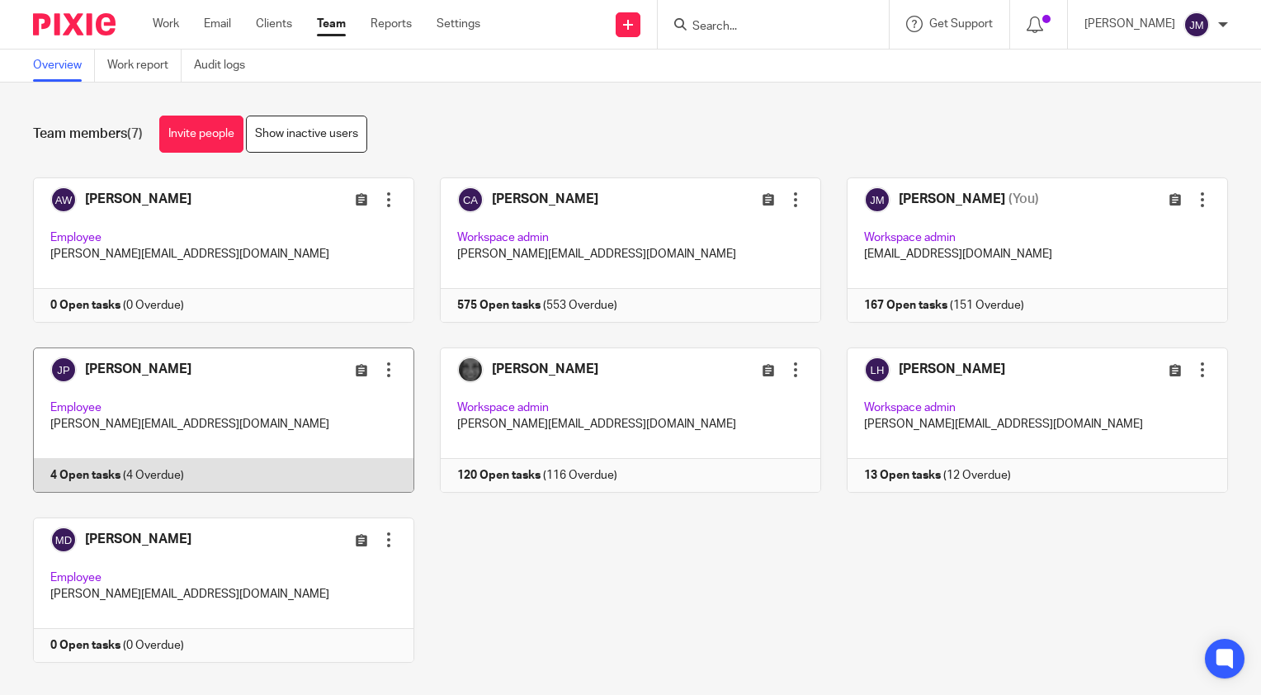
click at [99, 476] on link at bounding box center [210, 419] width 407 height 145
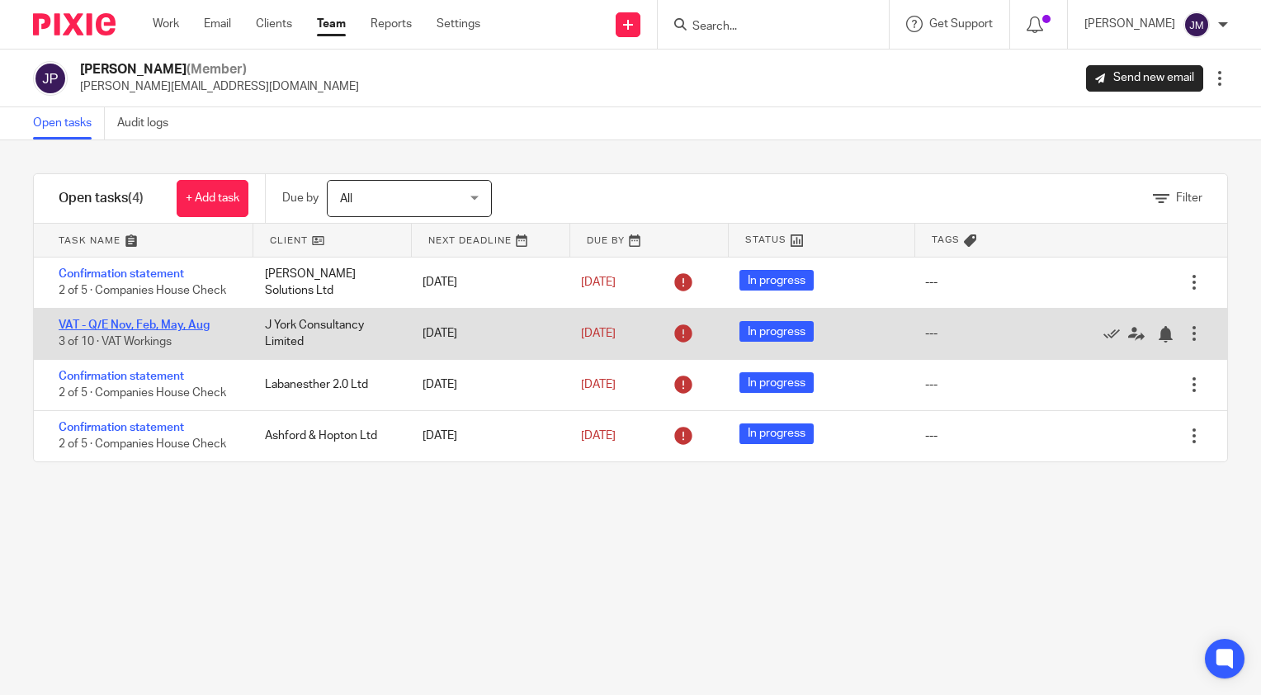
click at [177, 327] on link "VAT - Q/E Nov, Feb, May, Aug" at bounding box center [134, 325] width 151 height 12
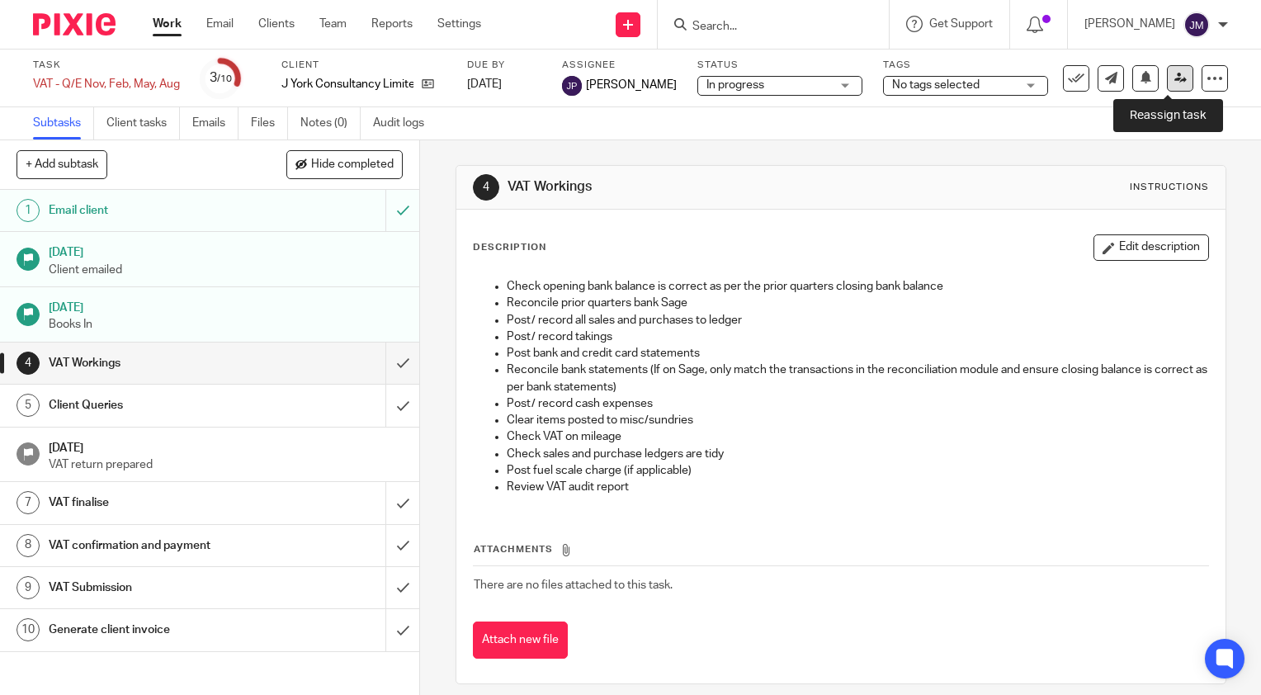
click at [1174, 81] on icon at bounding box center [1180, 78] width 12 height 12
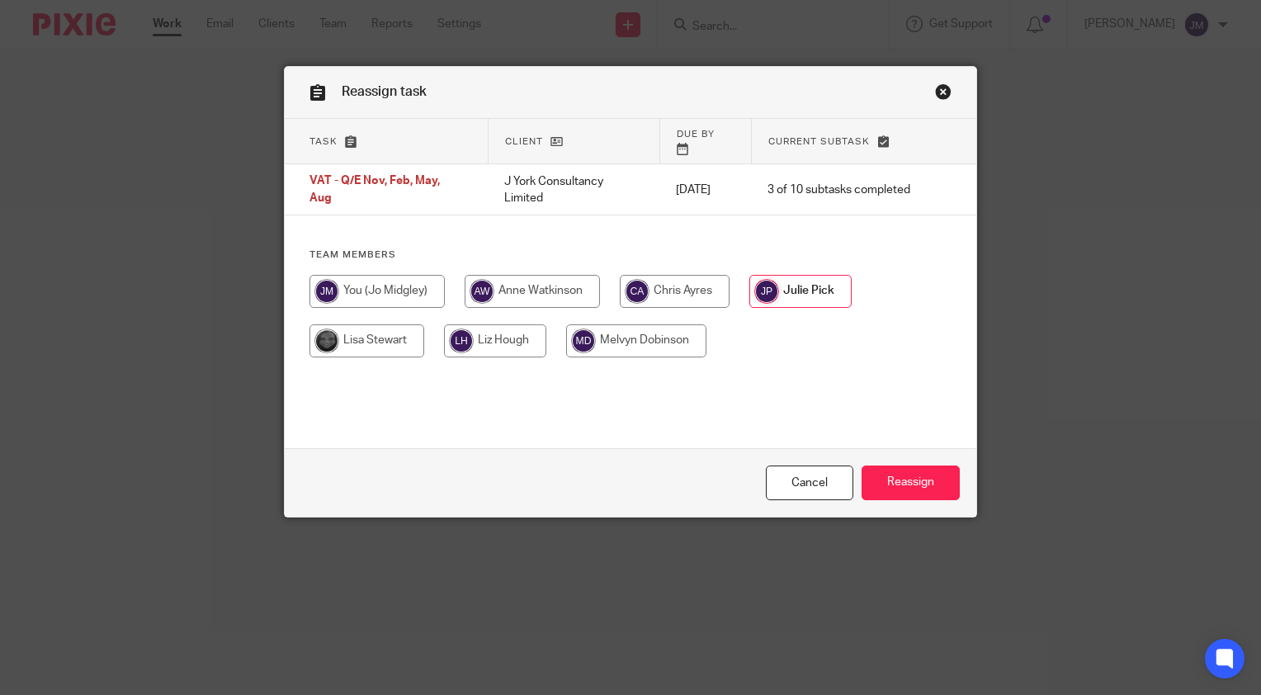
click at [365, 275] on input "radio" at bounding box center [376, 291] width 135 height 33
radio input "true"
click at [926, 490] on input "Reassign" at bounding box center [910, 482] width 98 height 35
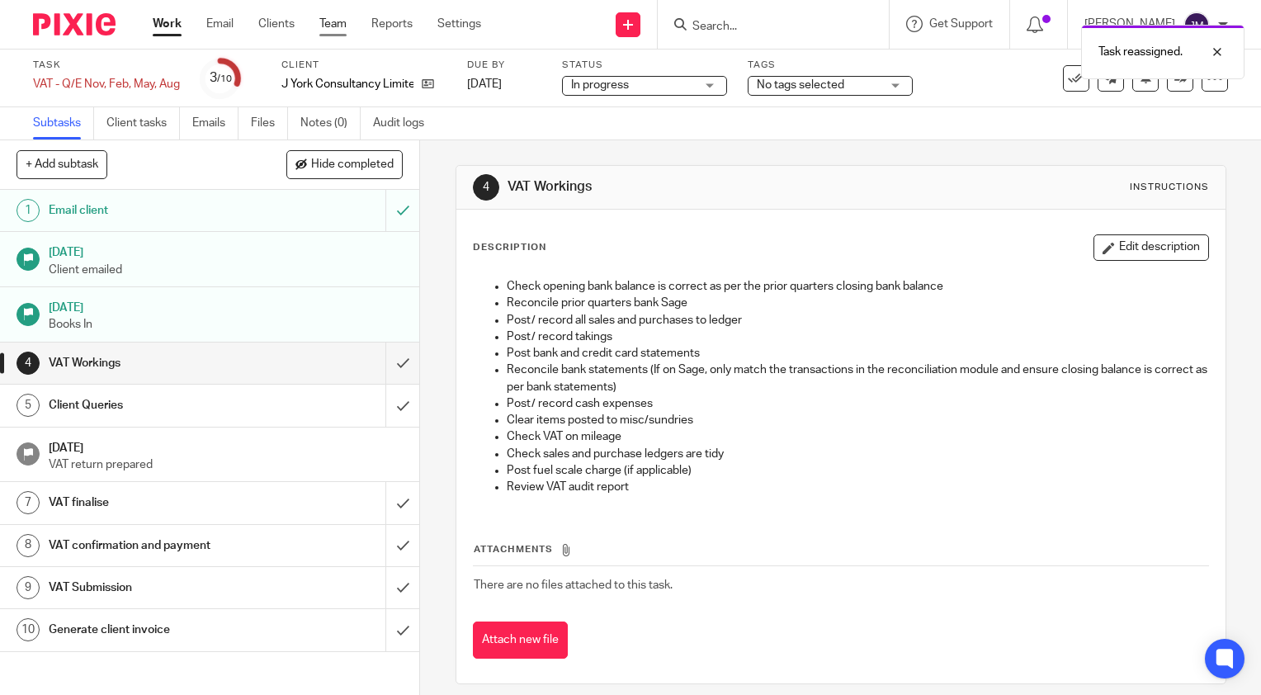
click at [335, 20] on link "Team" at bounding box center [332, 24] width 27 height 16
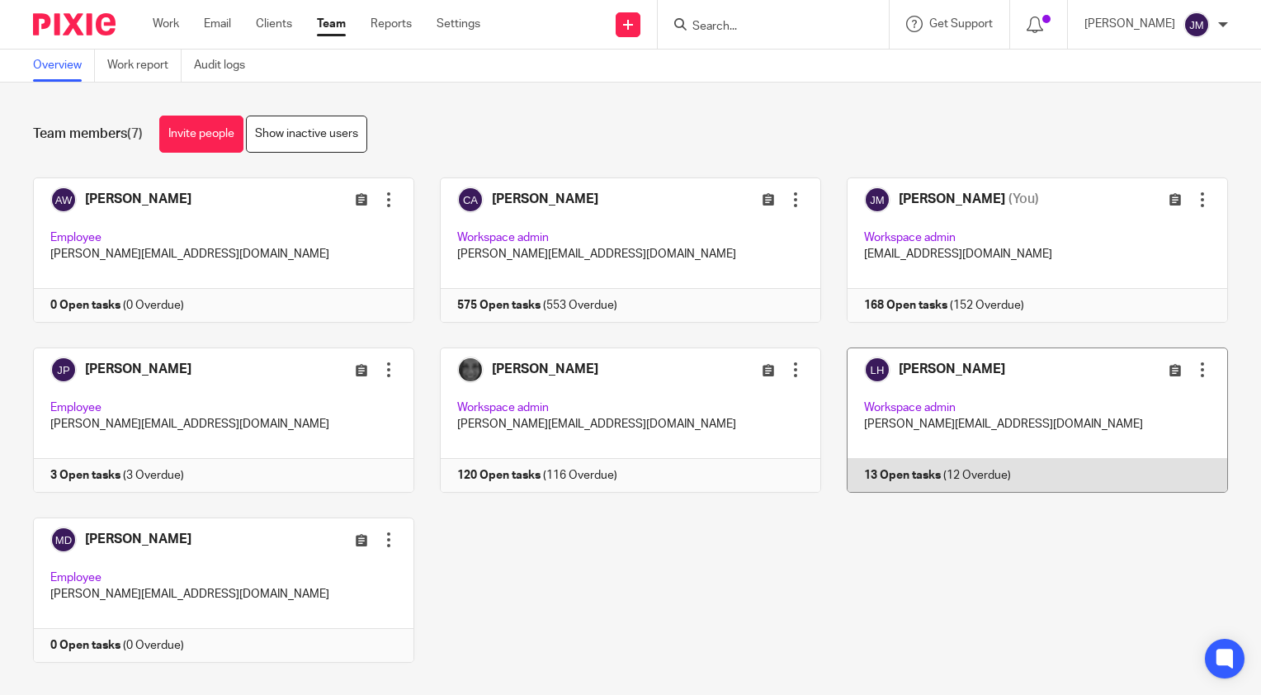
click at [925, 482] on link at bounding box center [1024, 419] width 407 height 145
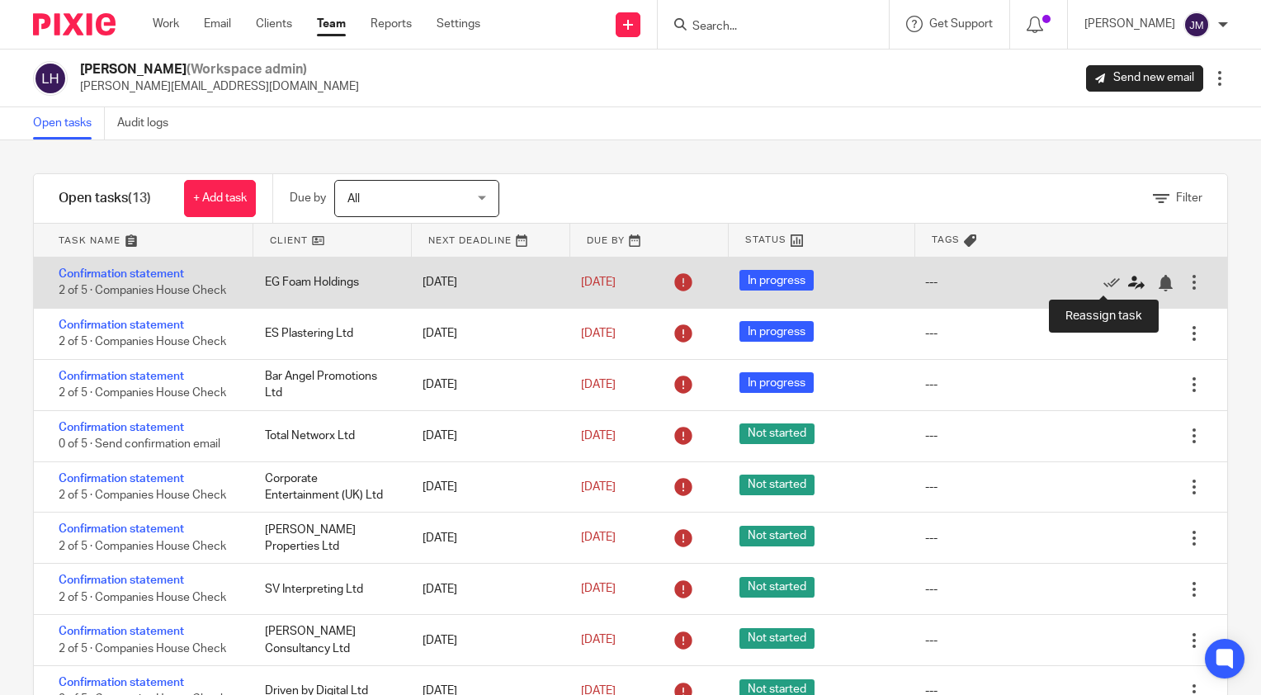
click at [1128, 282] on icon at bounding box center [1136, 283] width 16 height 16
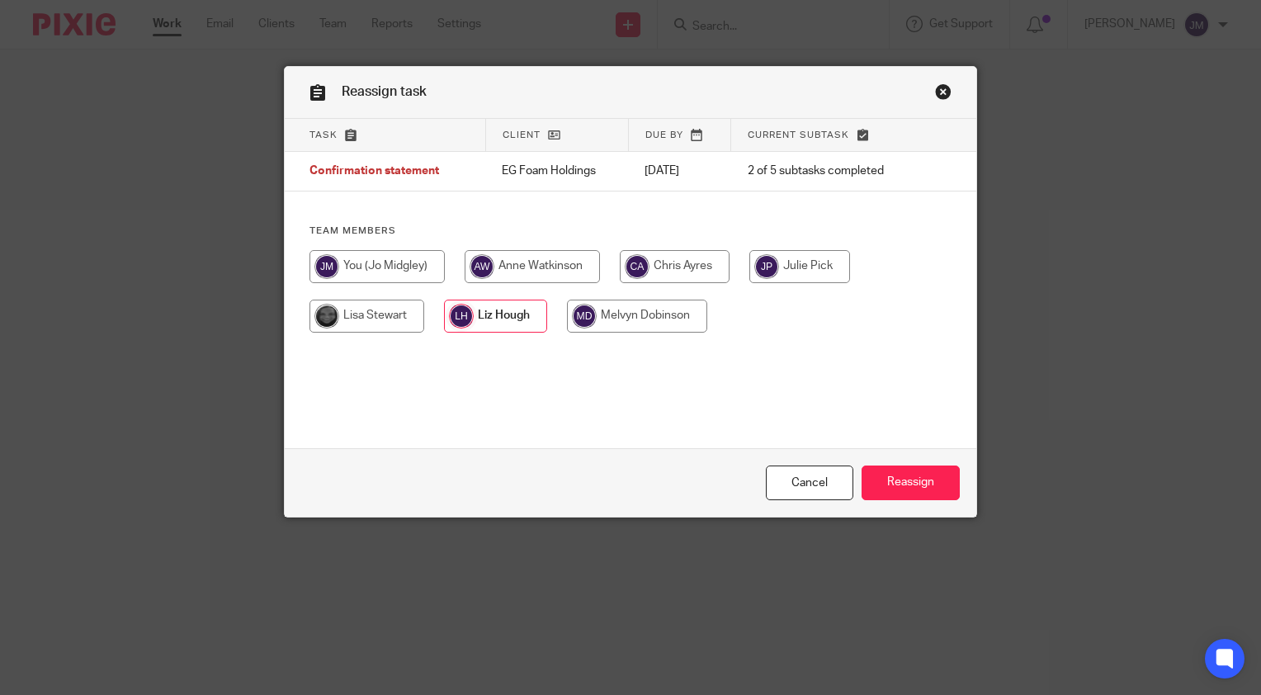
click at [779, 273] on input "radio" at bounding box center [799, 266] width 101 height 33
radio input "true"
click at [922, 495] on input "Reassign" at bounding box center [910, 482] width 98 height 35
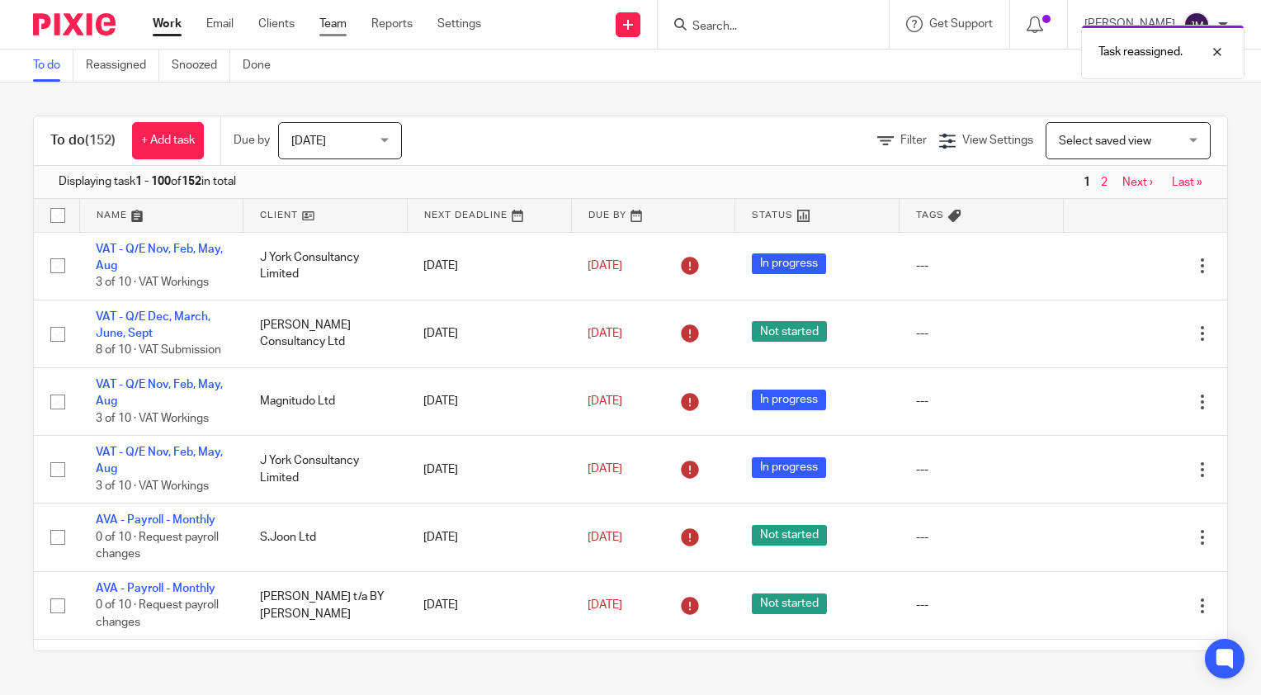
click at [338, 19] on link "Team" at bounding box center [332, 24] width 27 height 16
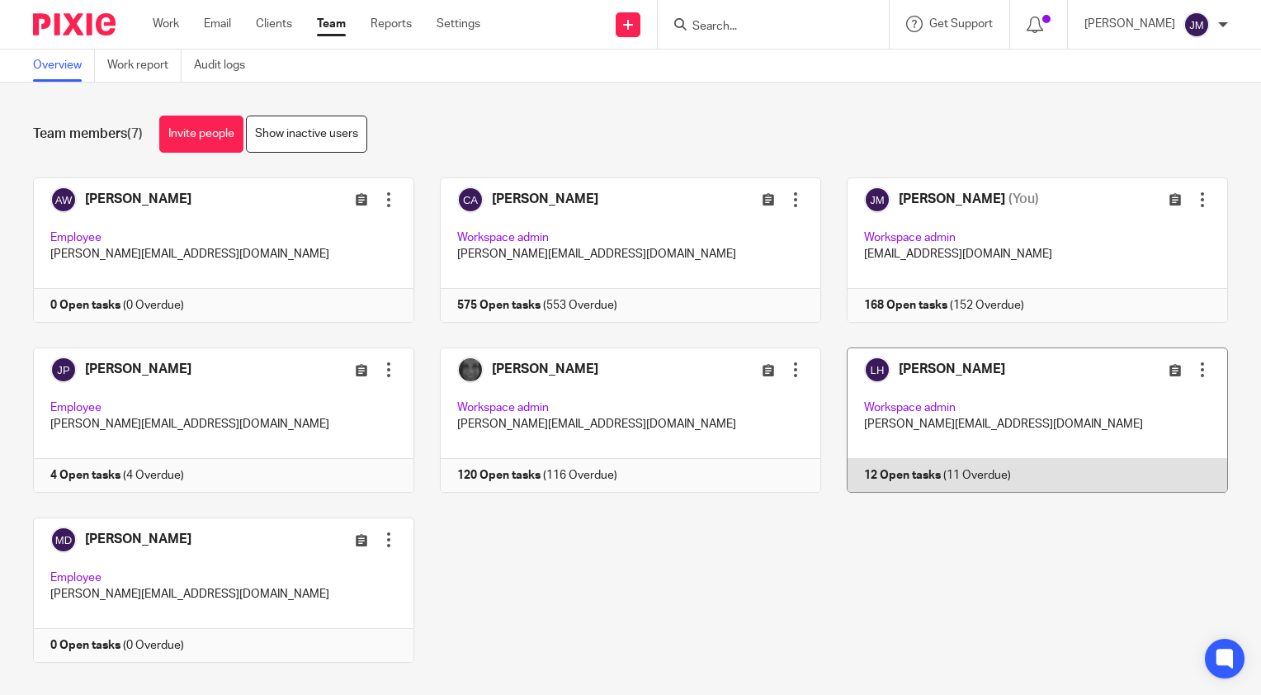
click at [906, 465] on link at bounding box center [1024, 419] width 407 height 145
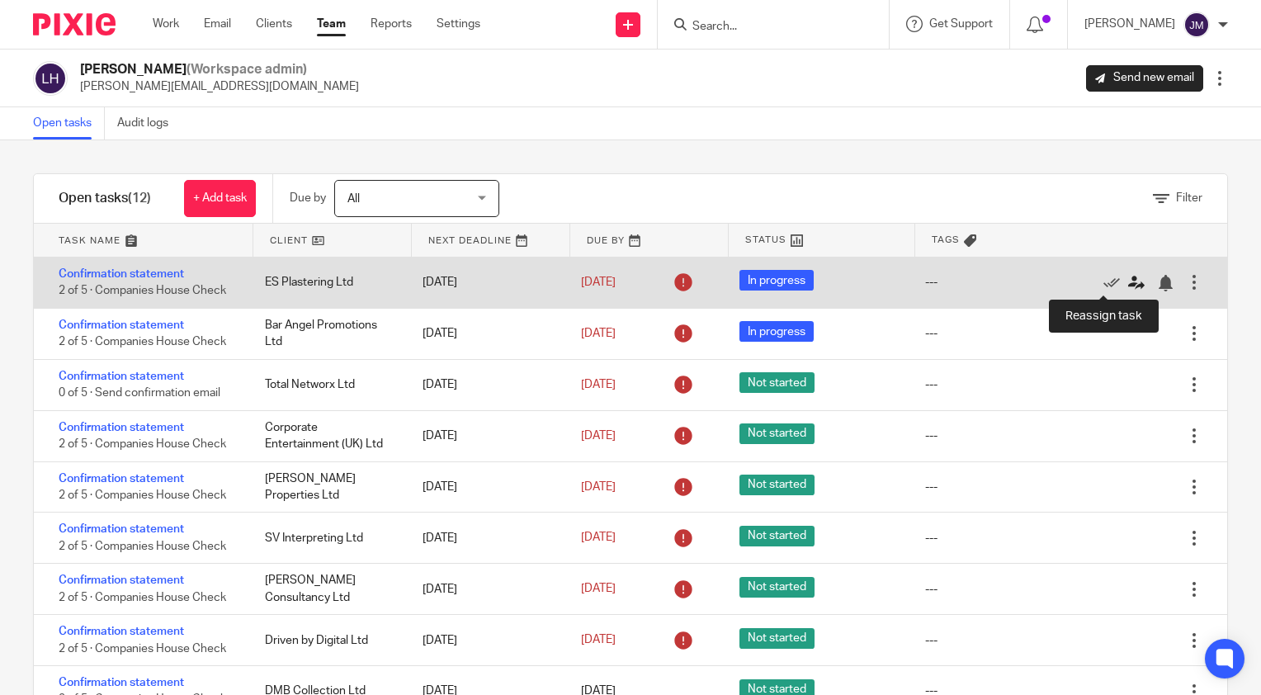
click at [1128, 282] on icon at bounding box center [1136, 283] width 16 height 16
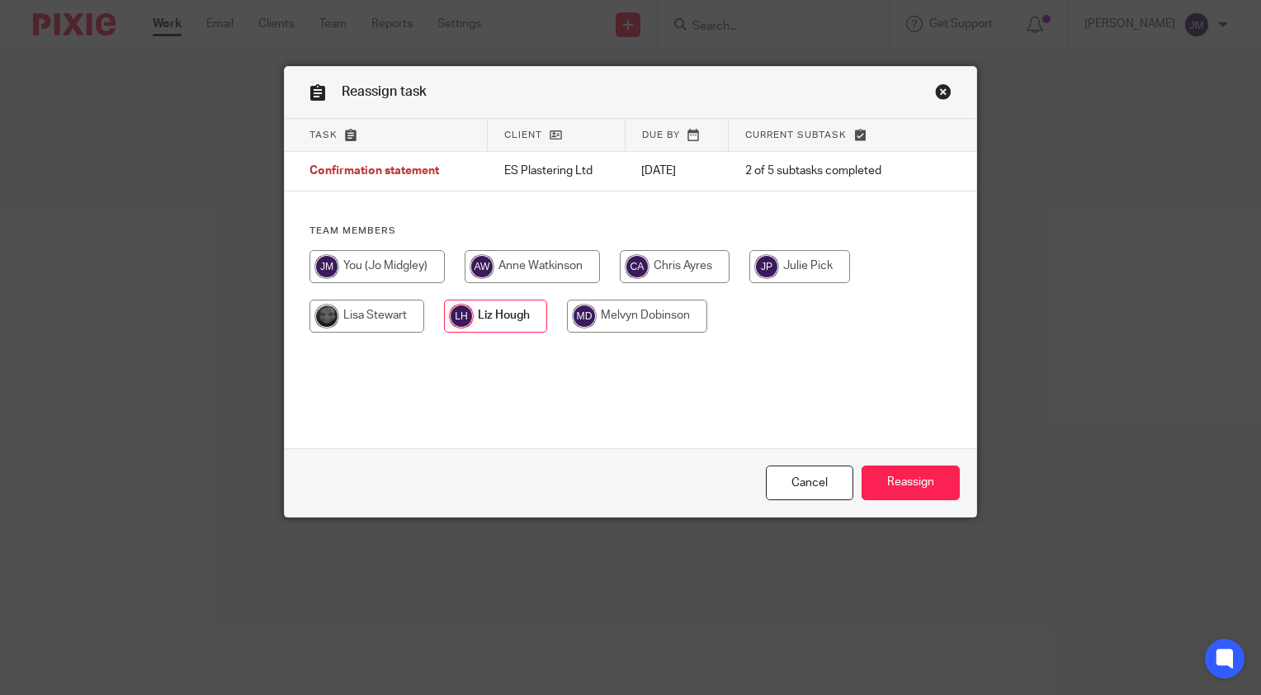
click at [812, 265] on input "radio" at bounding box center [799, 266] width 101 height 33
radio input "true"
click at [936, 488] on input "Reassign" at bounding box center [910, 482] width 98 height 35
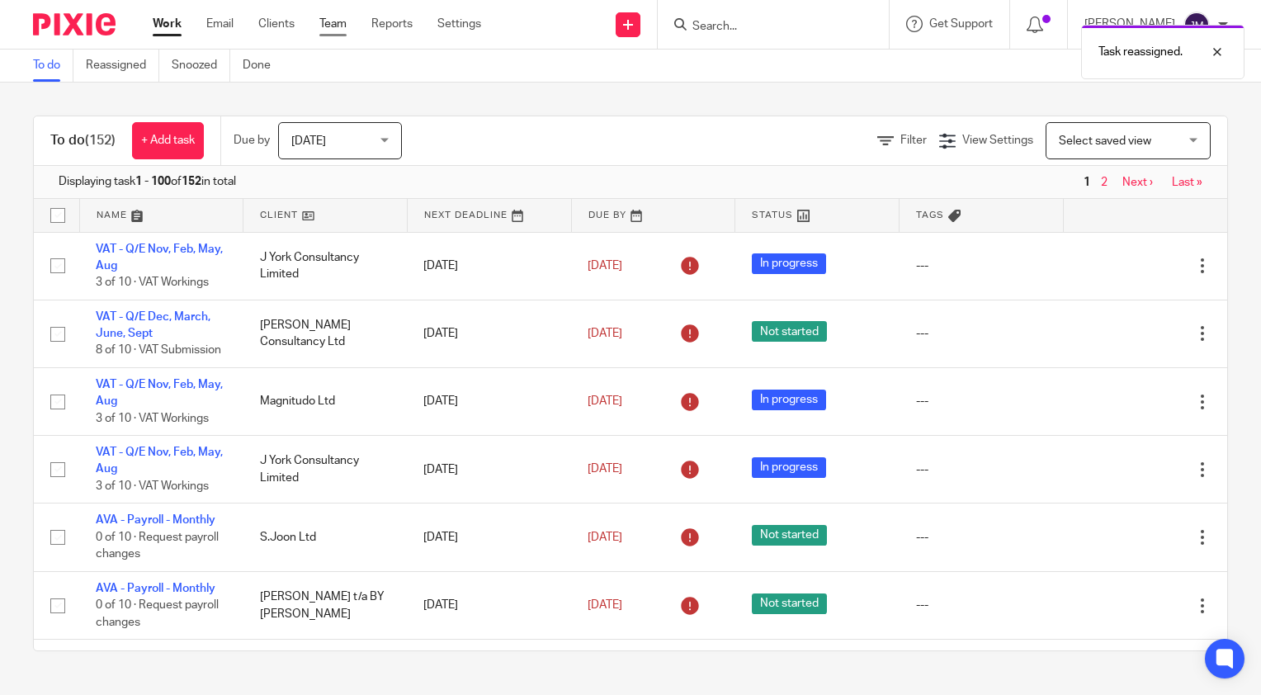
click at [333, 24] on link "Team" at bounding box center [332, 24] width 27 height 16
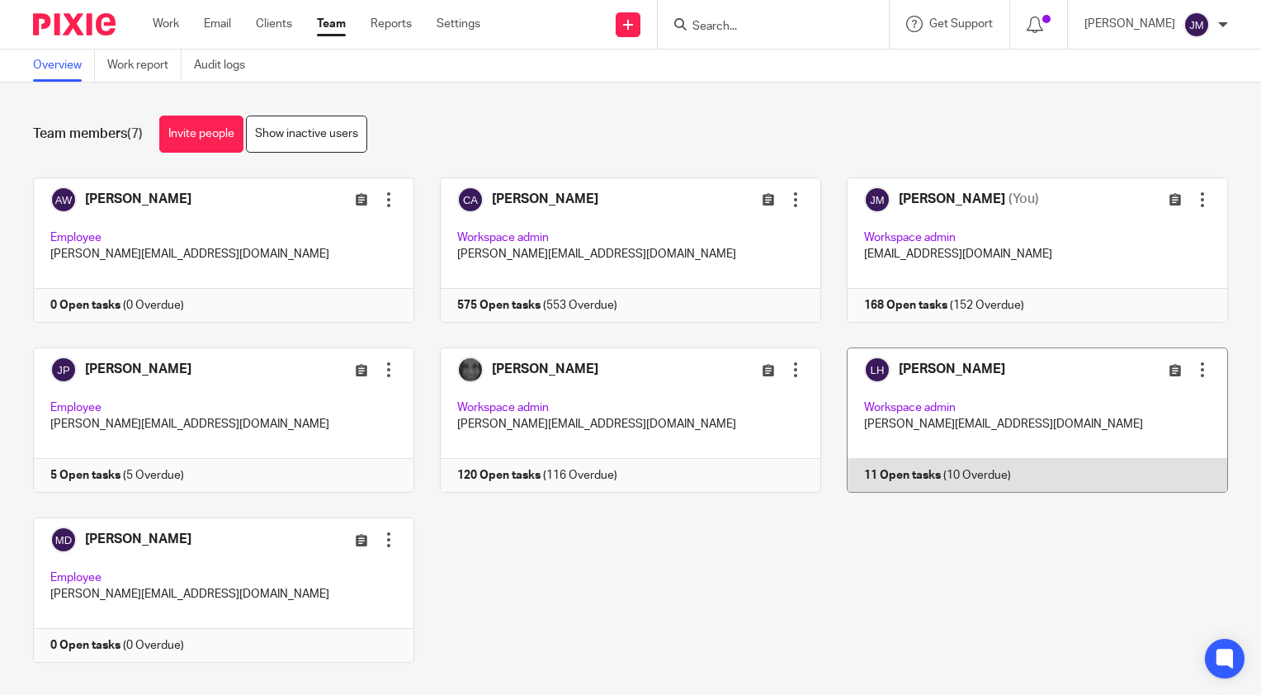
click at [902, 474] on link at bounding box center [1024, 419] width 407 height 145
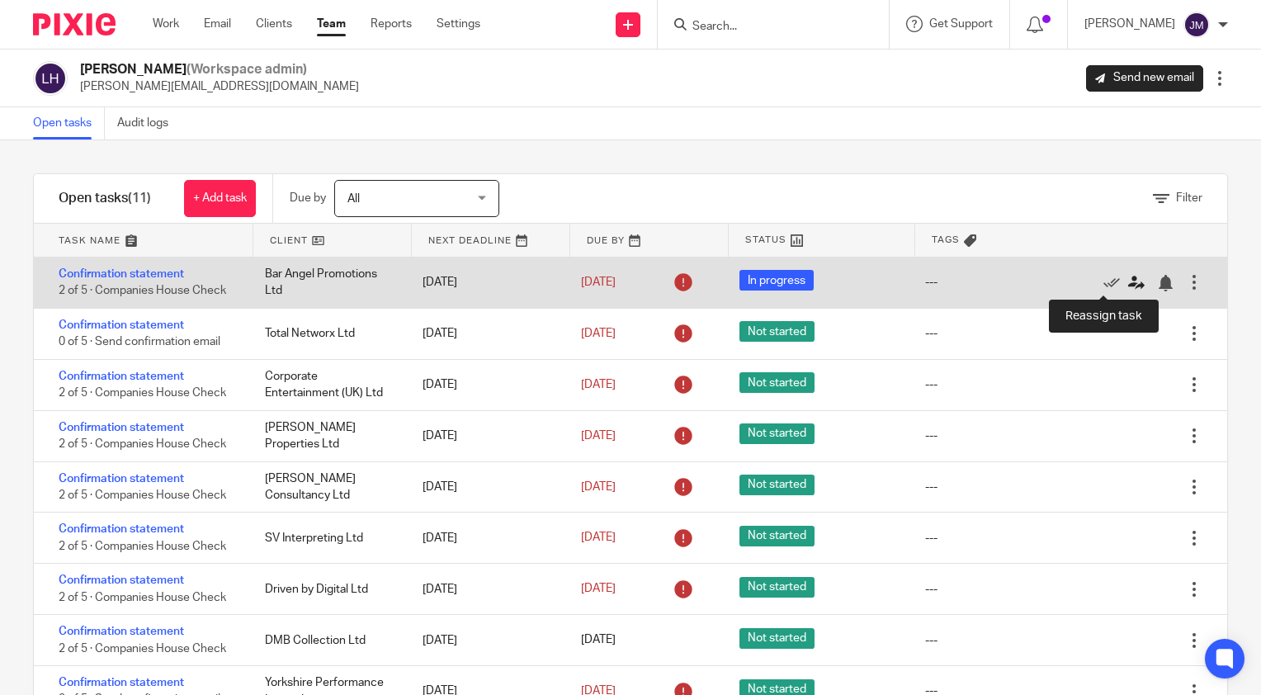
click at [1128, 281] on icon at bounding box center [1136, 283] width 16 height 16
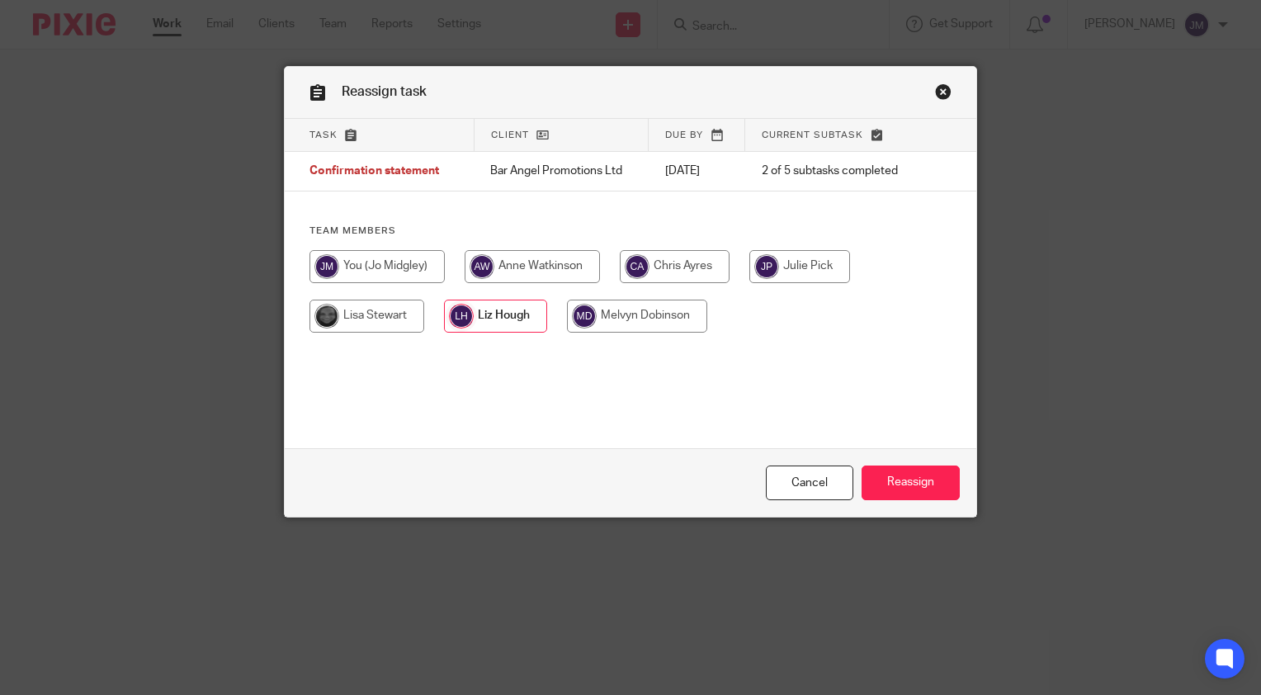
click at [817, 278] on input "radio" at bounding box center [799, 266] width 101 height 33
radio input "true"
click at [916, 479] on input "Reassign" at bounding box center [910, 482] width 98 height 35
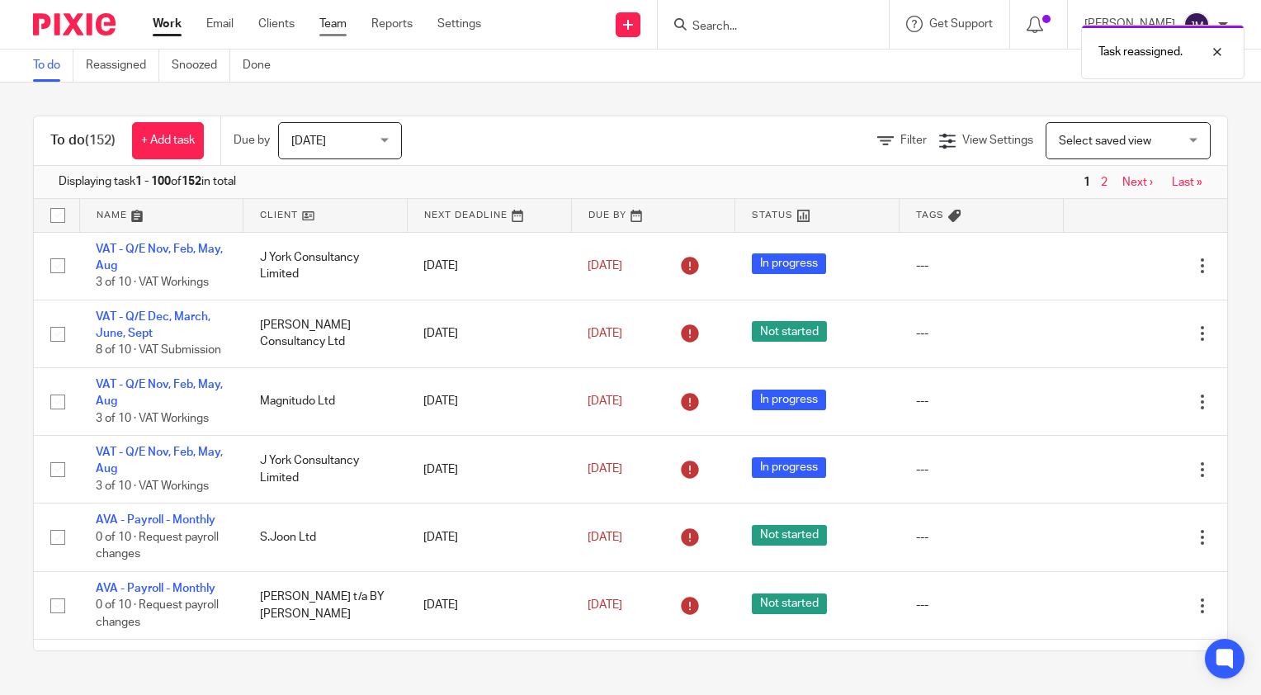
click at [345, 24] on link "Team" at bounding box center [332, 24] width 27 height 16
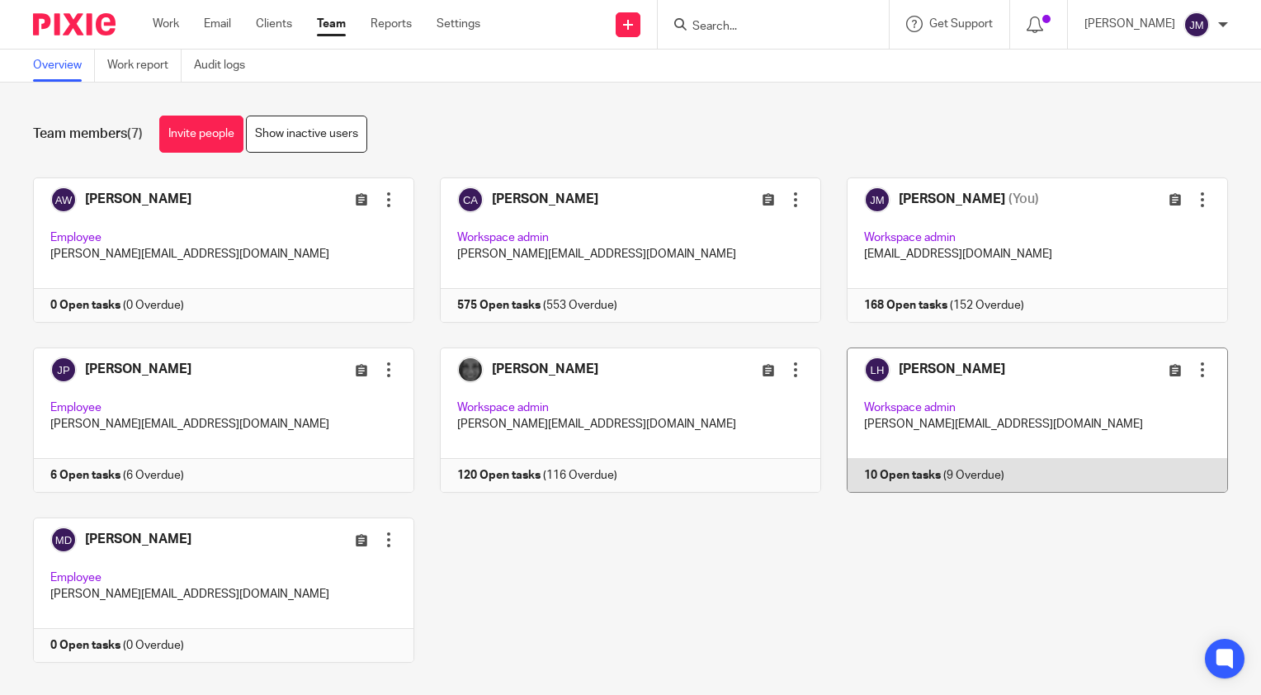
click at [907, 466] on link at bounding box center [1024, 419] width 407 height 145
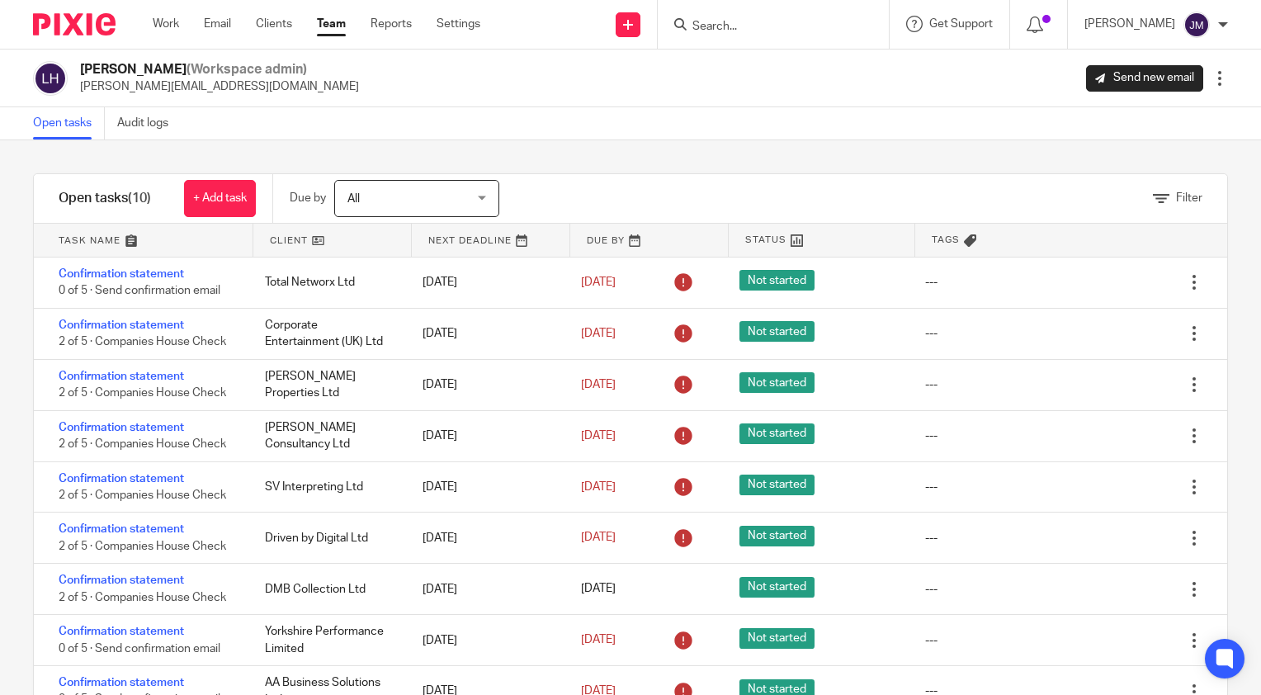
click at [337, 16] on link "Team" at bounding box center [331, 24] width 29 height 16
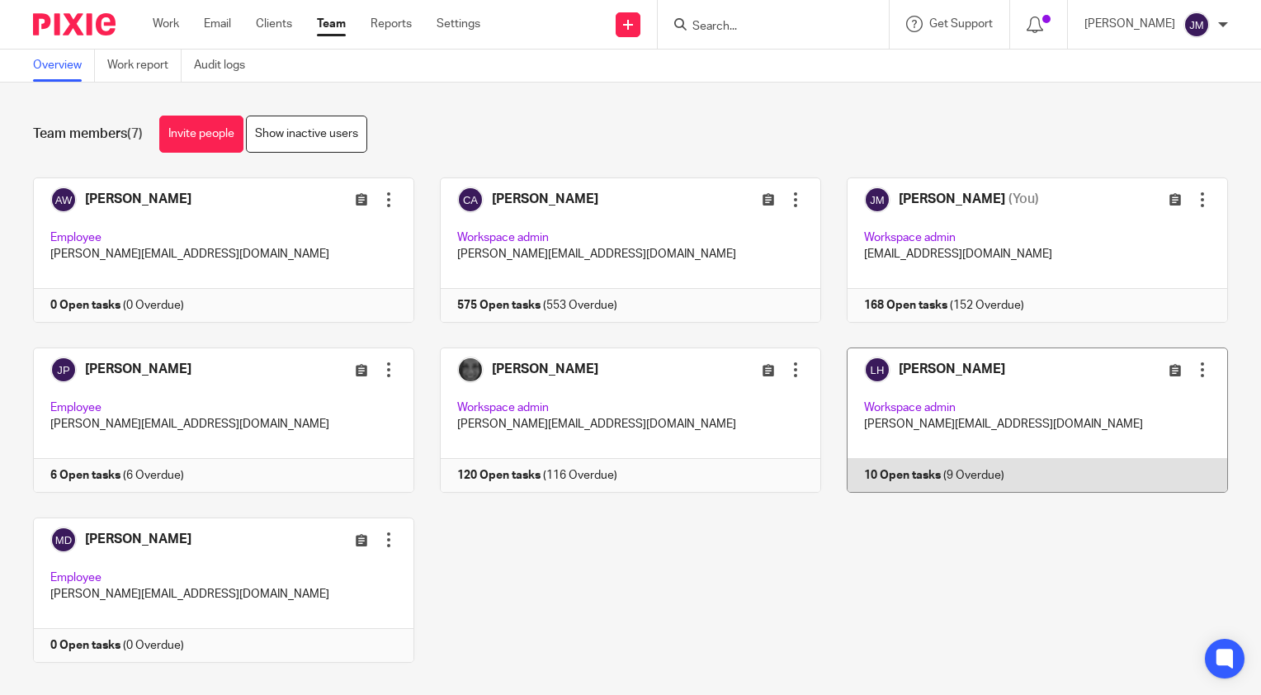
click at [1194, 370] on div at bounding box center [1202, 369] width 16 height 16
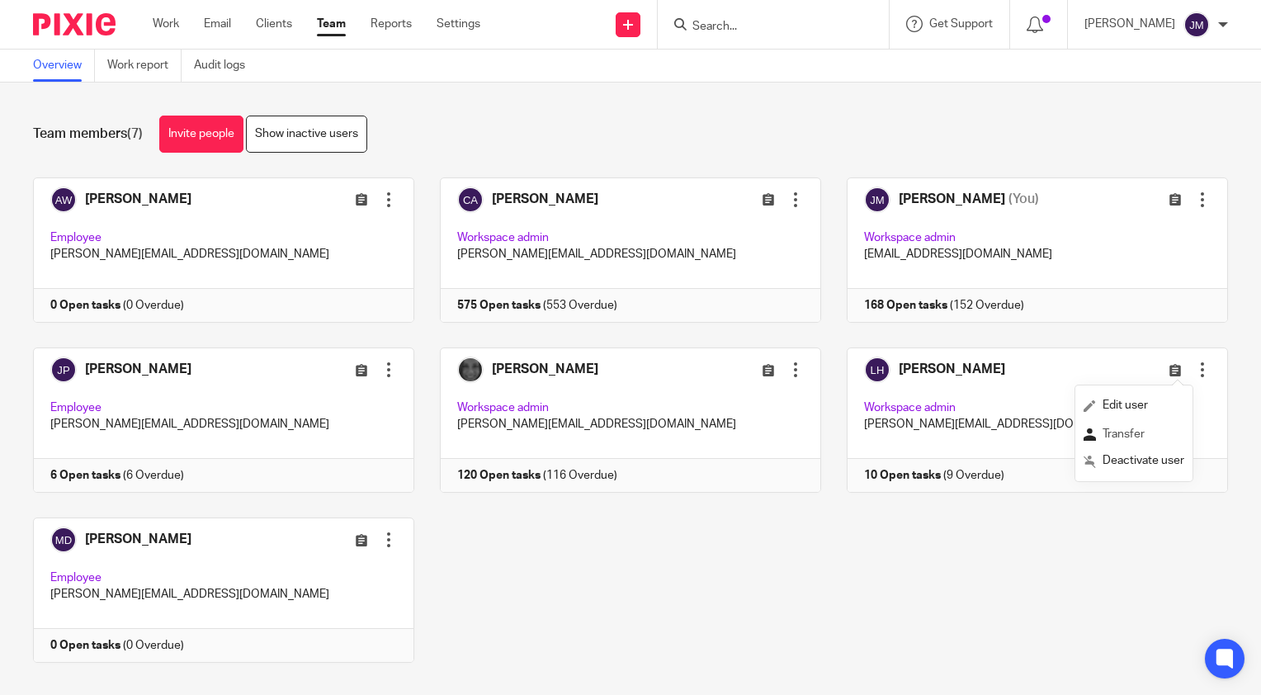
click at [1142, 437] on span "Transfer" at bounding box center [1123, 434] width 42 height 12
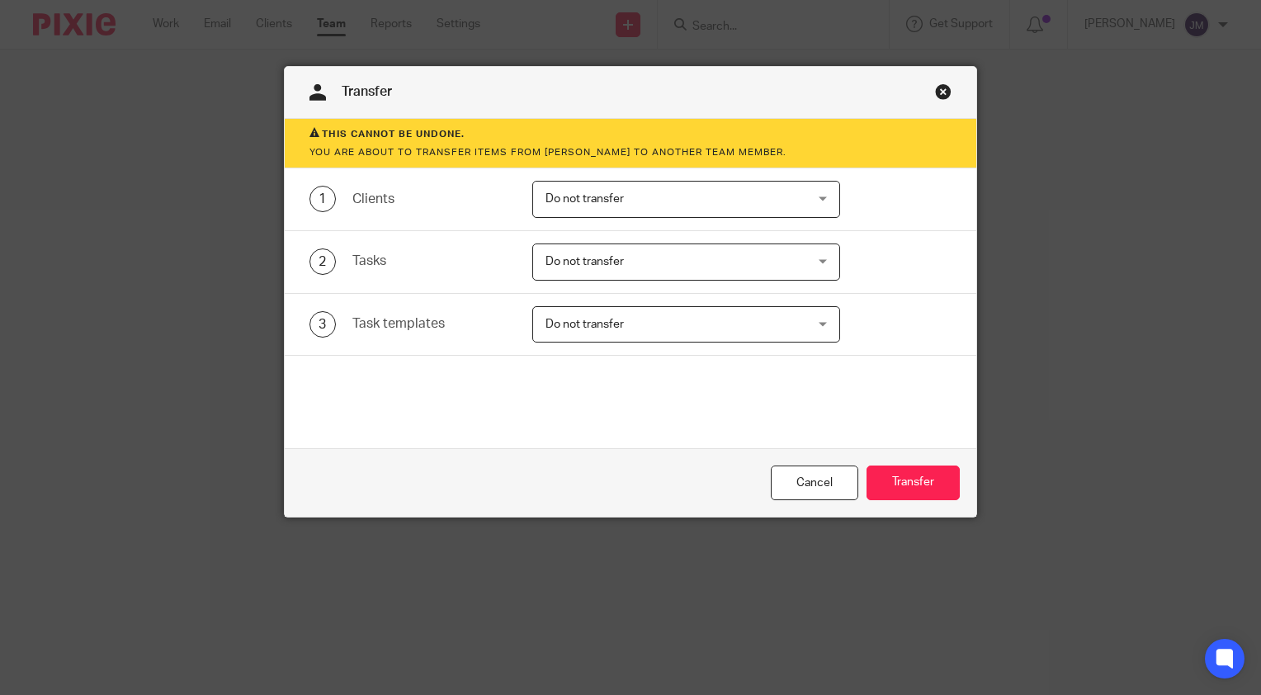
click at [587, 200] on span "Do not transfer" at bounding box center [584, 199] width 78 height 12
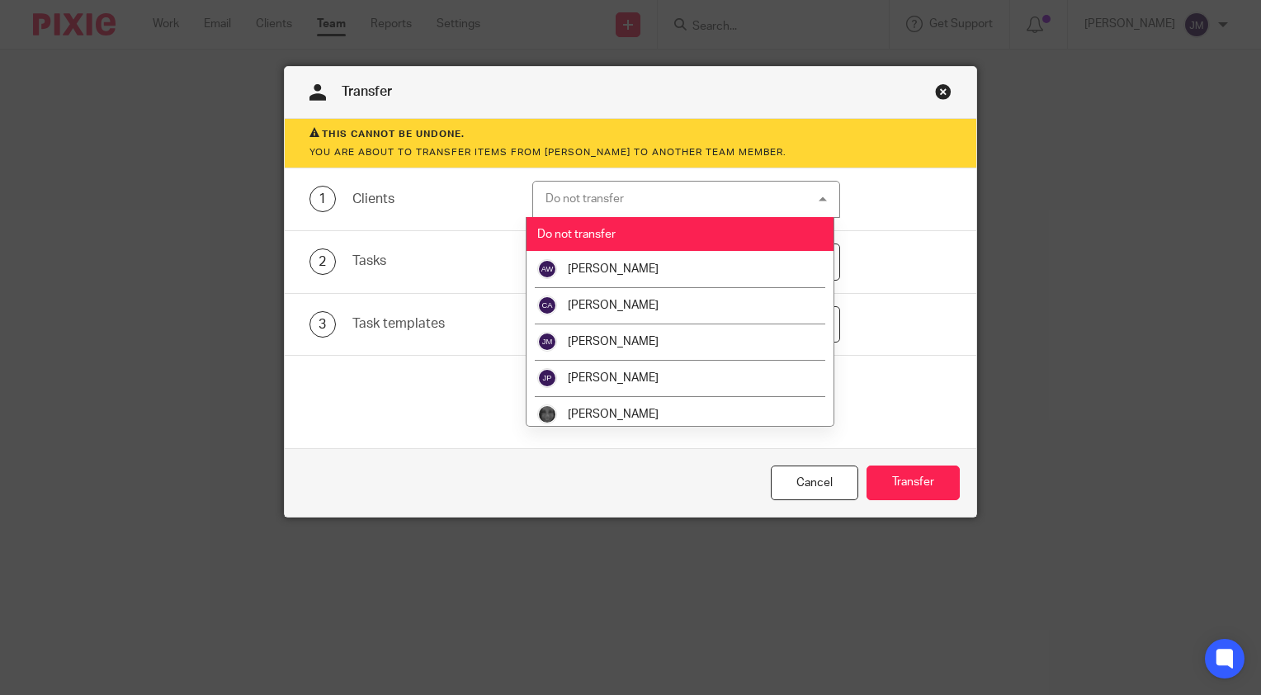
click at [587, 200] on div "Do not transfer" at bounding box center [584, 199] width 78 height 12
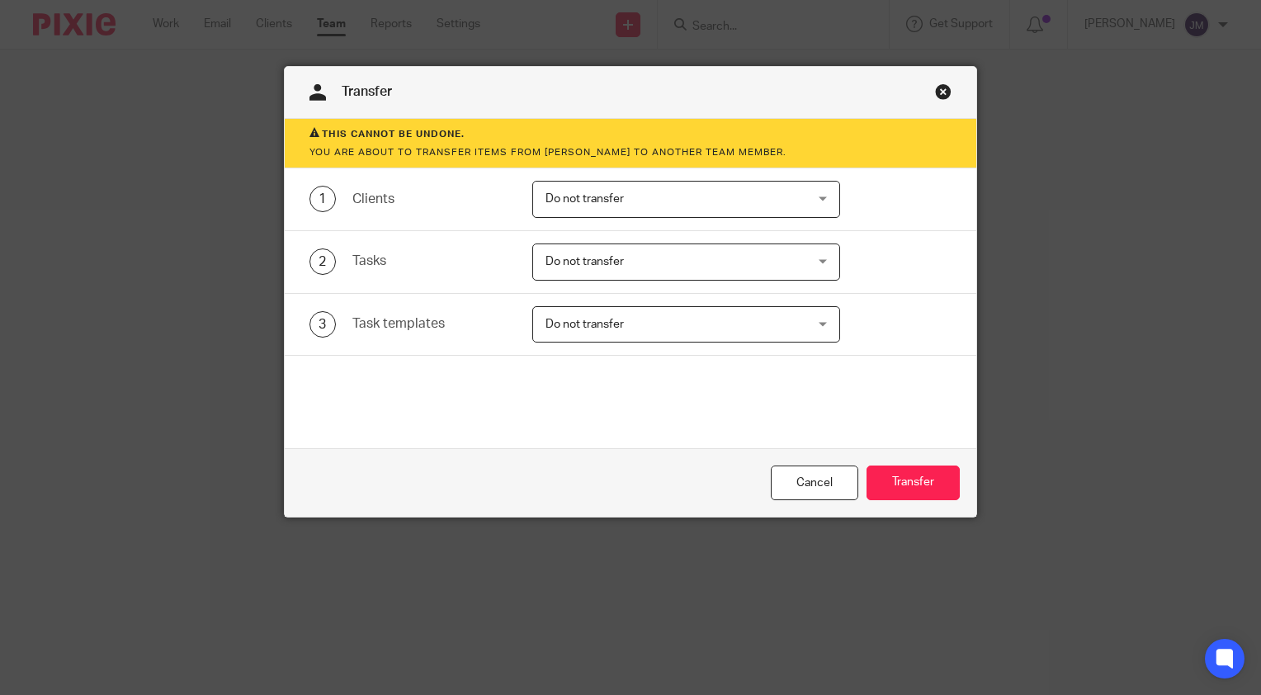
click at [587, 200] on span "Do not transfer" at bounding box center [584, 199] width 78 height 12
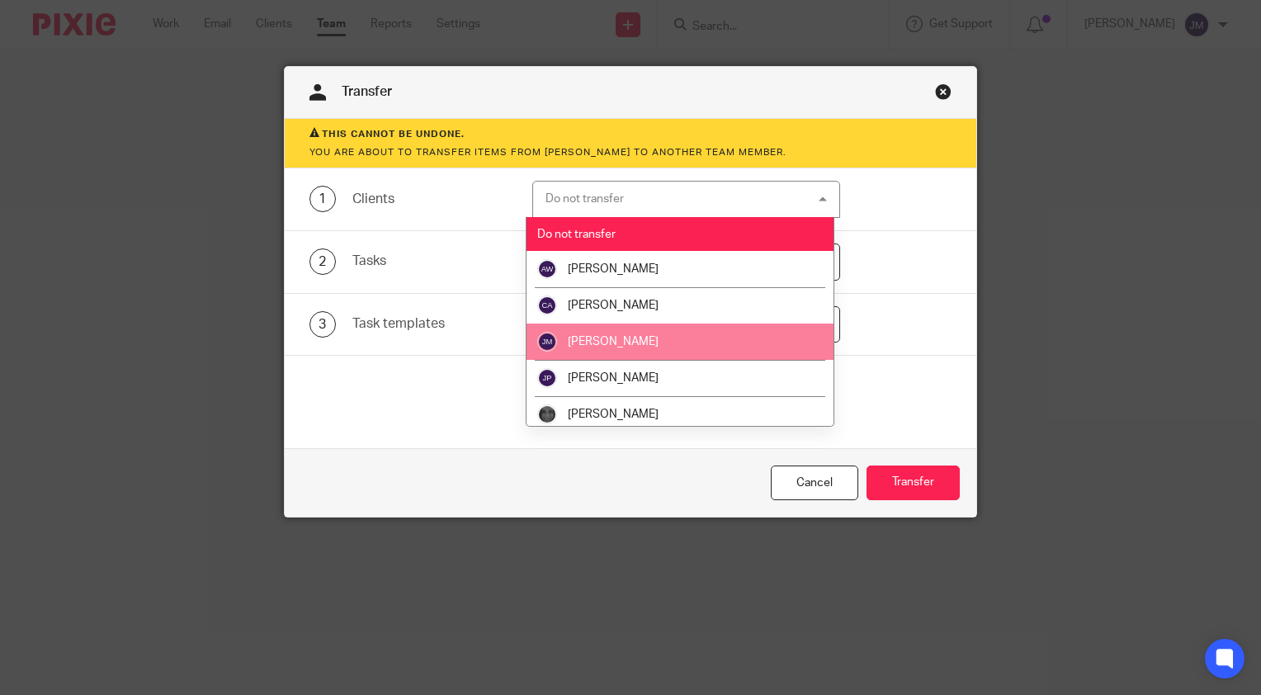
click at [612, 328] on li "[PERSON_NAME]" at bounding box center [679, 341] width 307 height 36
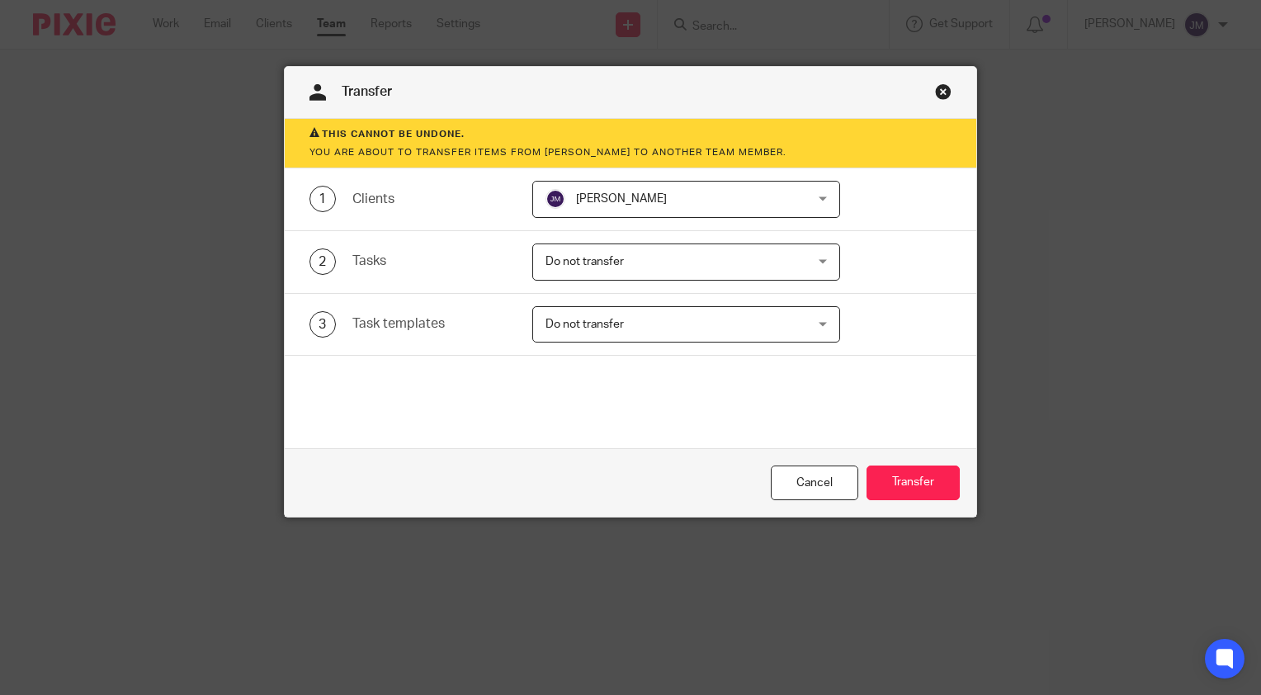
click at [610, 269] on span "Do not transfer" at bounding box center [662, 261] width 235 height 35
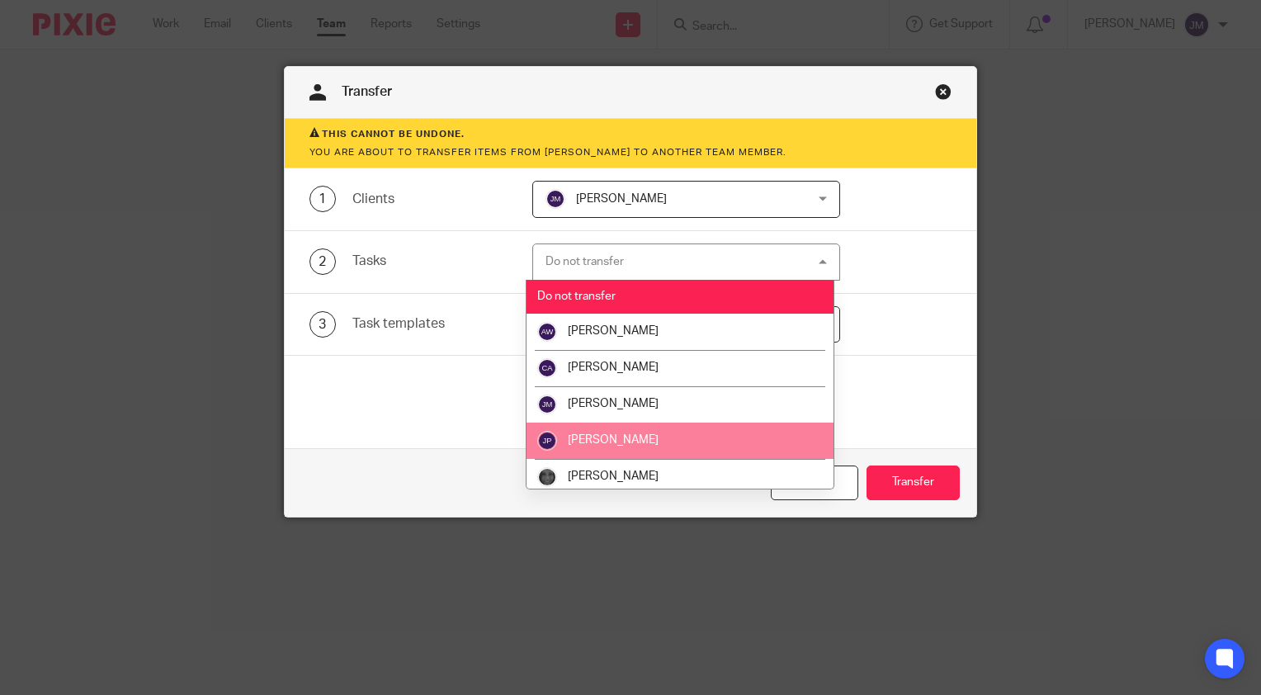
click at [612, 434] on span "[PERSON_NAME]" at bounding box center [613, 440] width 91 height 12
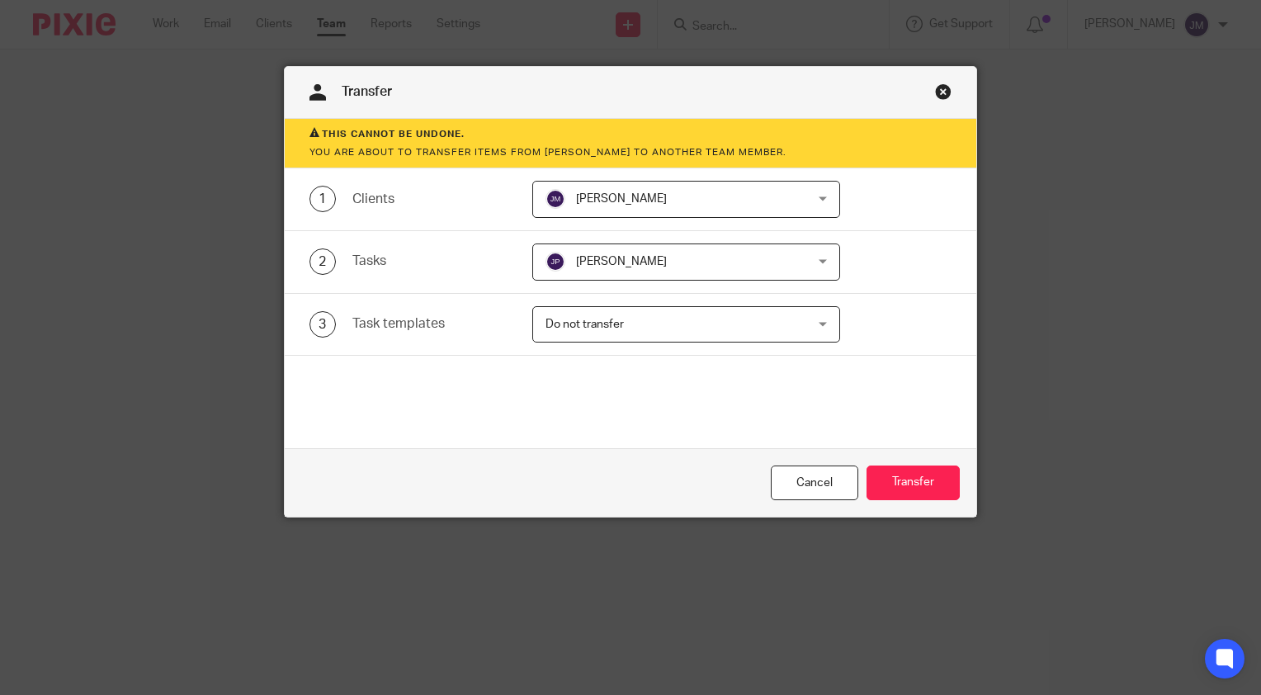
click at [706, 333] on span "Do not transfer" at bounding box center [662, 324] width 235 height 35
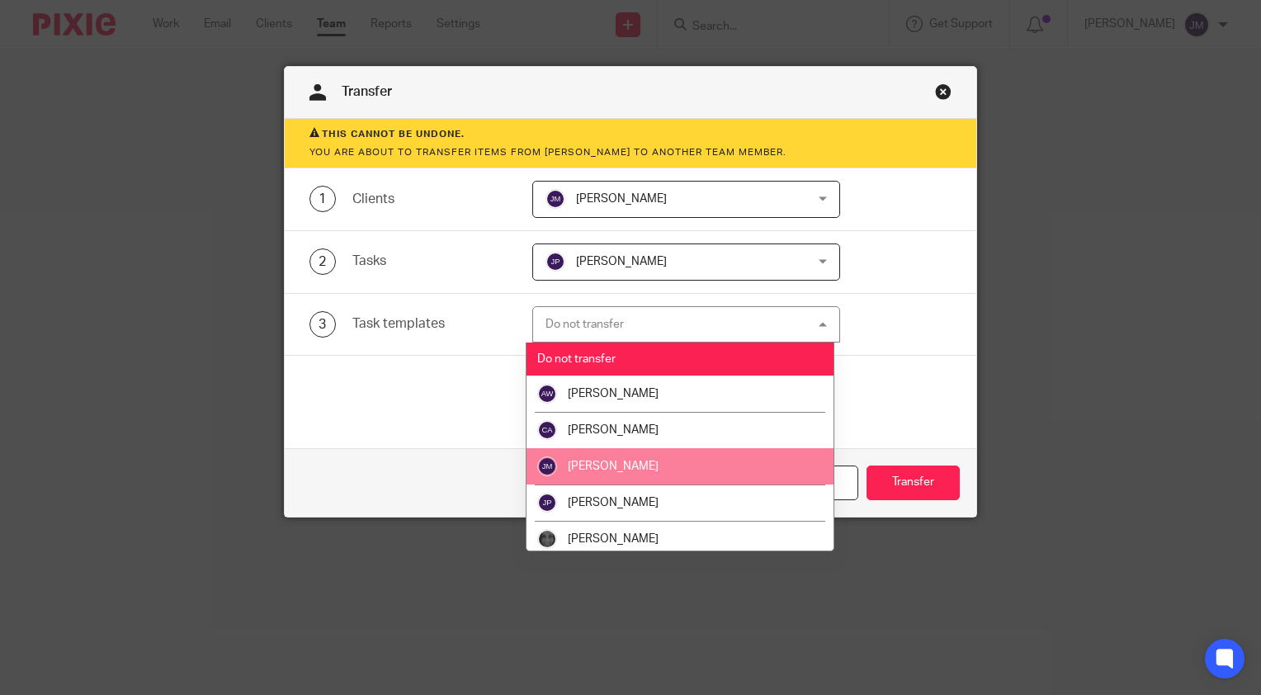
click at [635, 457] on li "[PERSON_NAME]" at bounding box center [679, 466] width 307 height 36
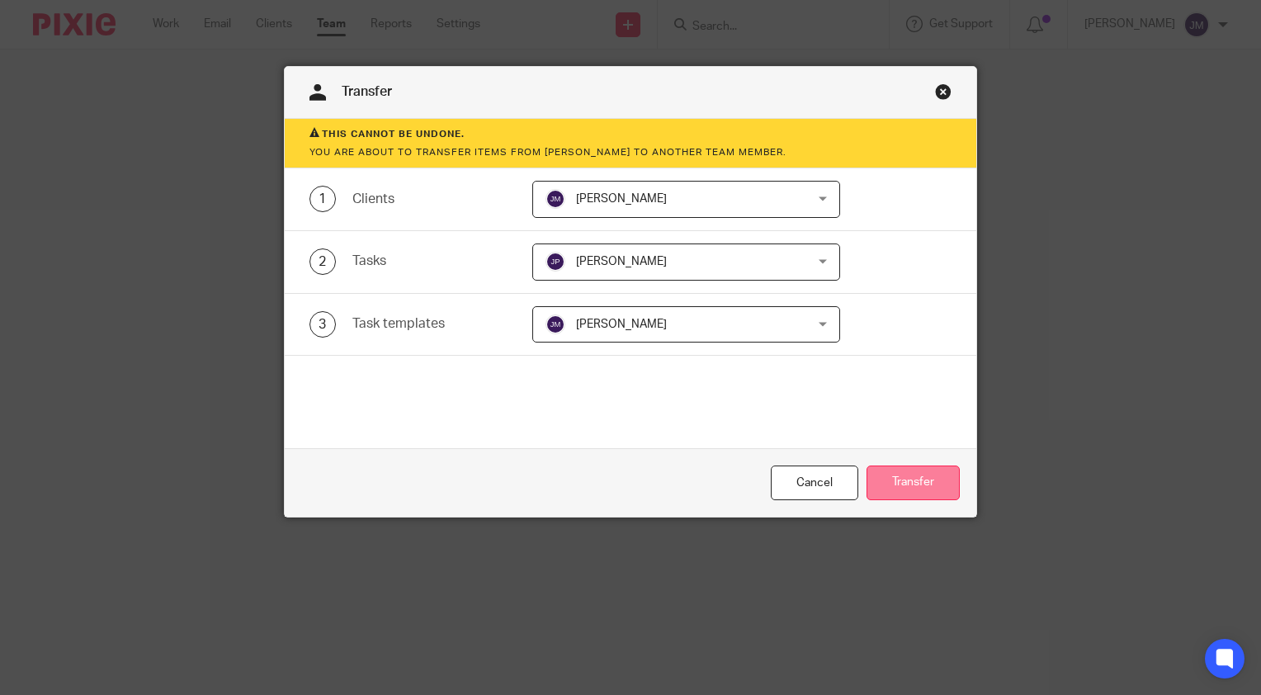
click at [916, 477] on button "Transfer" at bounding box center [912, 482] width 93 height 35
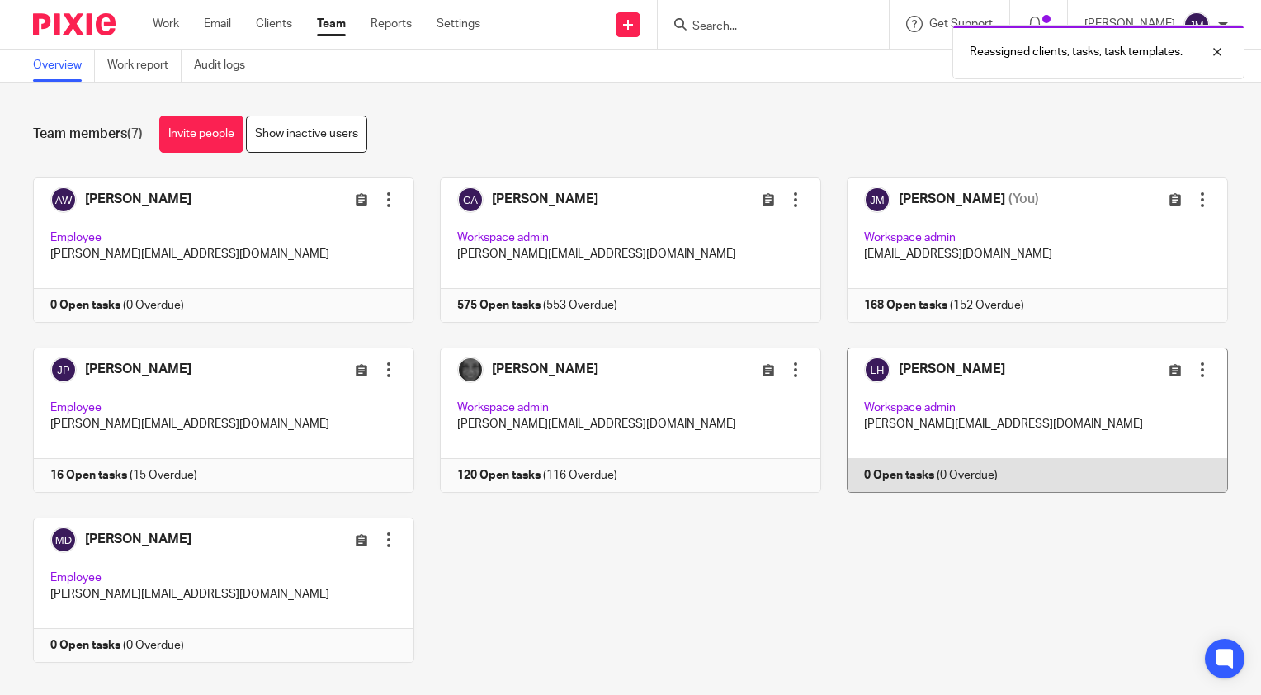
click at [1194, 369] on div at bounding box center [1202, 369] width 16 height 16
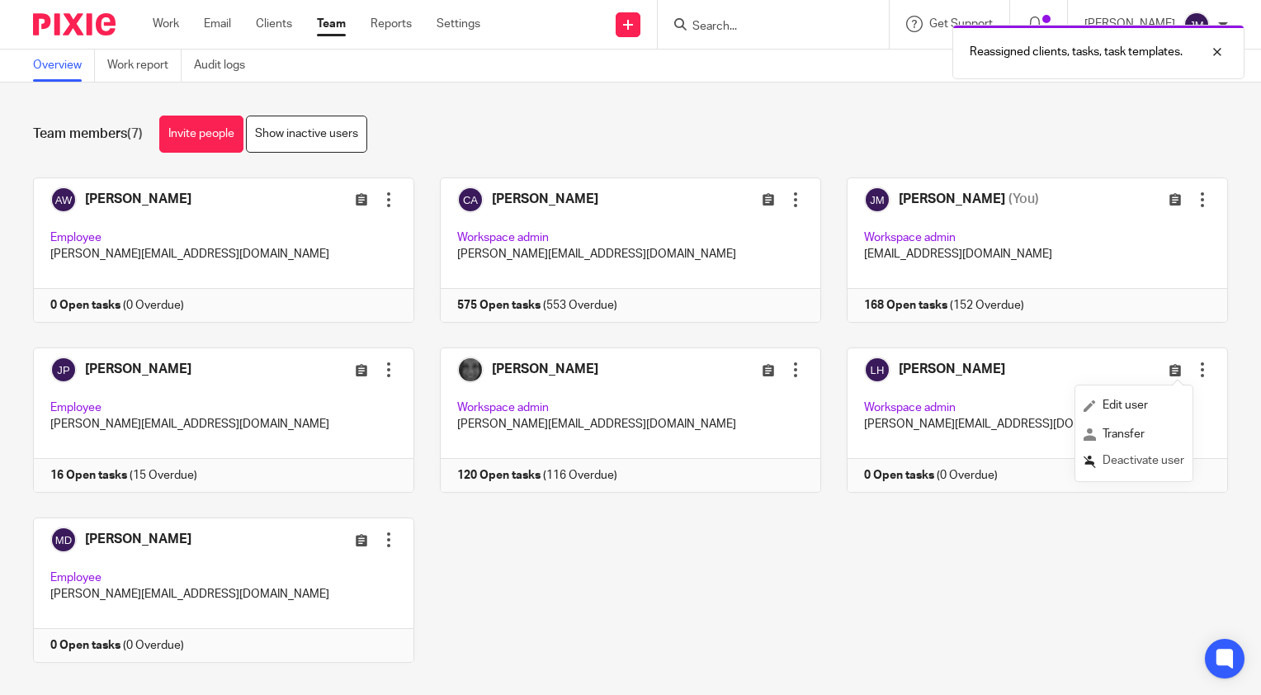
click at [1120, 461] on span "Deactivate user" at bounding box center [1143, 461] width 82 height 12
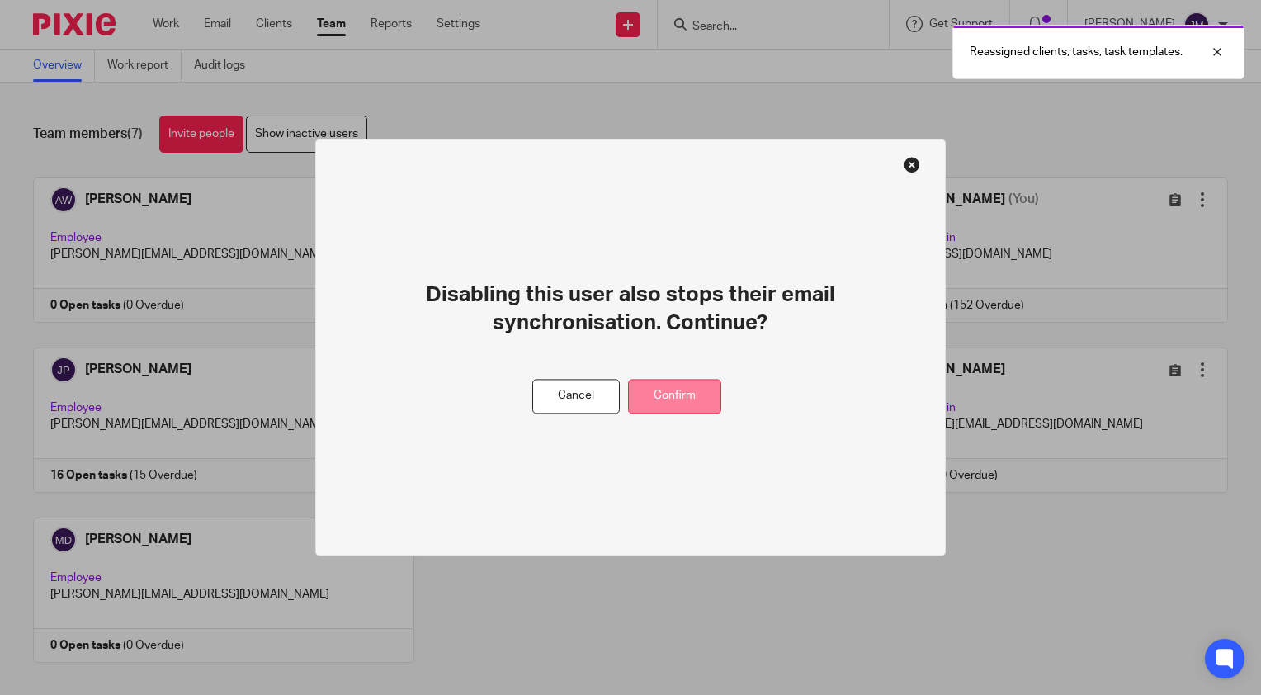
click at [719, 410] on button "Confirm" at bounding box center [674, 396] width 93 height 35
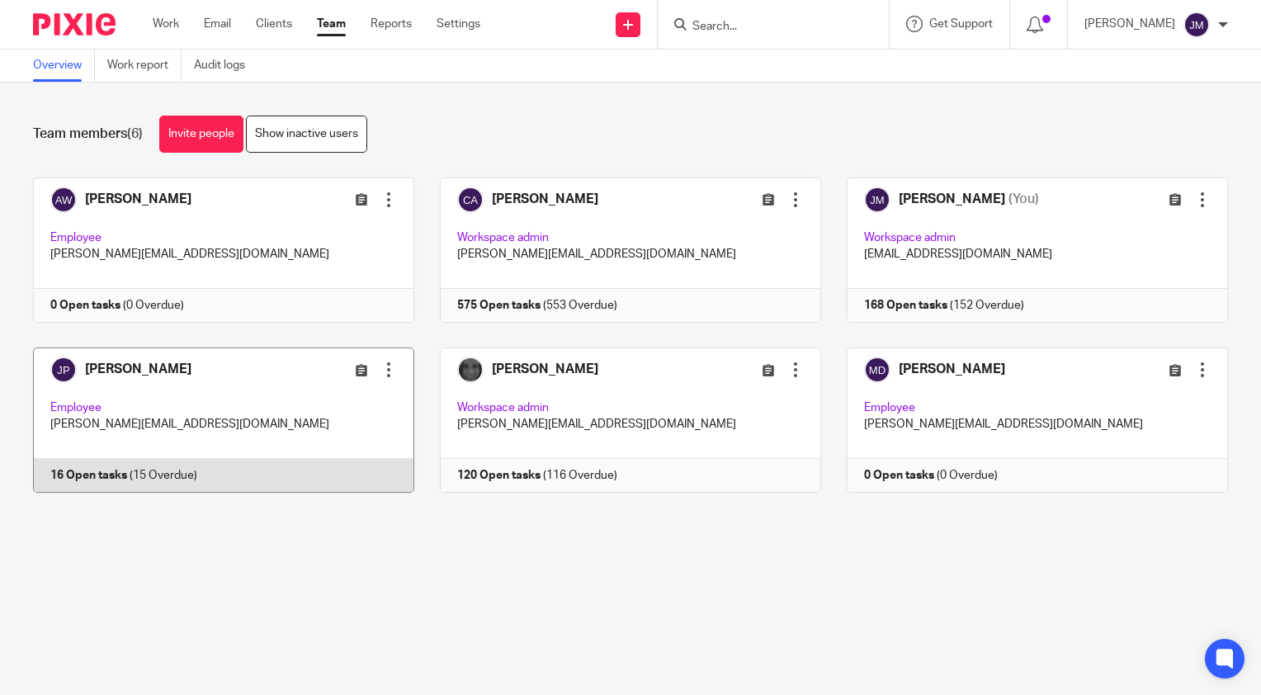
click at [99, 476] on link at bounding box center [210, 419] width 407 height 145
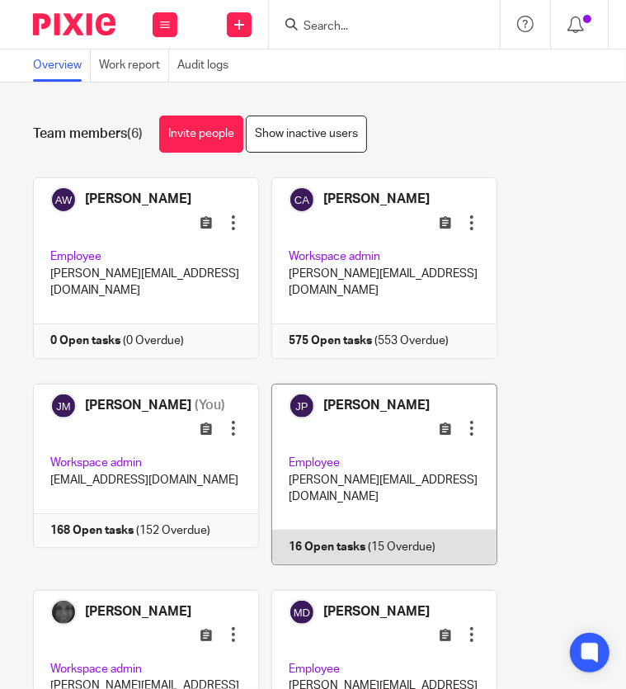
click at [311, 497] on link at bounding box center [378, 474] width 238 height 181
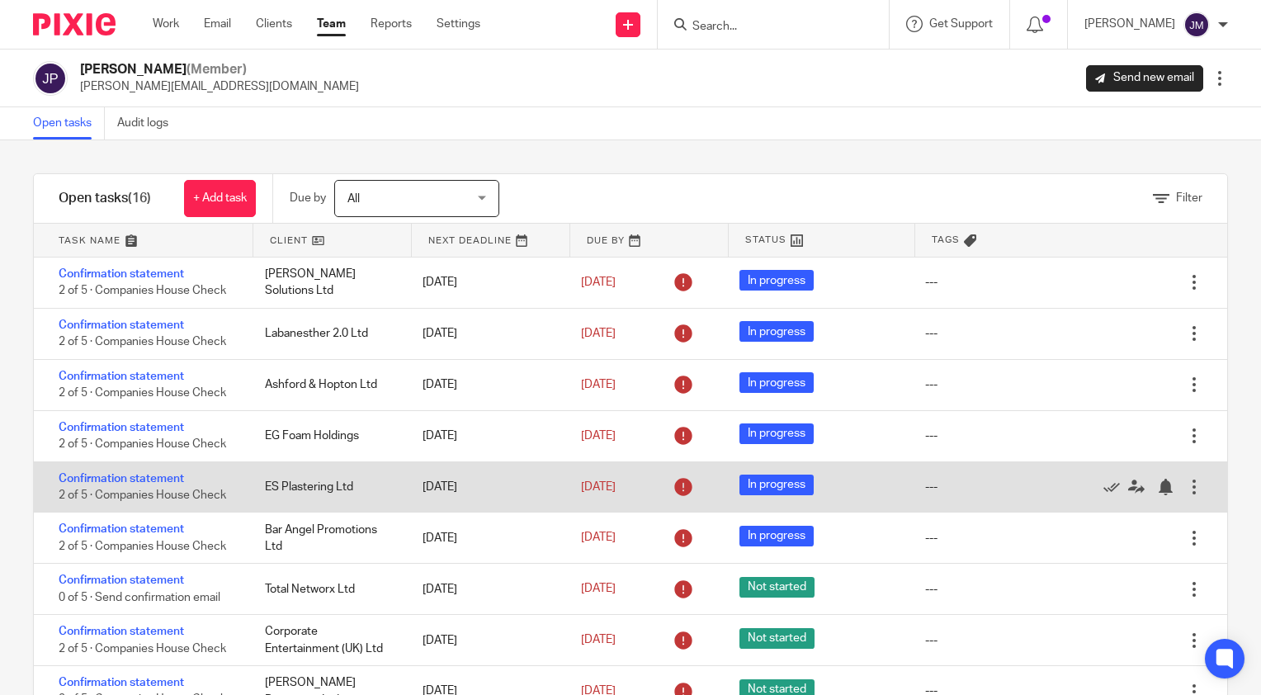
drag, startPoint x: 356, startPoint y: 489, endPoint x: 253, endPoint y: 488, distance: 102.3
click at [249, 490] on div "ES Plastering Ltd" at bounding box center [327, 486] width 158 height 33
drag, startPoint x: 254, startPoint y: 487, endPoint x: 327, endPoint y: 476, distance: 73.4
click at [327, 476] on div "ES Plastering Ltd" at bounding box center [327, 486] width 158 height 33
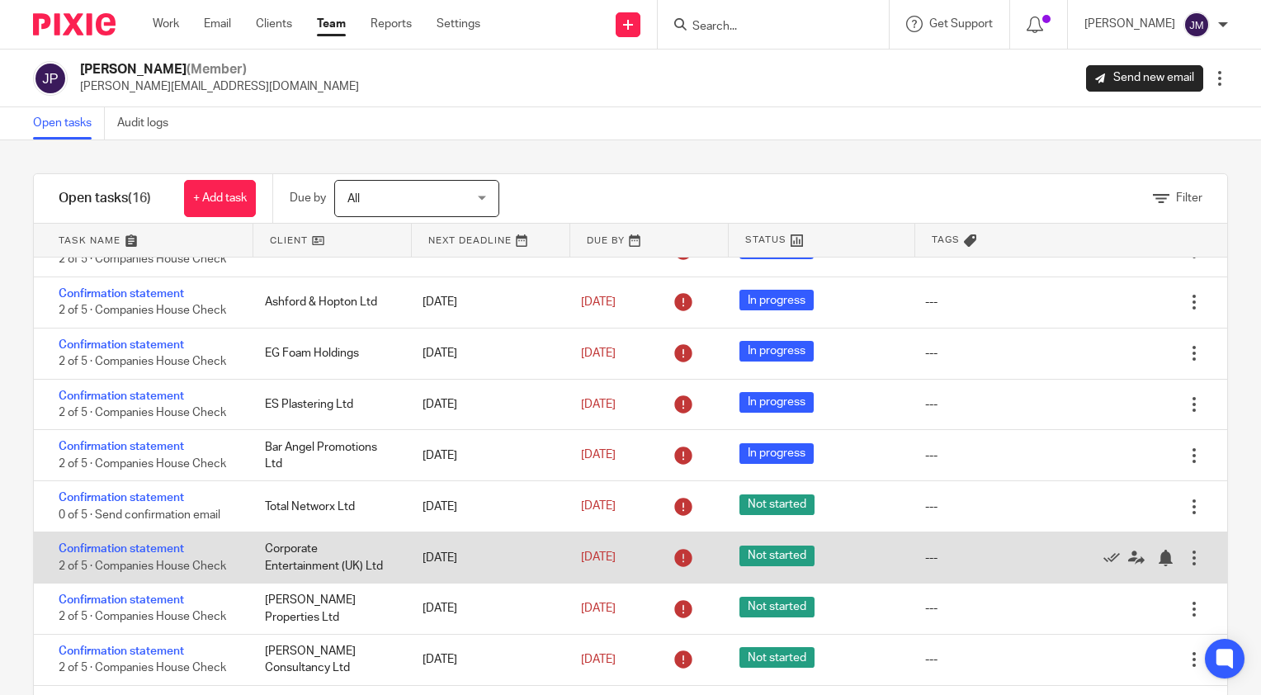
scroll to position [165, 0]
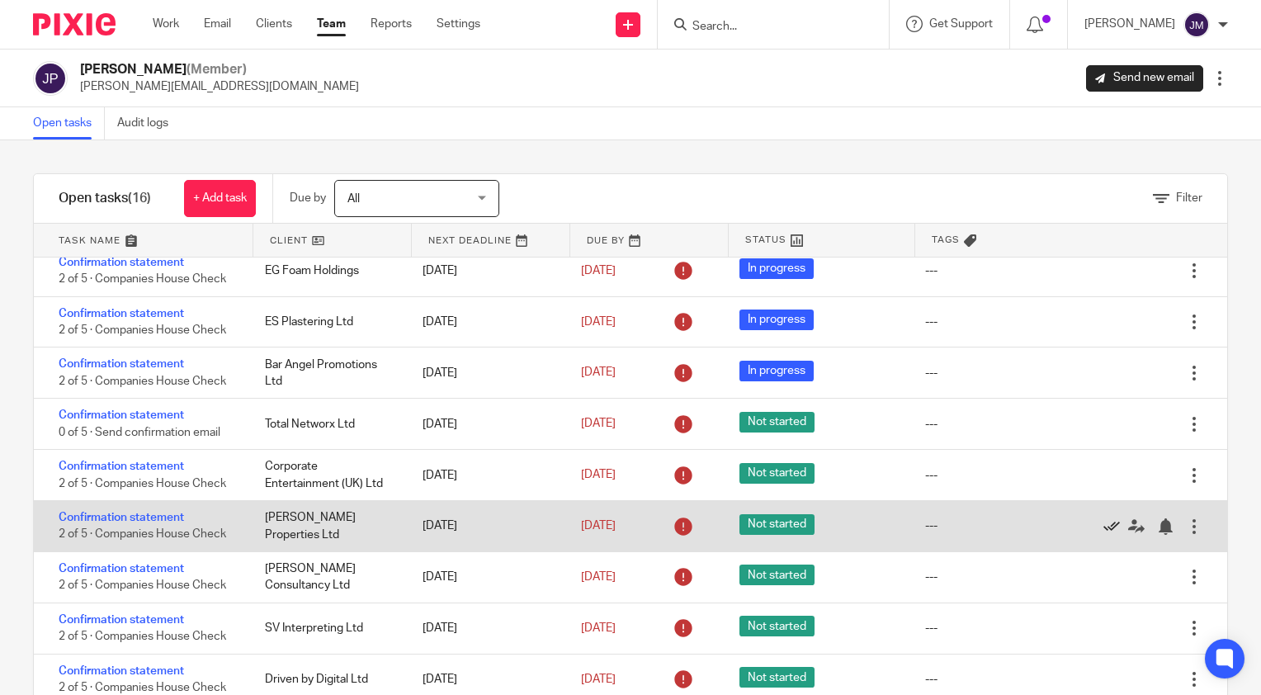
click at [1103, 526] on icon at bounding box center [1111, 526] width 16 height 16
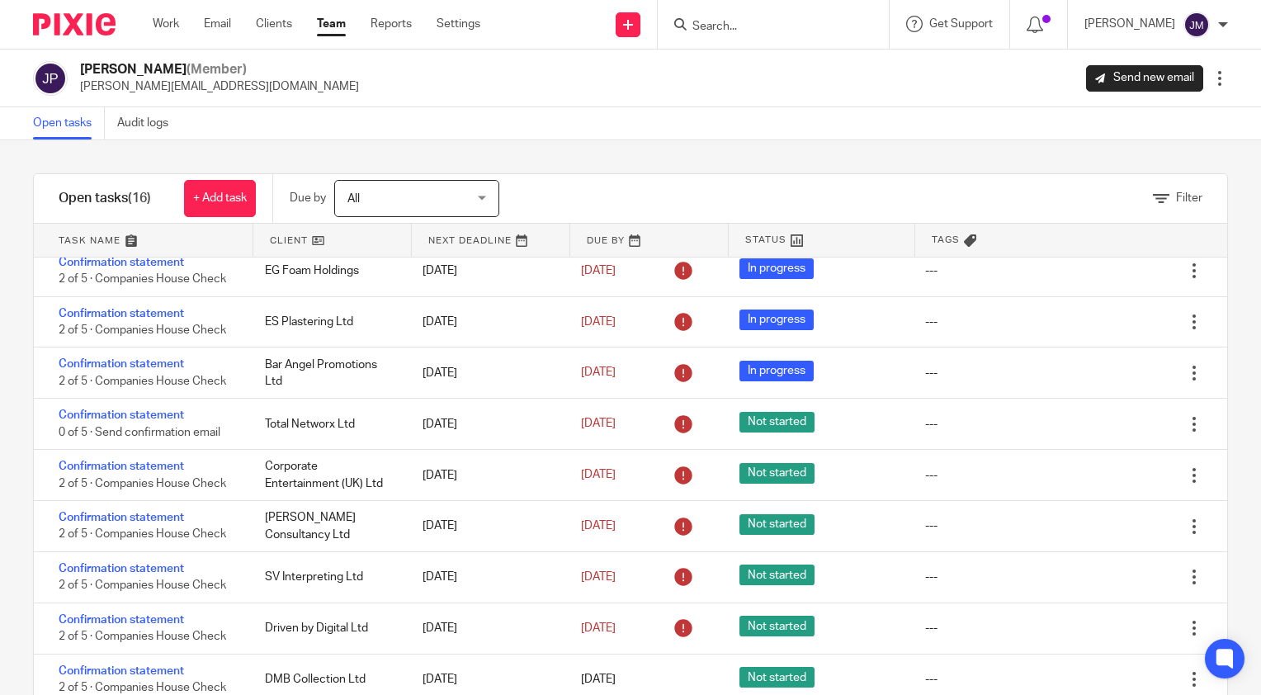
click at [772, 21] on input "Search" at bounding box center [764, 27] width 148 height 15
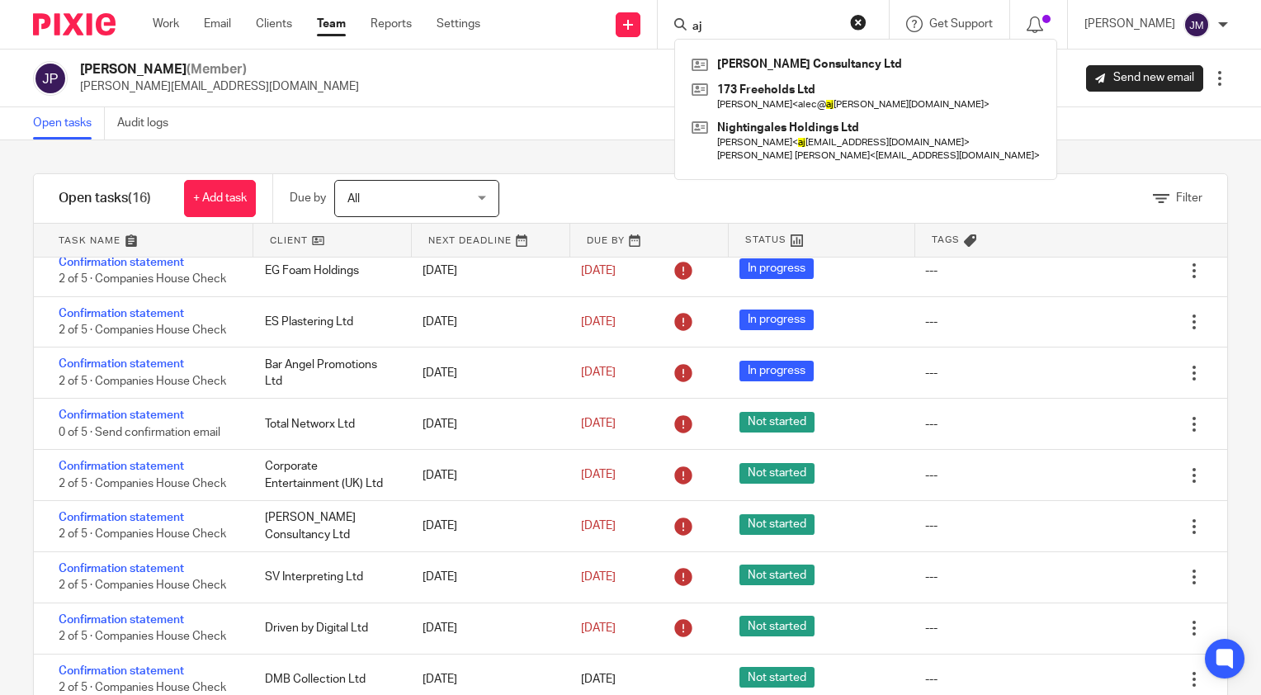
type input "a"
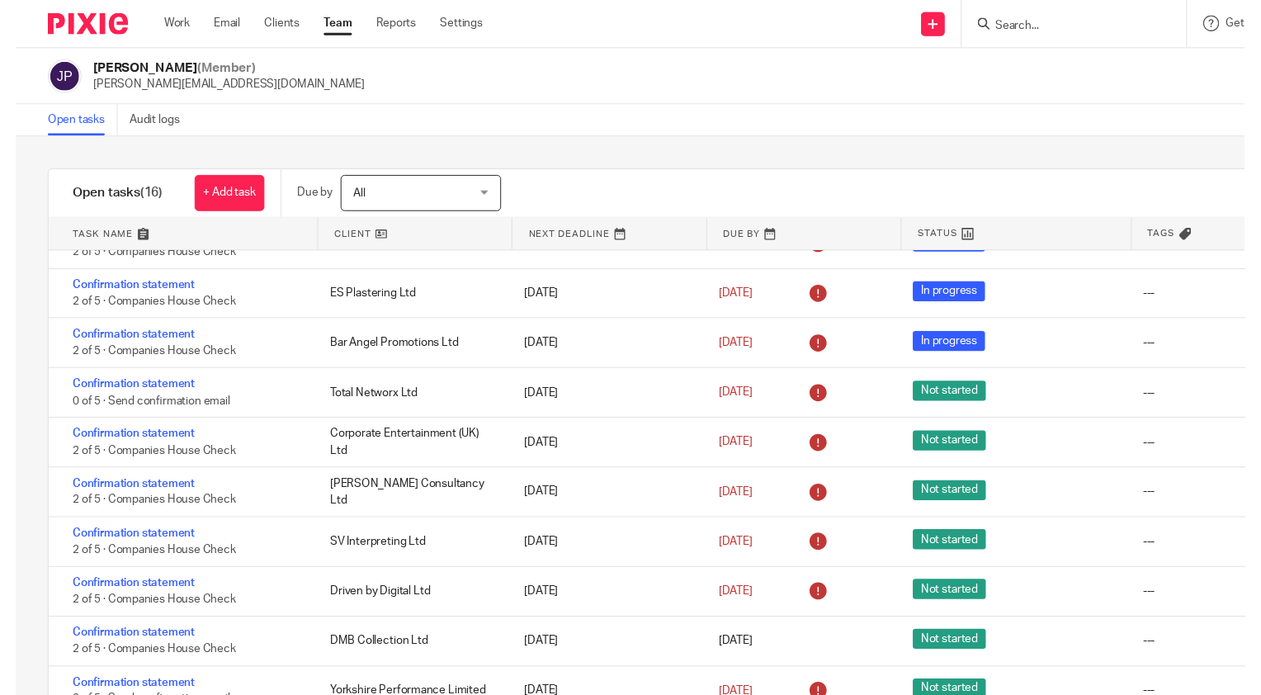
scroll to position [188, 0]
